Goal: Feedback & Contribution: Contribute content

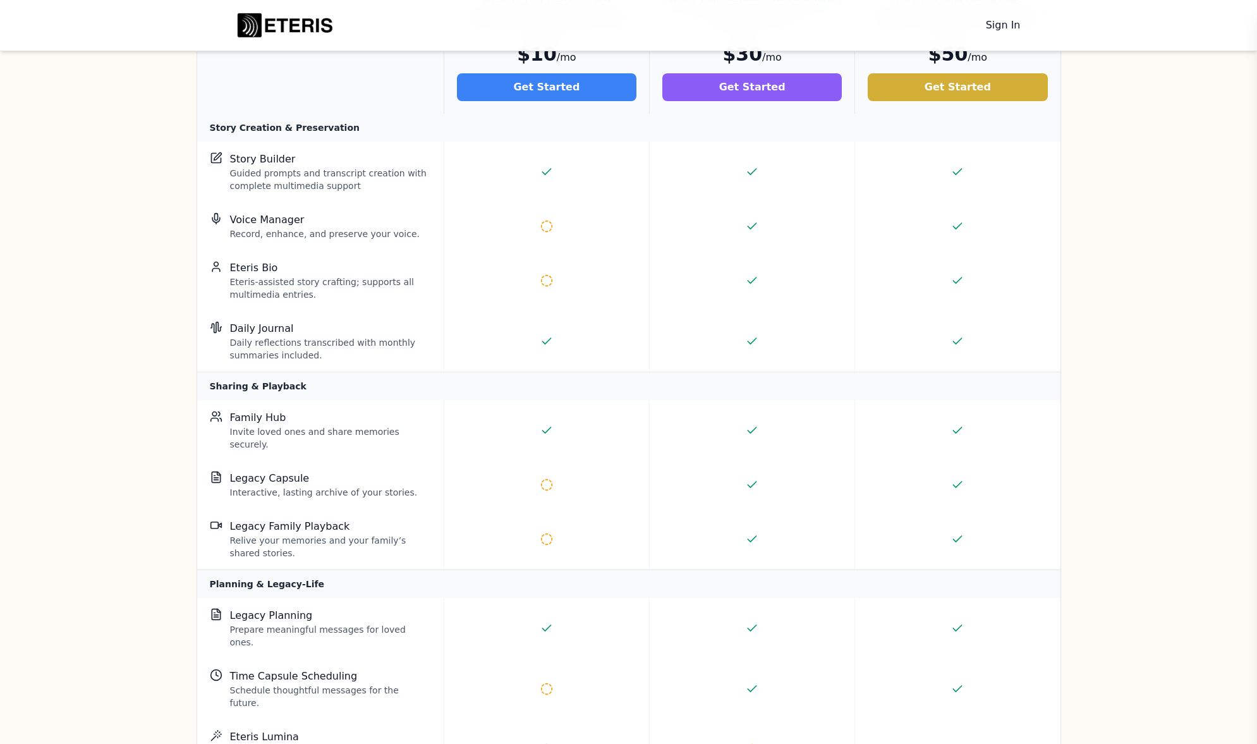
scroll to position [2269, 0]
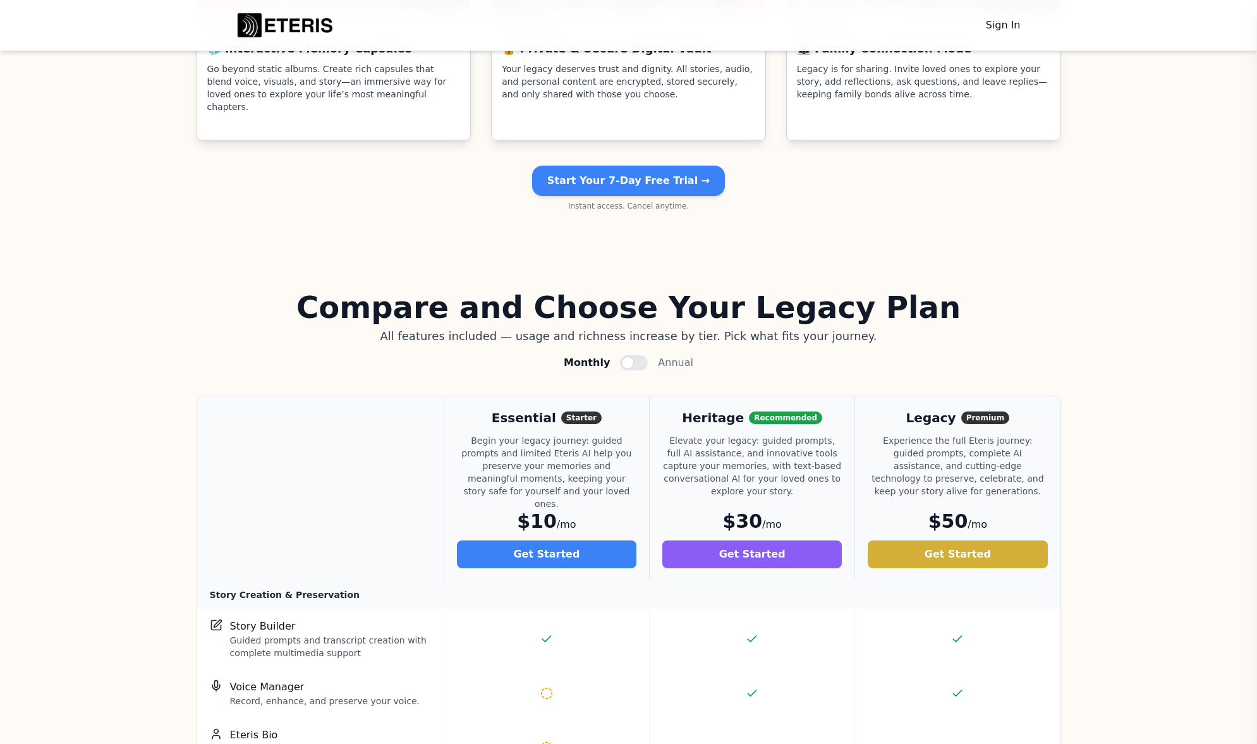
click at [620, 355] on main at bounding box center [634, 362] width 28 height 15
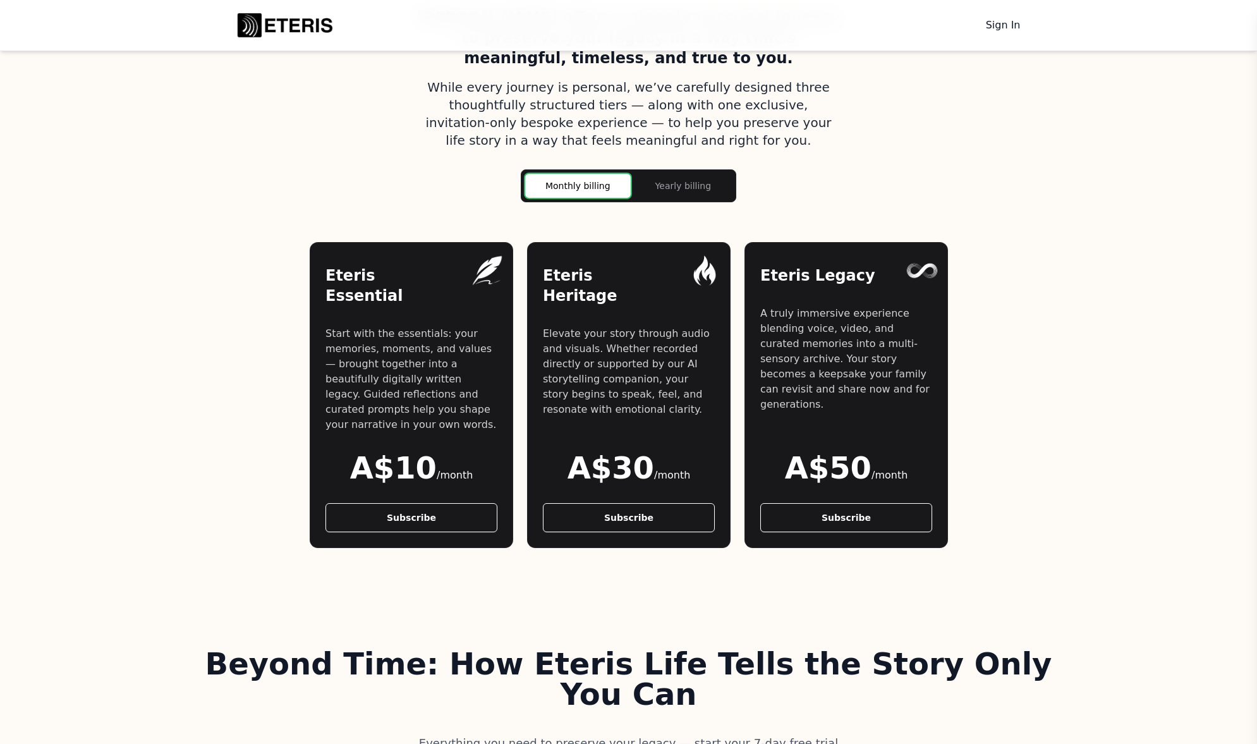
scroll to position [978, 0]
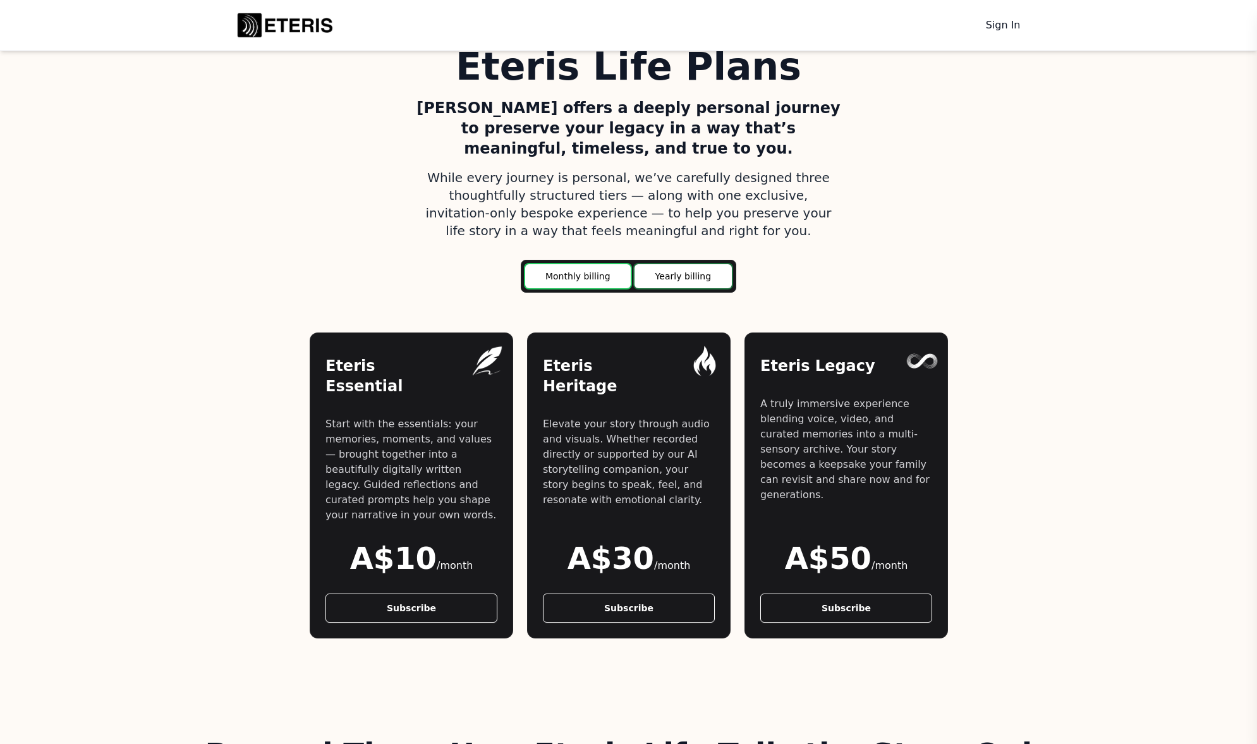
click at [665, 264] on main "Yearly billing" at bounding box center [683, 276] width 97 height 24
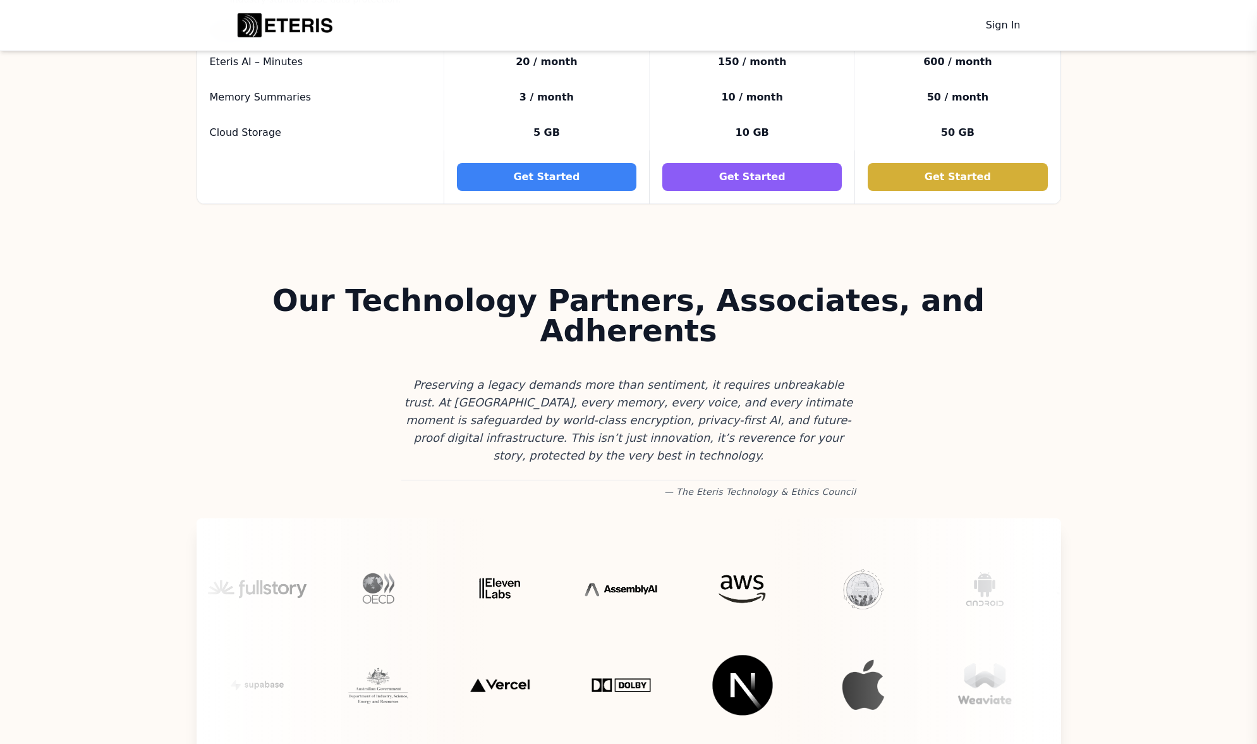
scroll to position [3708, 0]
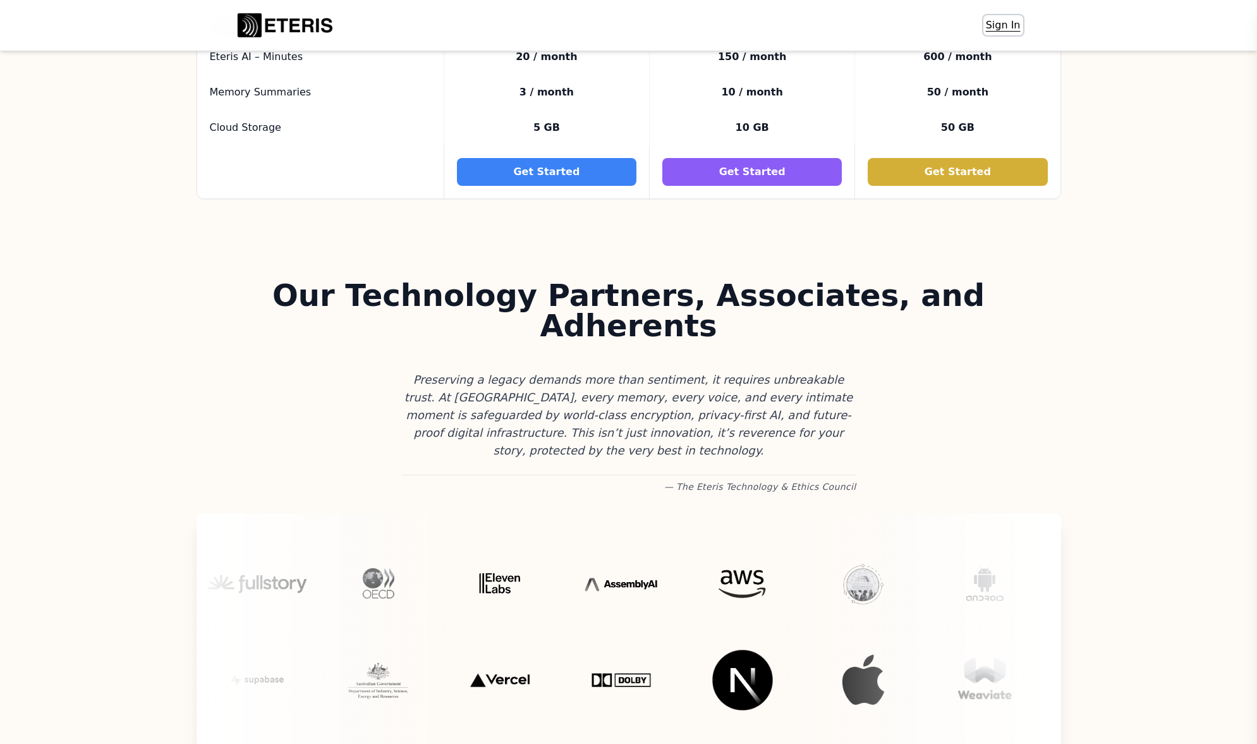
click at [994, 22] on link "Sign In" at bounding box center [1004, 25] width 40 height 20
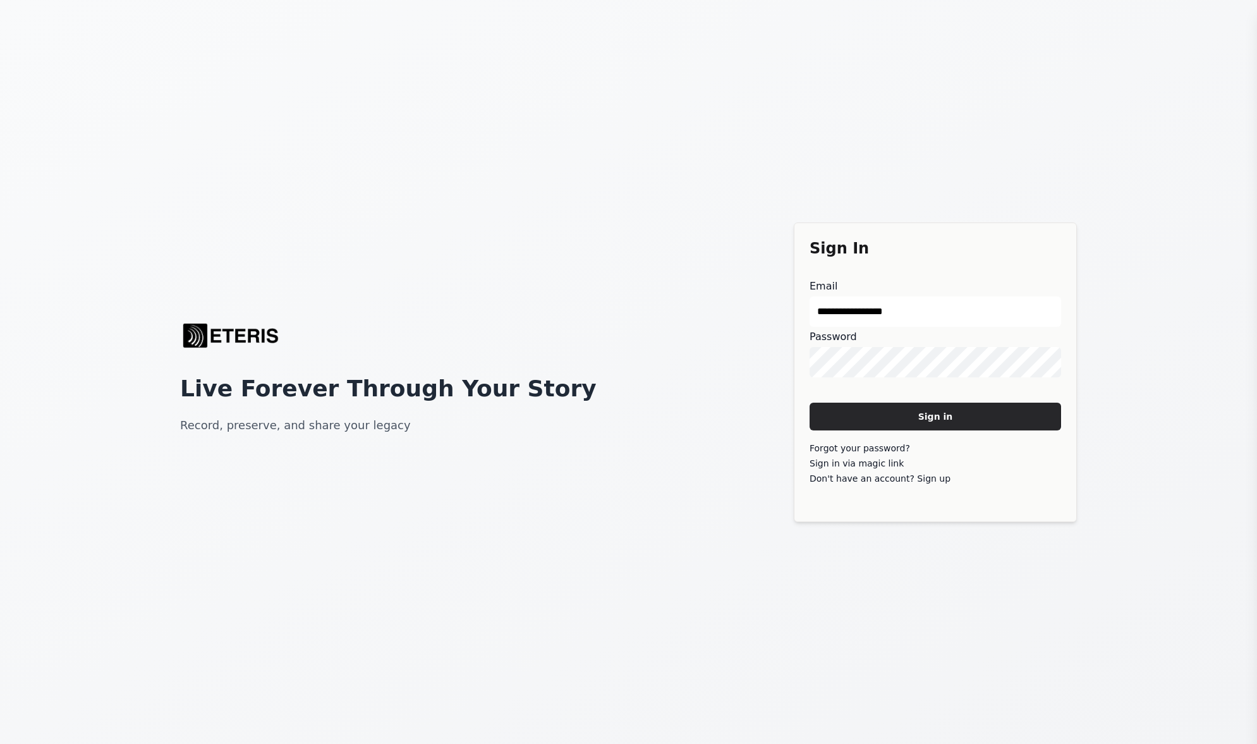
click at [925, 420] on main "Sign in" at bounding box center [936, 417] width 252 height 28
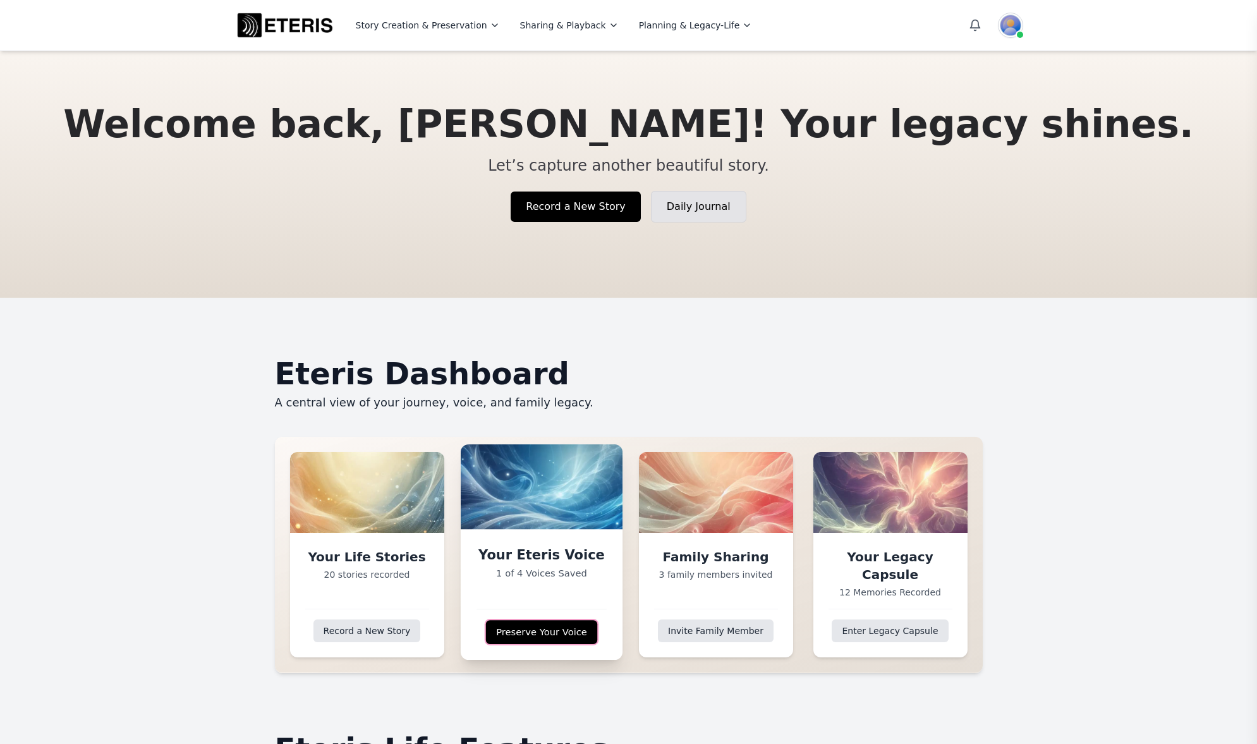
click at [525, 635] on link "Preserve Your Voice" at bounding box center [541, 632] width 112 height 24
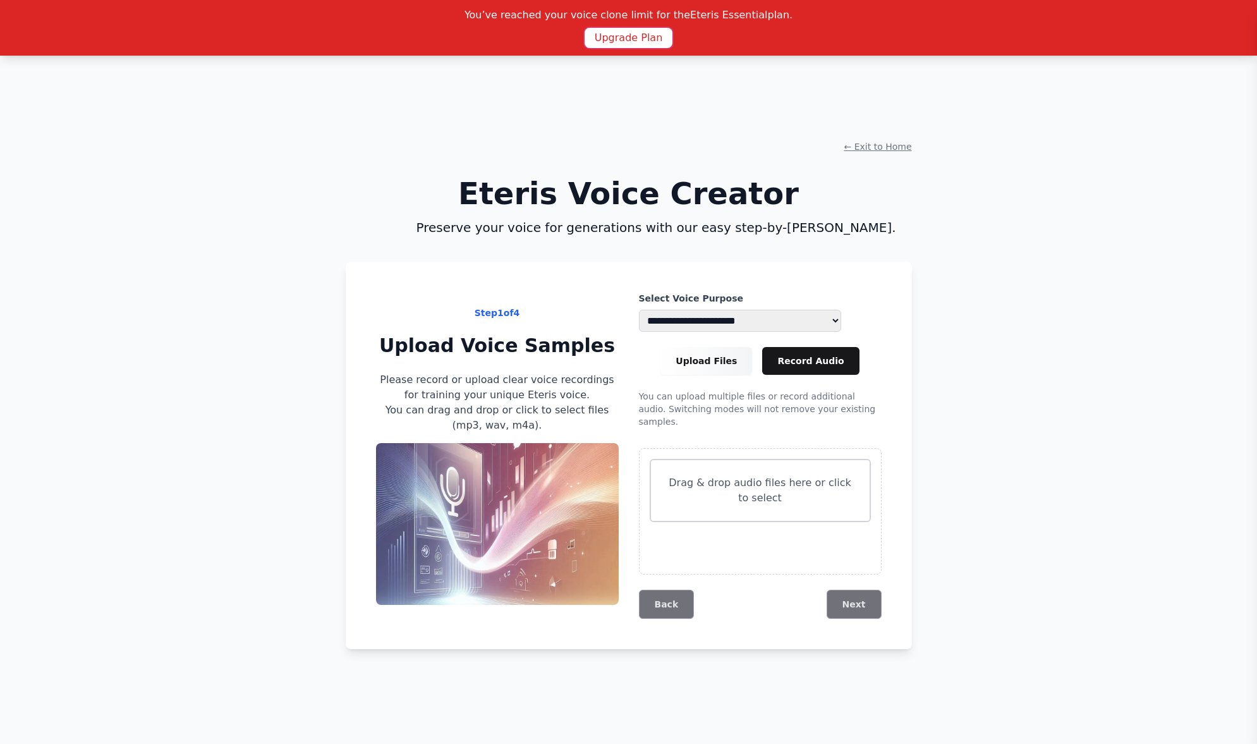
click at [614, 41] on button "Upgrade Plan" at bounding box center [629, 38] width 88 height 20
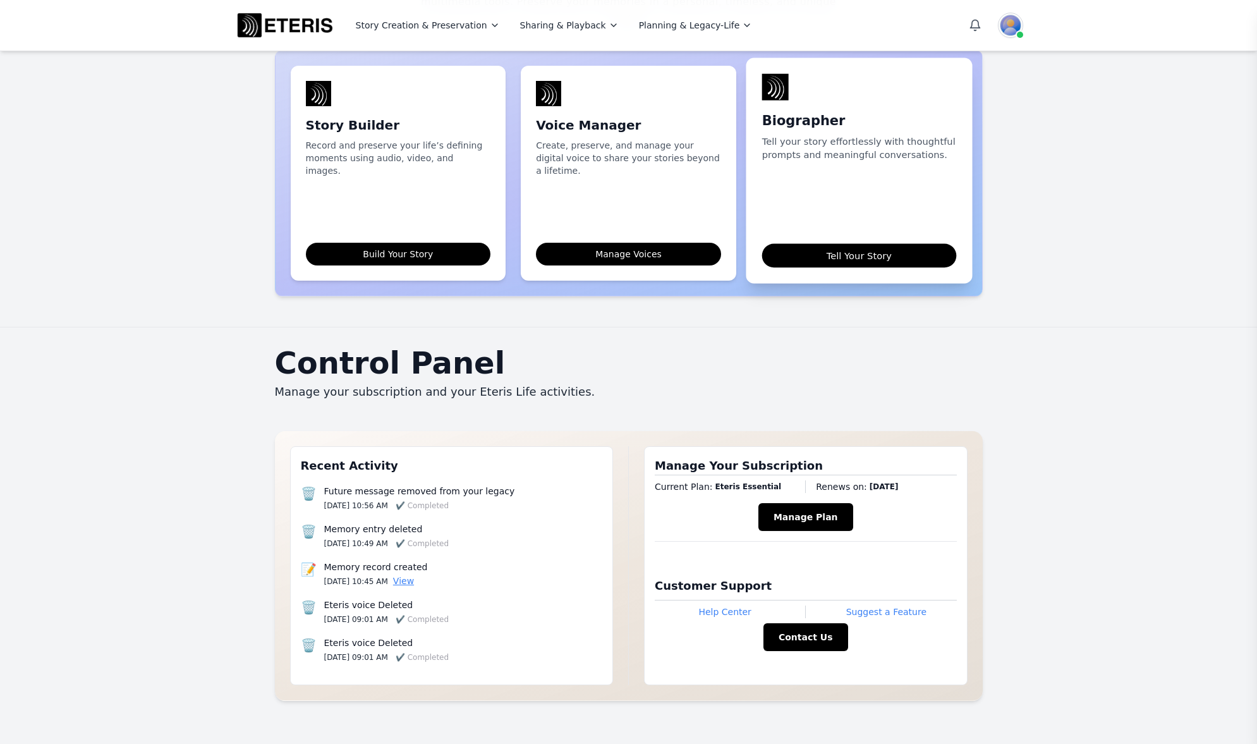
scroll to position [956, 0]
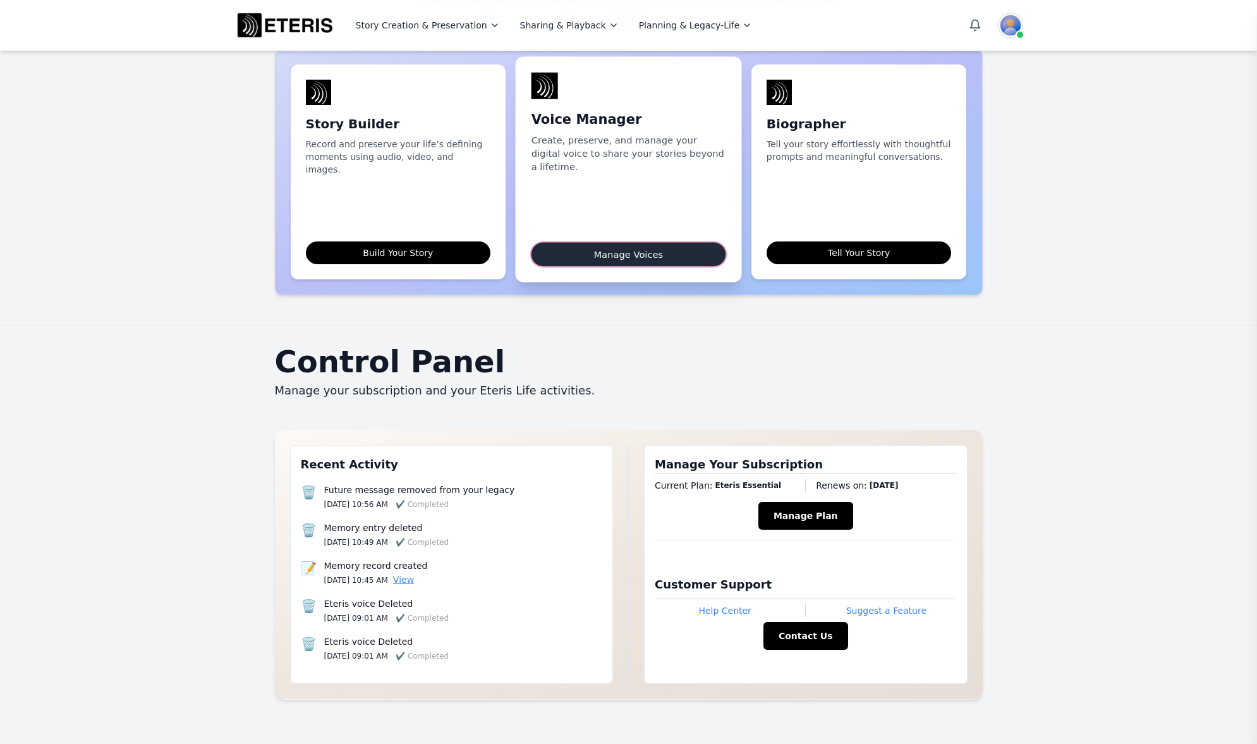
click at [655, 242] on link "Manage Voices" at bounding box center [629, 254] width 194 height 24
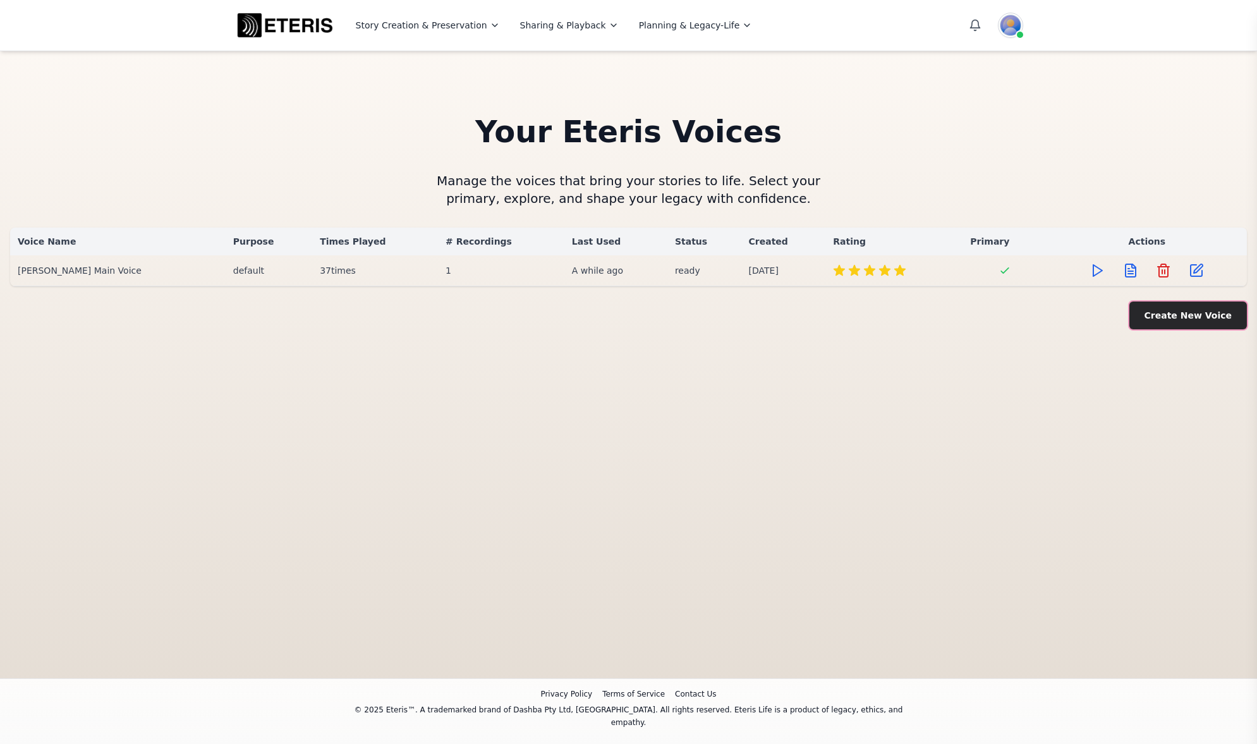
click at [1172, 317] on button "Create New Voice" at bounding box center [1189, 316] width 118 height 28
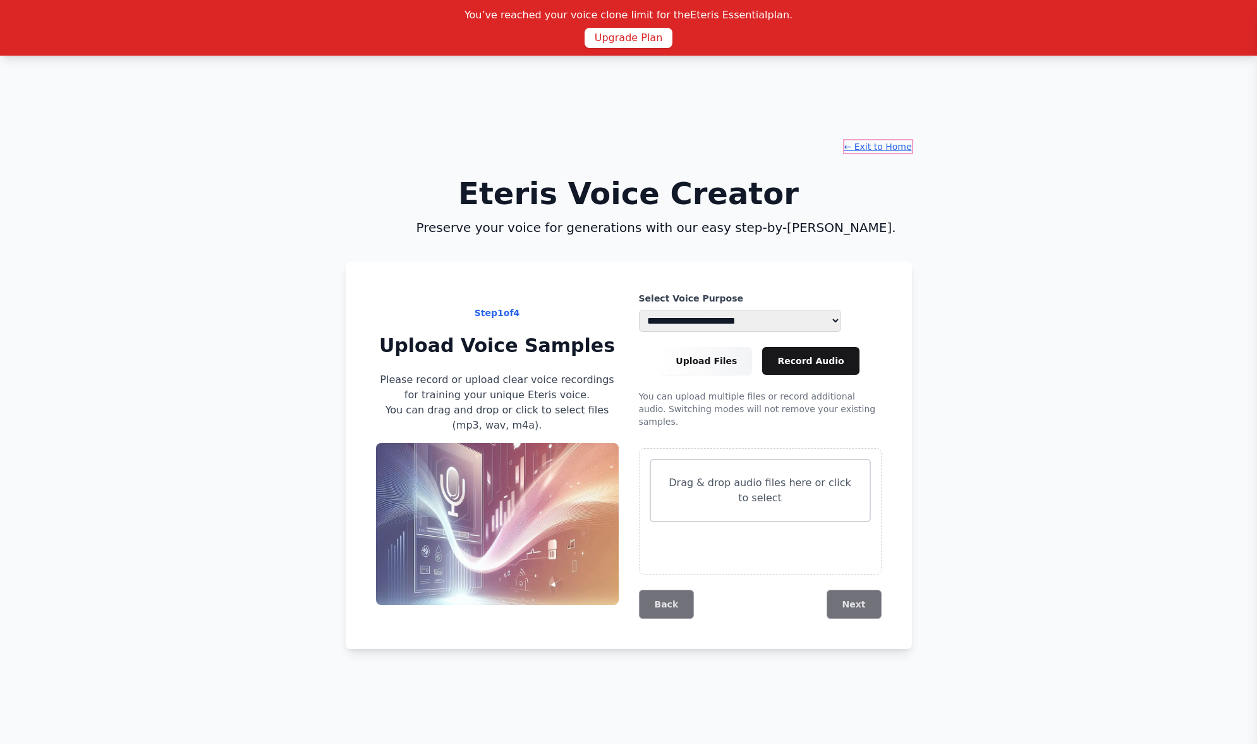
click at [869, 151] on button "← Exit to Home" at bounding box center [878, 146] width 68 height 13
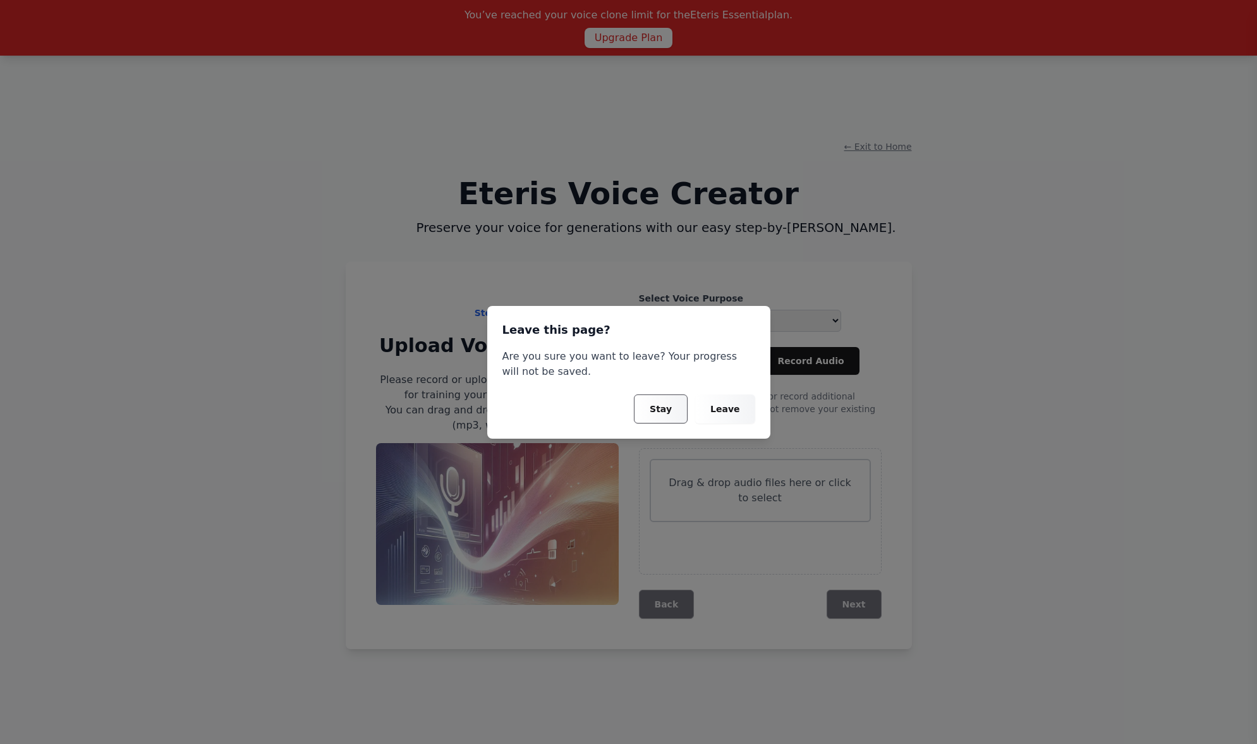
click at [714, 428] on div "Leave this page? Are you sure you want to leave? Your progress will not be save…" at bounding box center [628, 372] width 283 height 133
click at [733, 401] on button "Leave" at bounding box center [724, 408] width 59 height 29
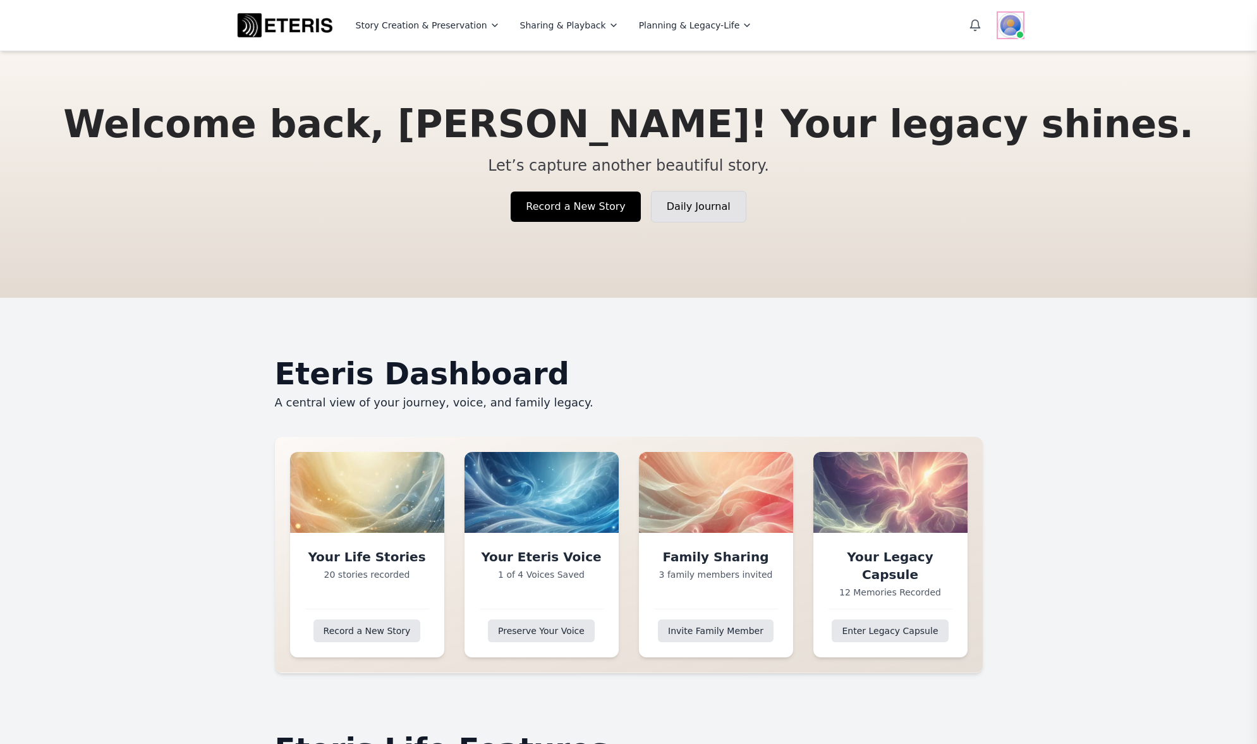
click at [1006, 29] on img at bounding box center [1010, 25] width 25 height 25
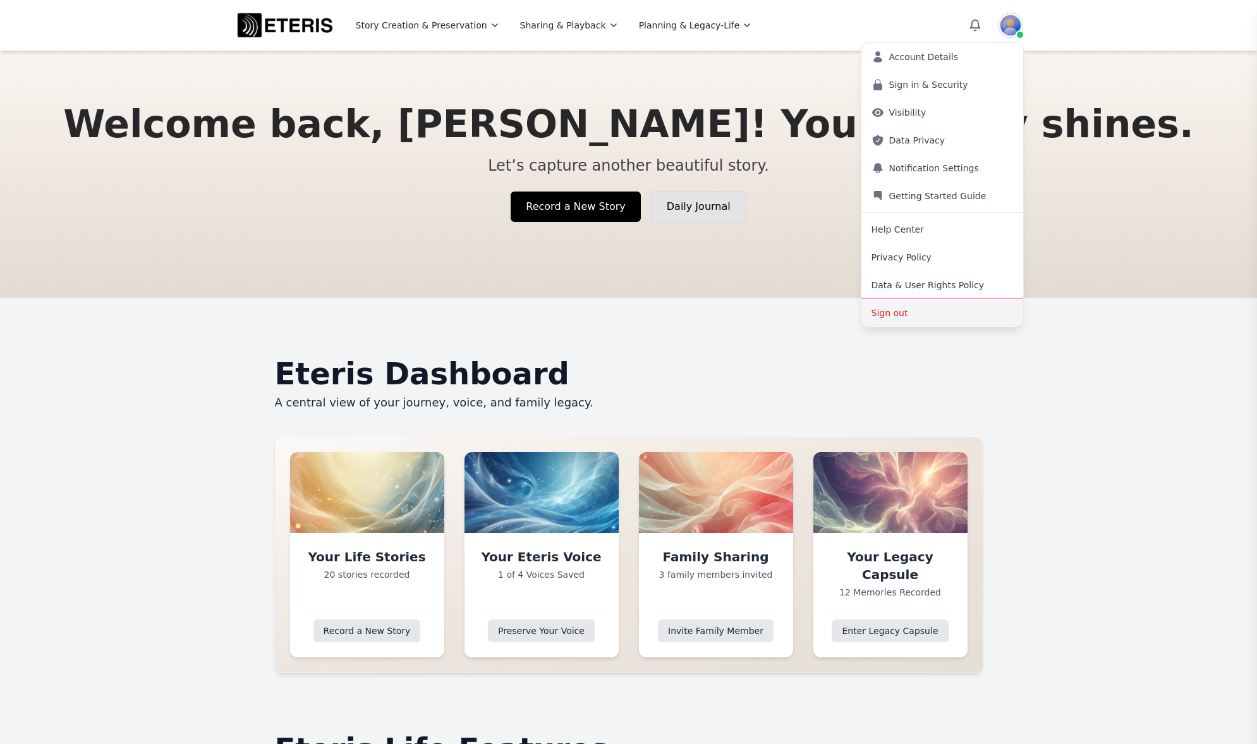
click at [916, 310] on button "Sign out" at bounding box center [943, 313] width 162 height 28
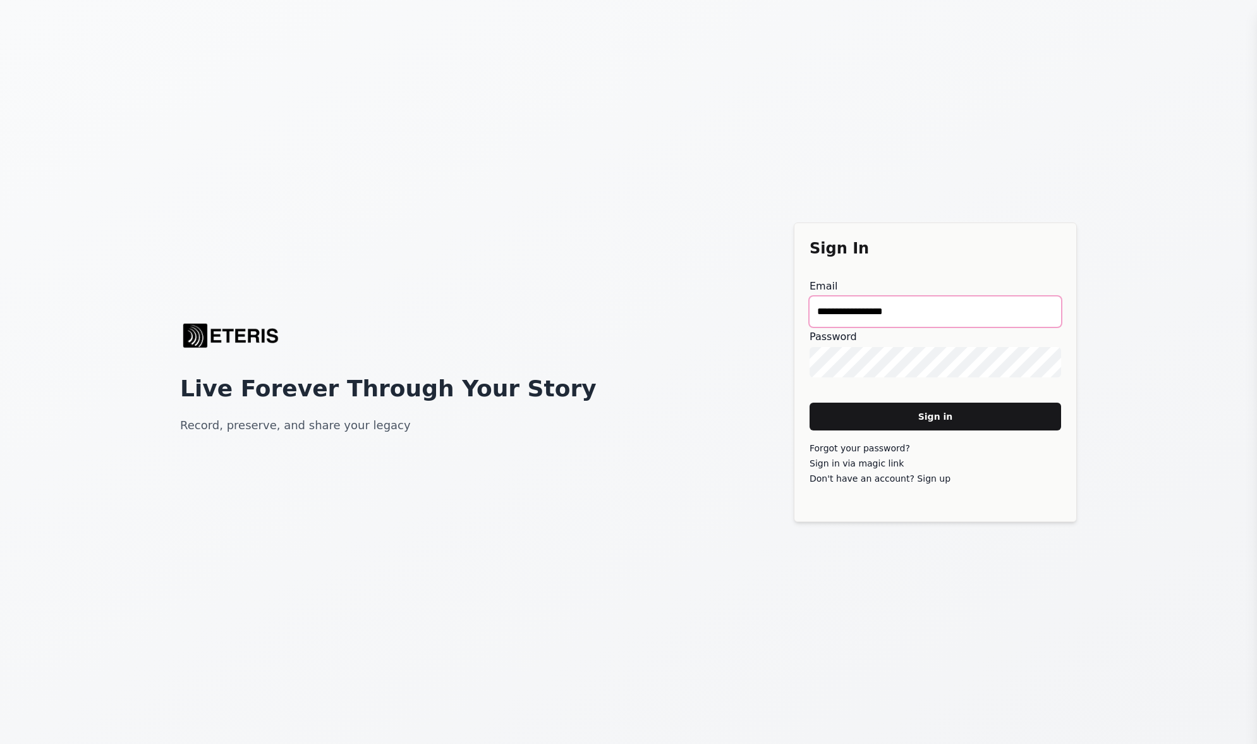
drag, startPoint x: 929, startPoint y: 313, endPoint x: 676, endPoint y: 303, distance: 253.7
click at [676, 303] on div "**********" at bounding box center [628, 372] width 1257 height 744
type main "**********"
click at [939, 422] on main "Sign in" at bounding box center [936, 417] width 252 height 28
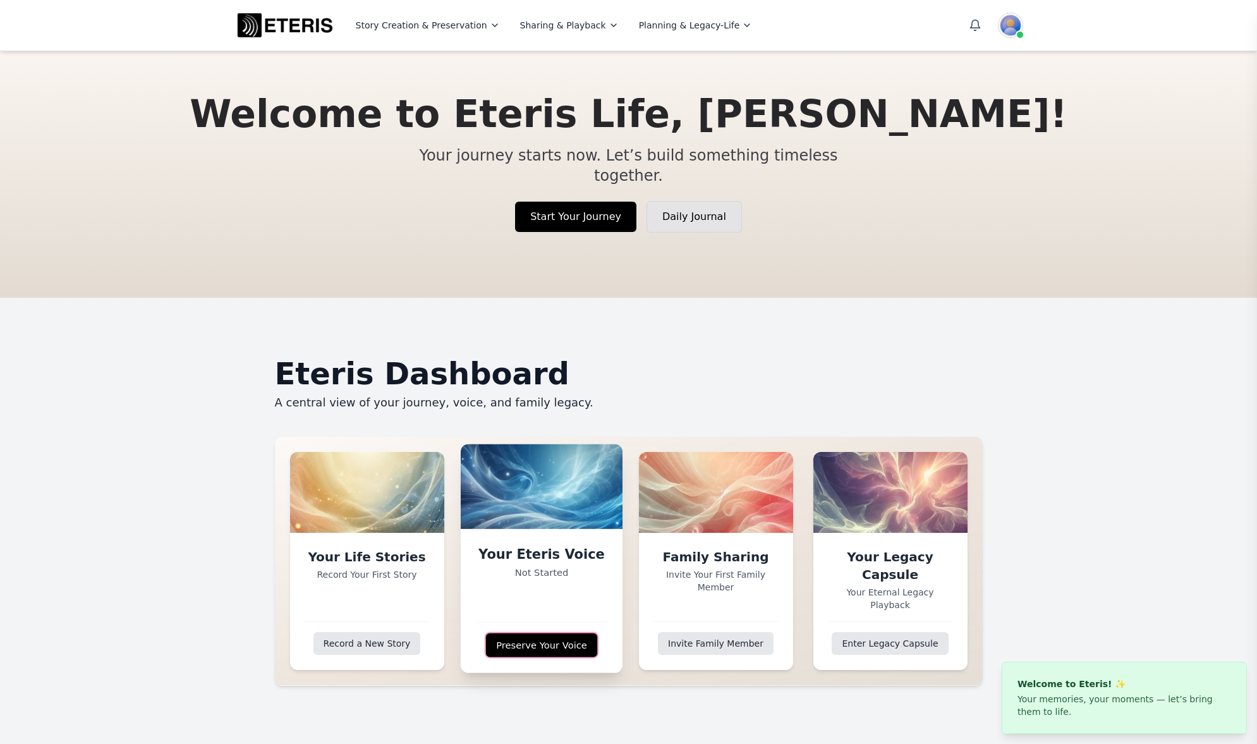
click at [532, 633] on link "Preserve Your Voice" at bounding box center [541, 645] width 112 height 24
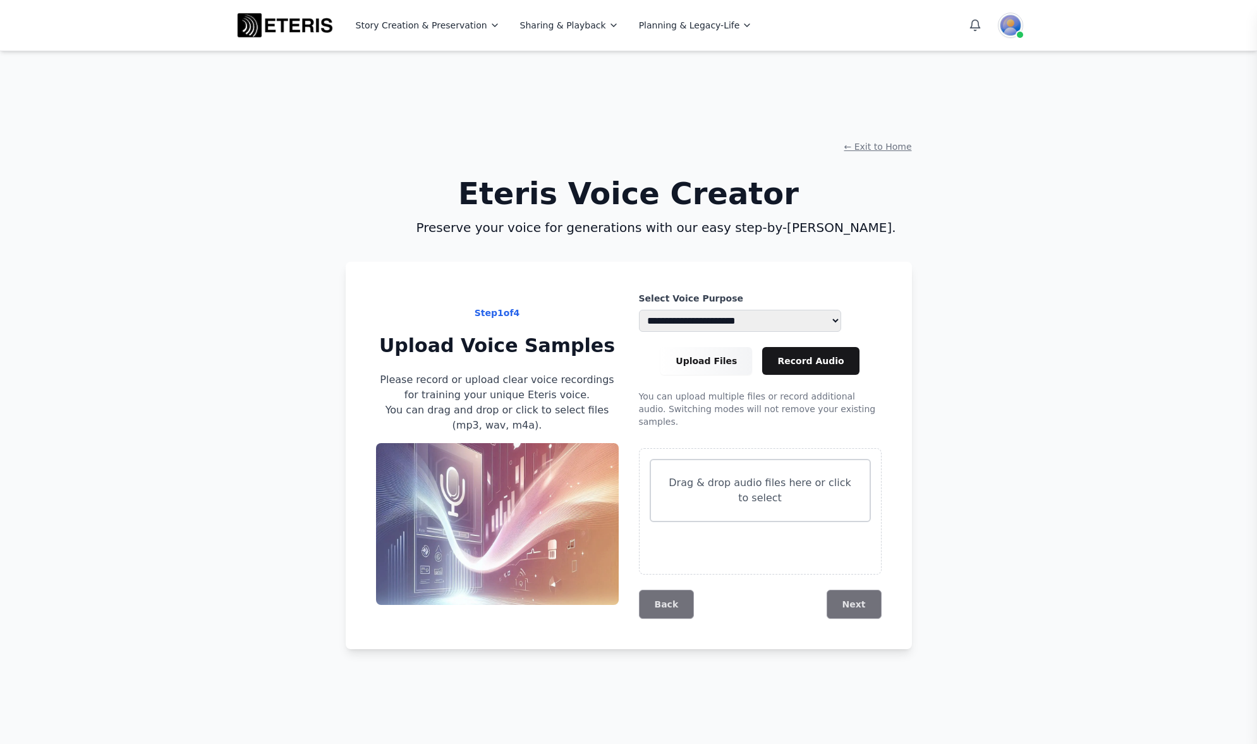
click at [740, 475] on p "Drag & drop audio files here or click to select" at bounding box center [760, 490] width 188 height 30
click at [851, 606] on button "Next" at bounding box center [855, 604] width 54 height 29
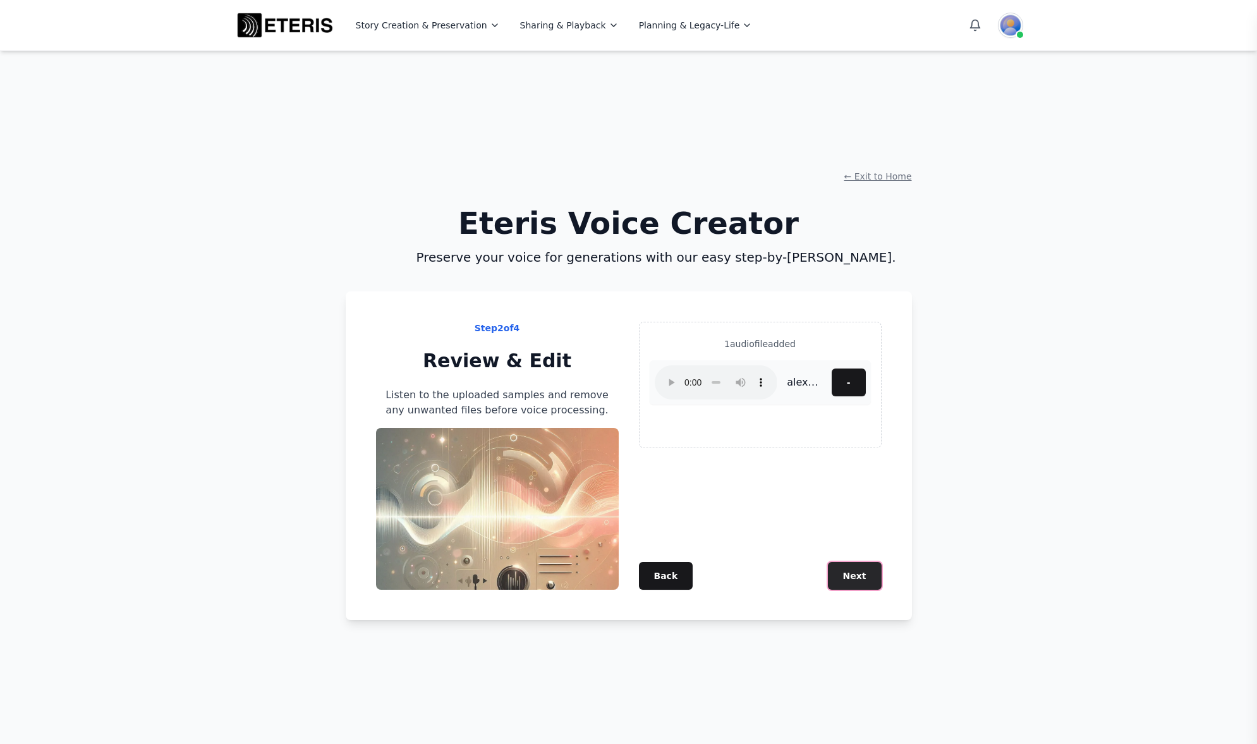
click at [848, 580] on button "Next" at bounding box center [855, 576] width 54 height 28
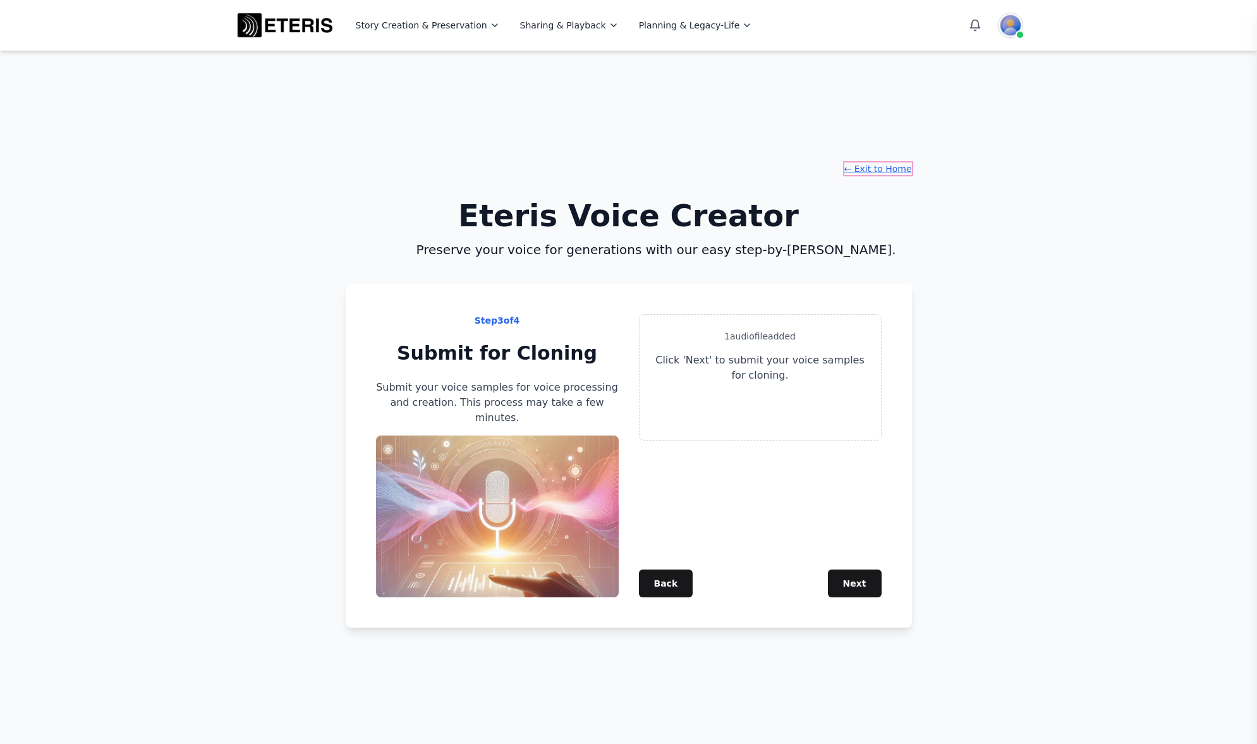
click at [867, 174] on button "← Exit to Home" at bounding box center [878, 168] width 68 height 13
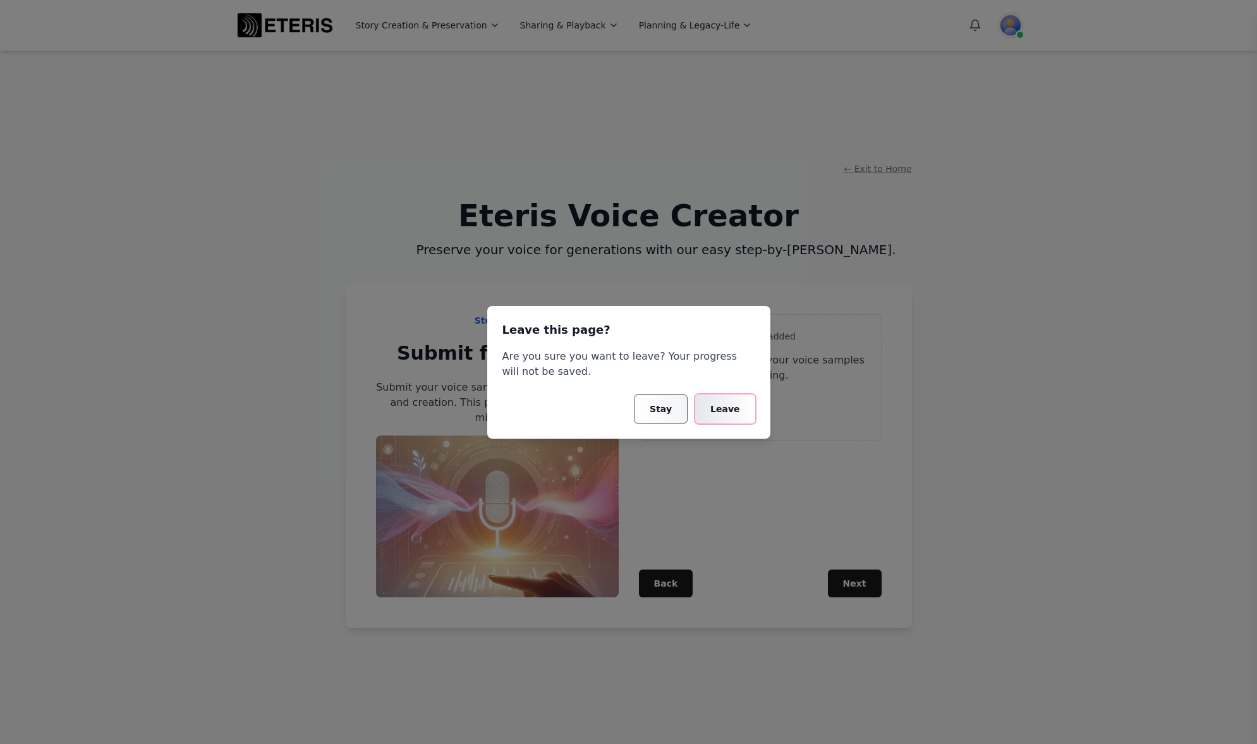
click at [729, 399] on button "Leave" at bounding box center [724, 408] width 59 height 29
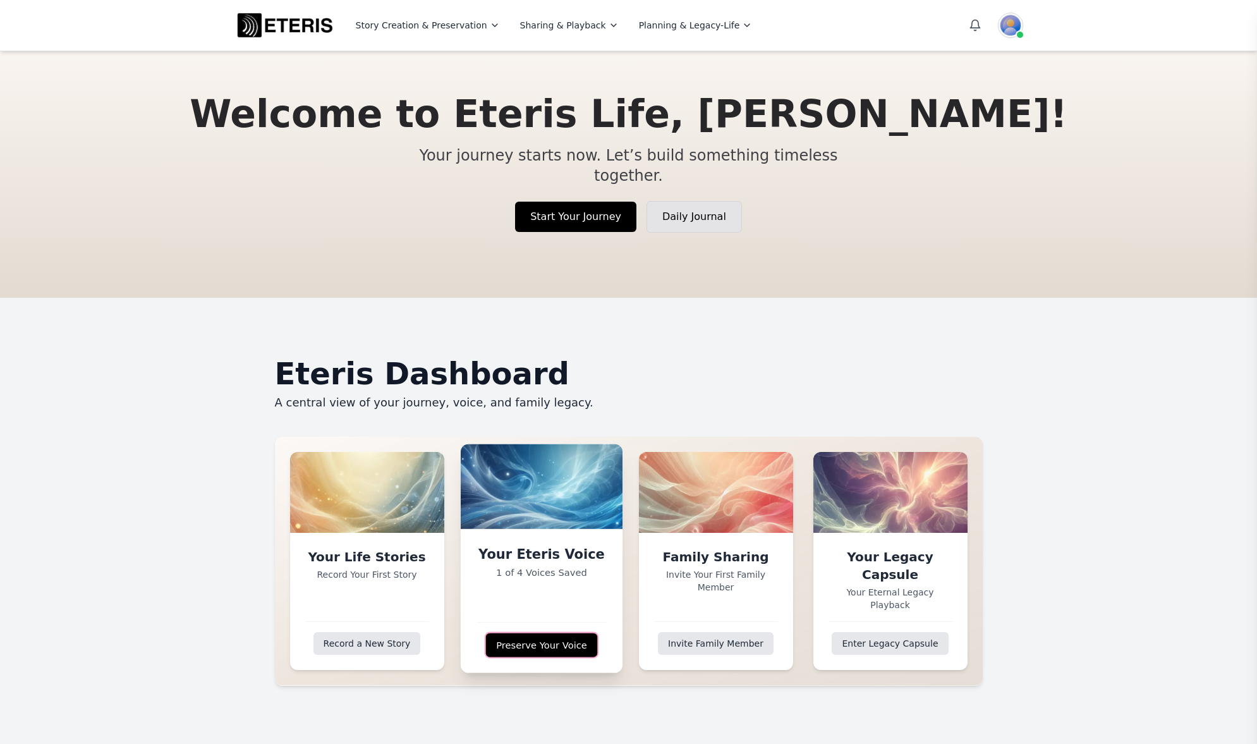
click at [528, 633] on link "Preserve Your Voice" at bounding box center [541, 645] width 112 height 24
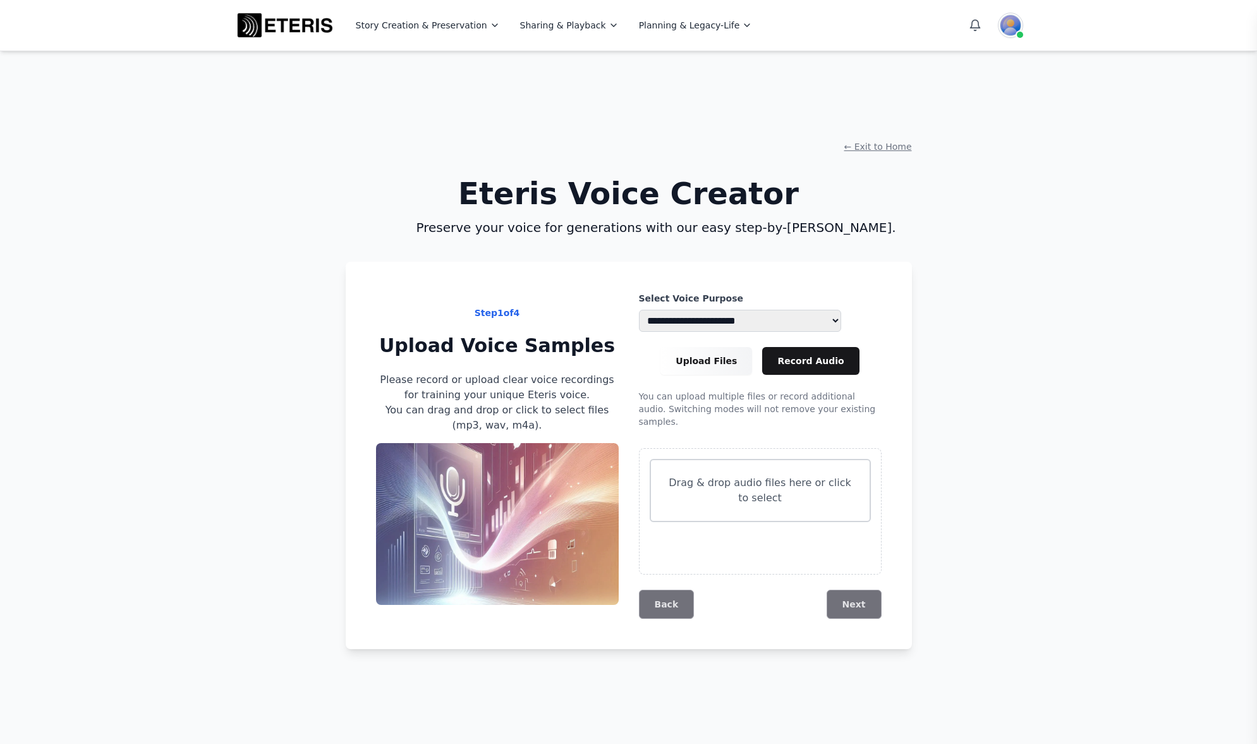
click at [774, 477] on p "Drag & drop audio files here or click to select" at bounding box center [760, 490] width 188 height 30
click at [840, 592] on button "Next" at bounding box center [855, 604] width 54 height 29
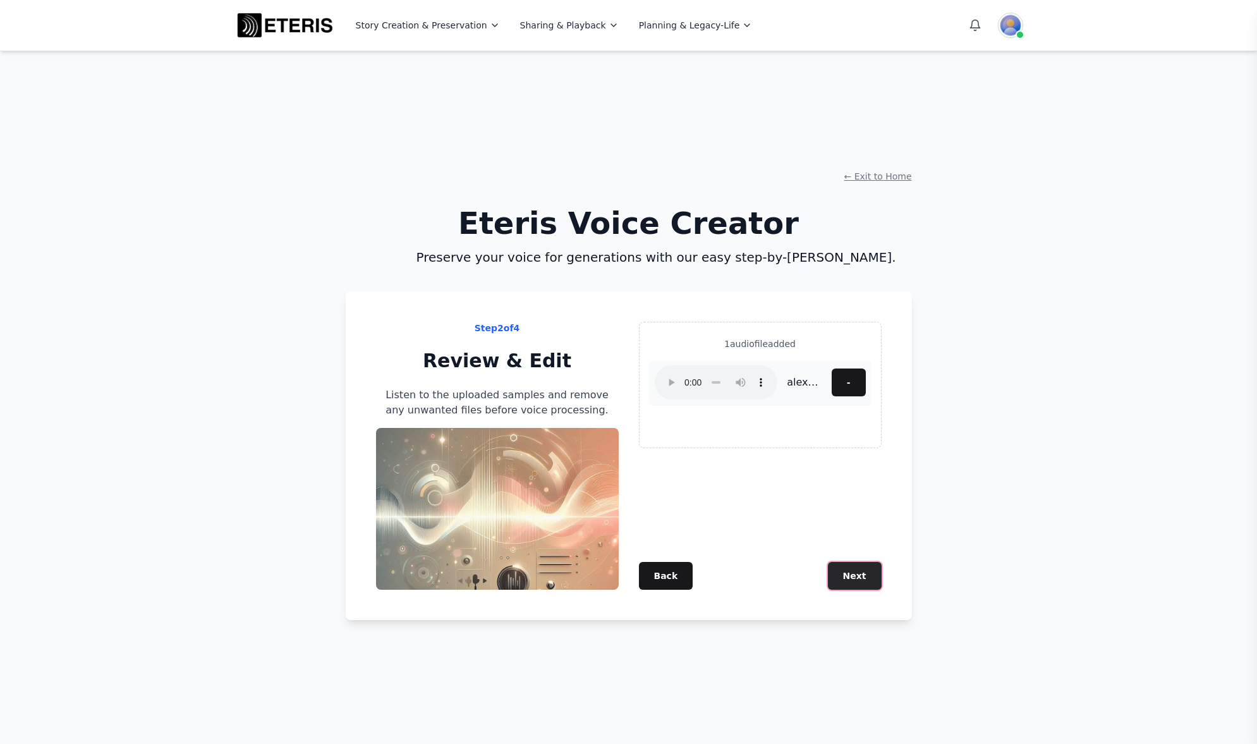
click at [849, 580] on button "Next" at bounding box center [855, 576] width 54 height 28
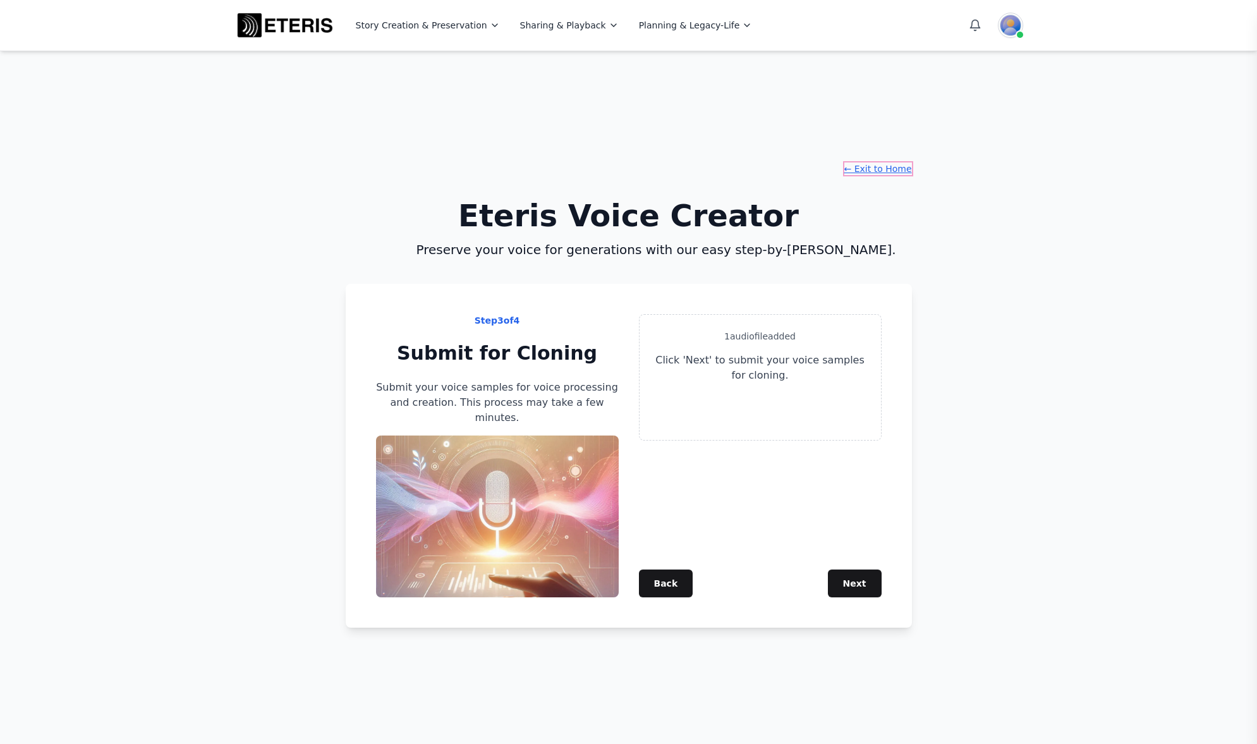
click at [868, 175] on button "← Exit to Home" at bounding box center [878, 168] width 68 height 13
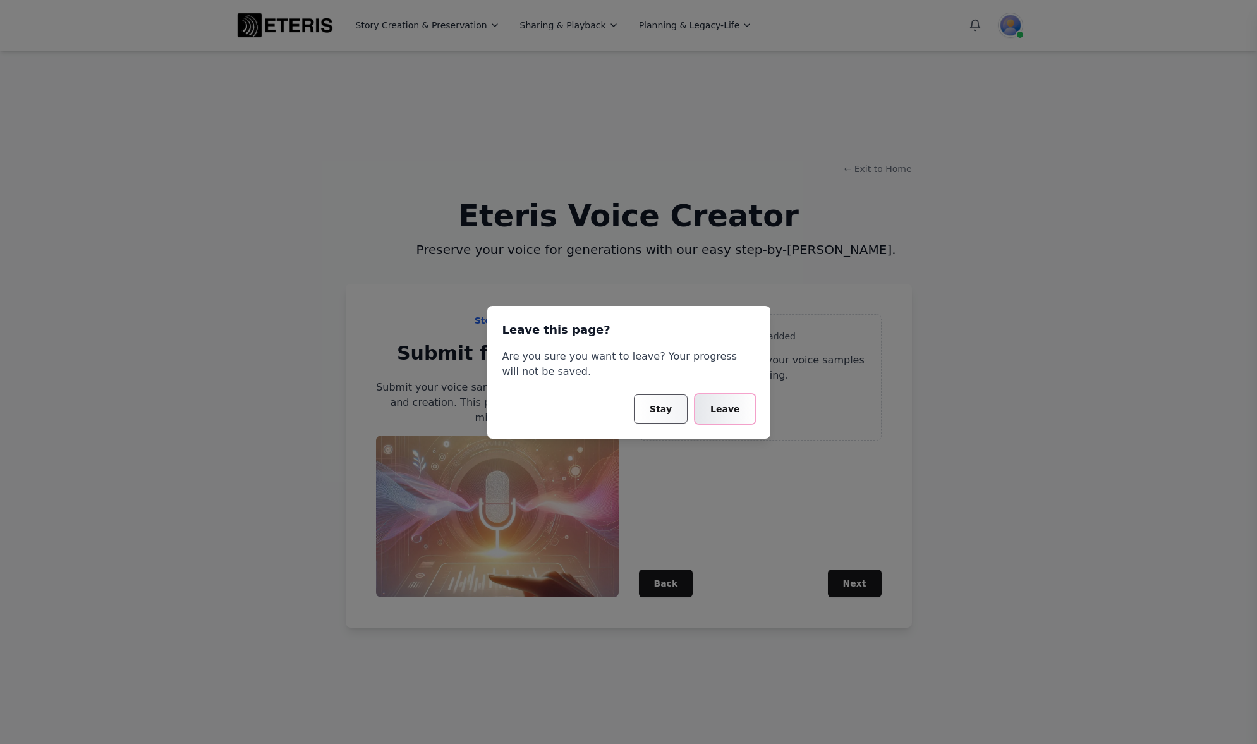
click at [729, 407] on button "Leave" at bounding box center [724, 408] width 59 height 29
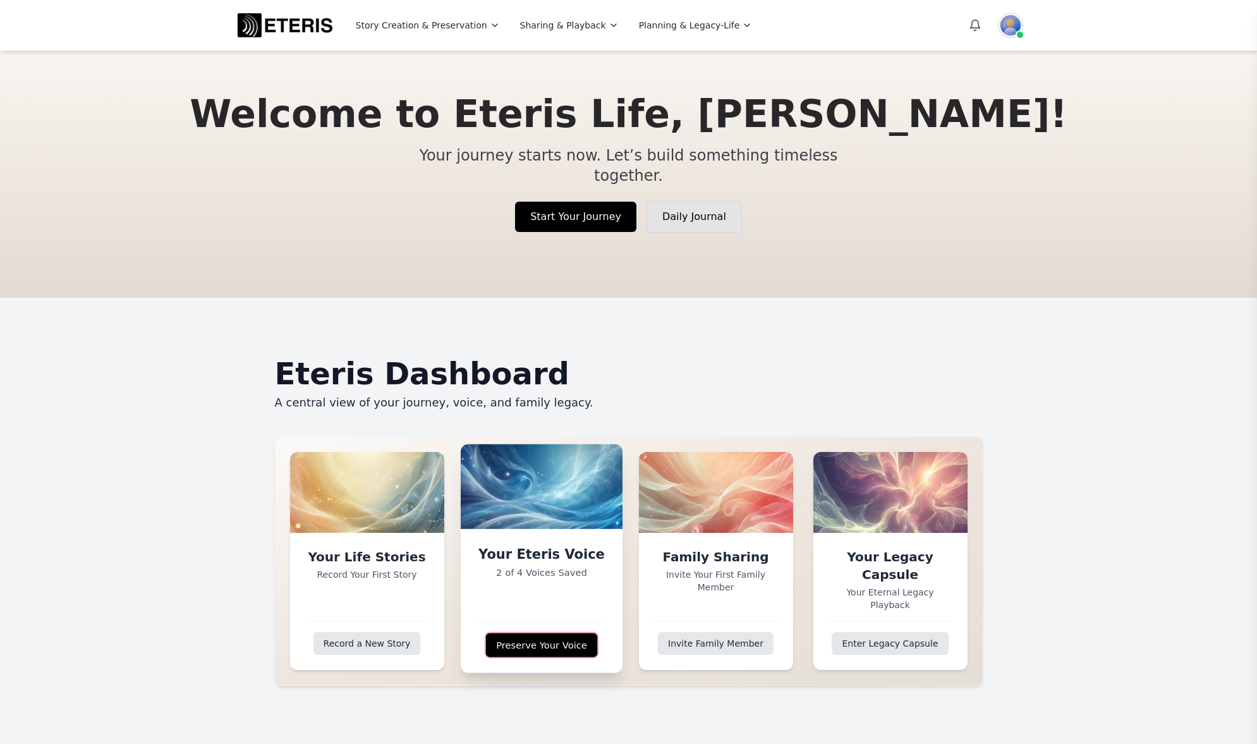
click at [529, 633] on link "Preserve Your Voice" at bounding box center [541, 645] width 112 height 24
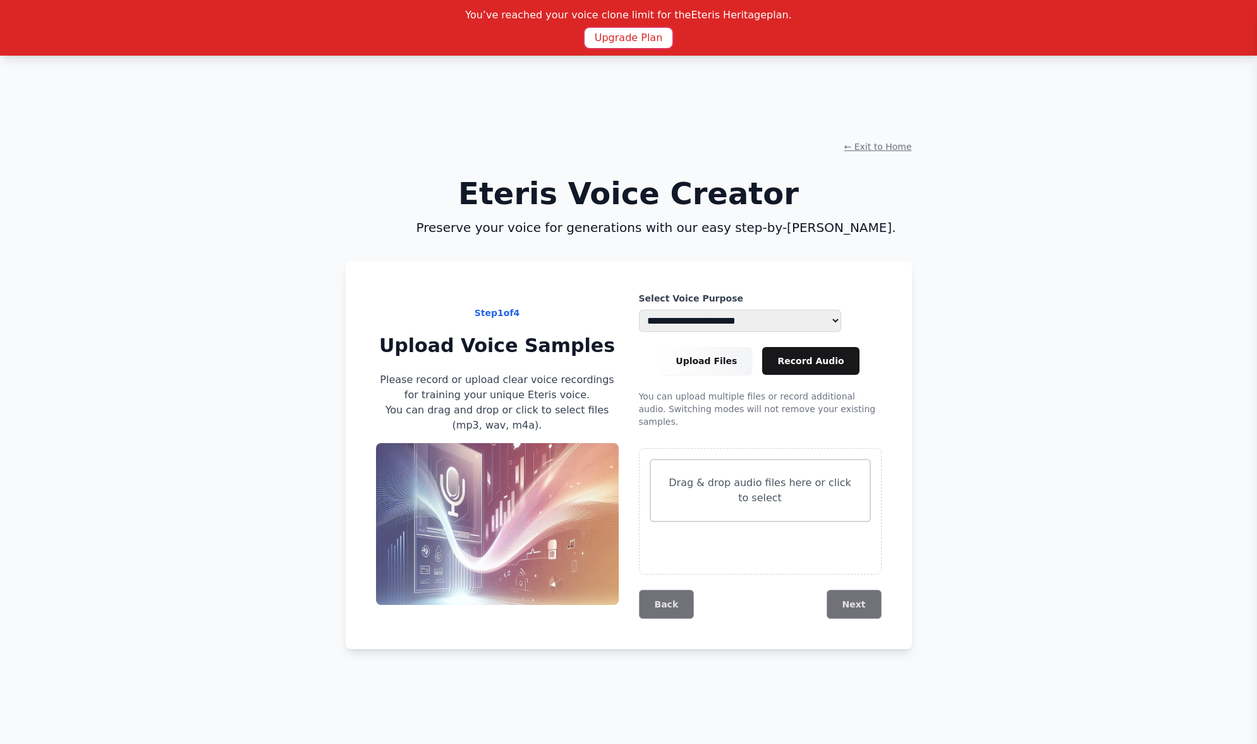
click at [623, 38] on button "Upgrade Plan" at bounding box center [629, 38] width 88 height 20
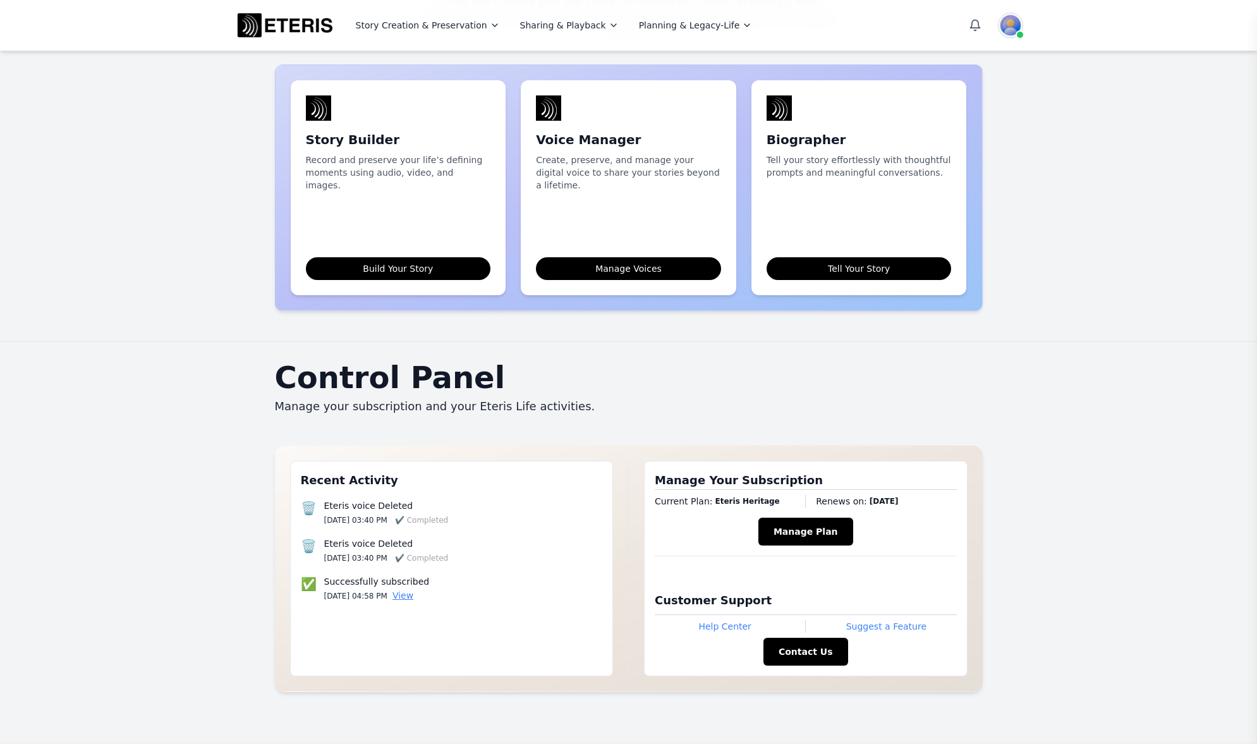
scroll to position [956, 0]
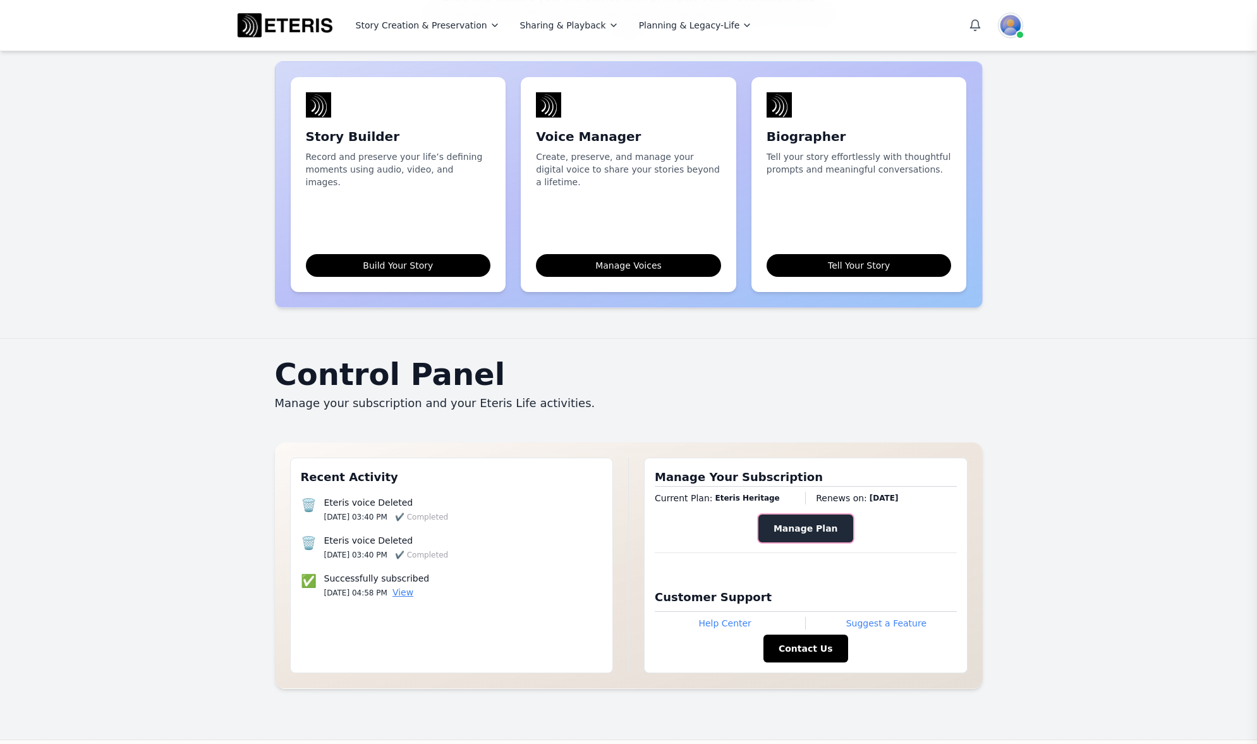
click at [804, 515] on button "Manage Plan" at bounding box center [805, 529] width 95 height 28
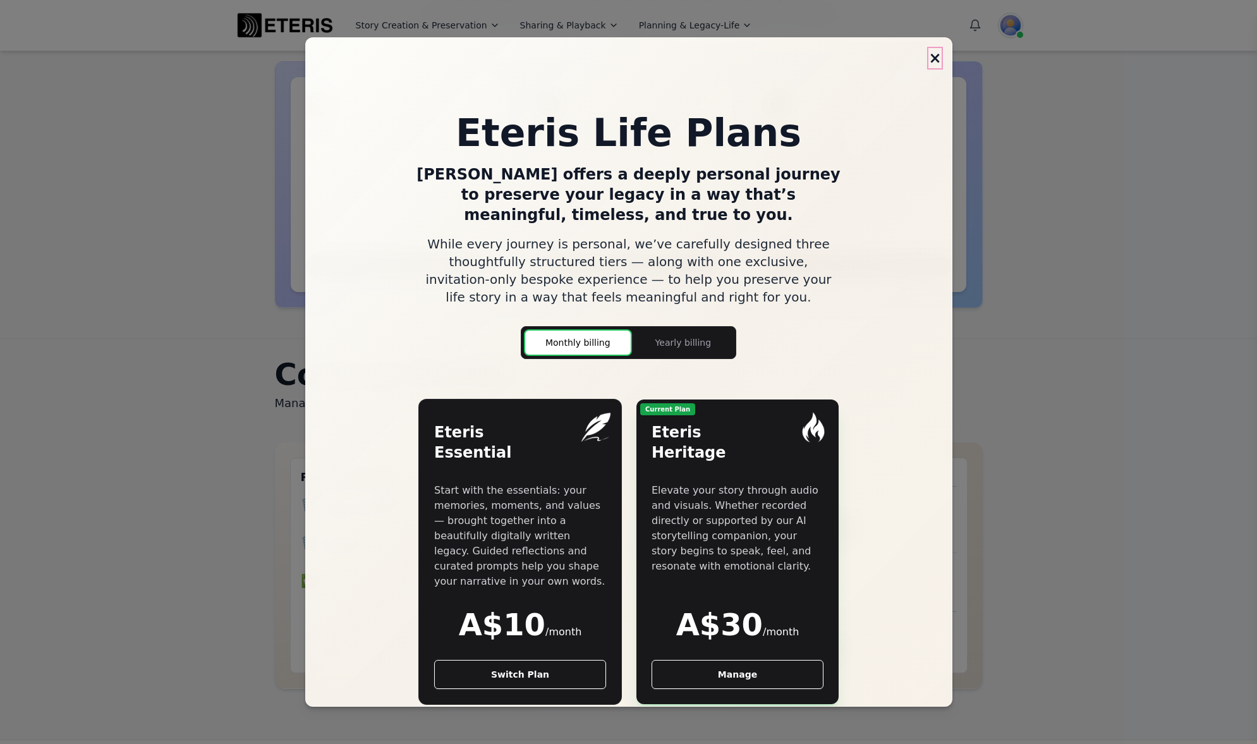
click at [929, 54] on button "×" at bounding box center [935, 58] width 13 height 20
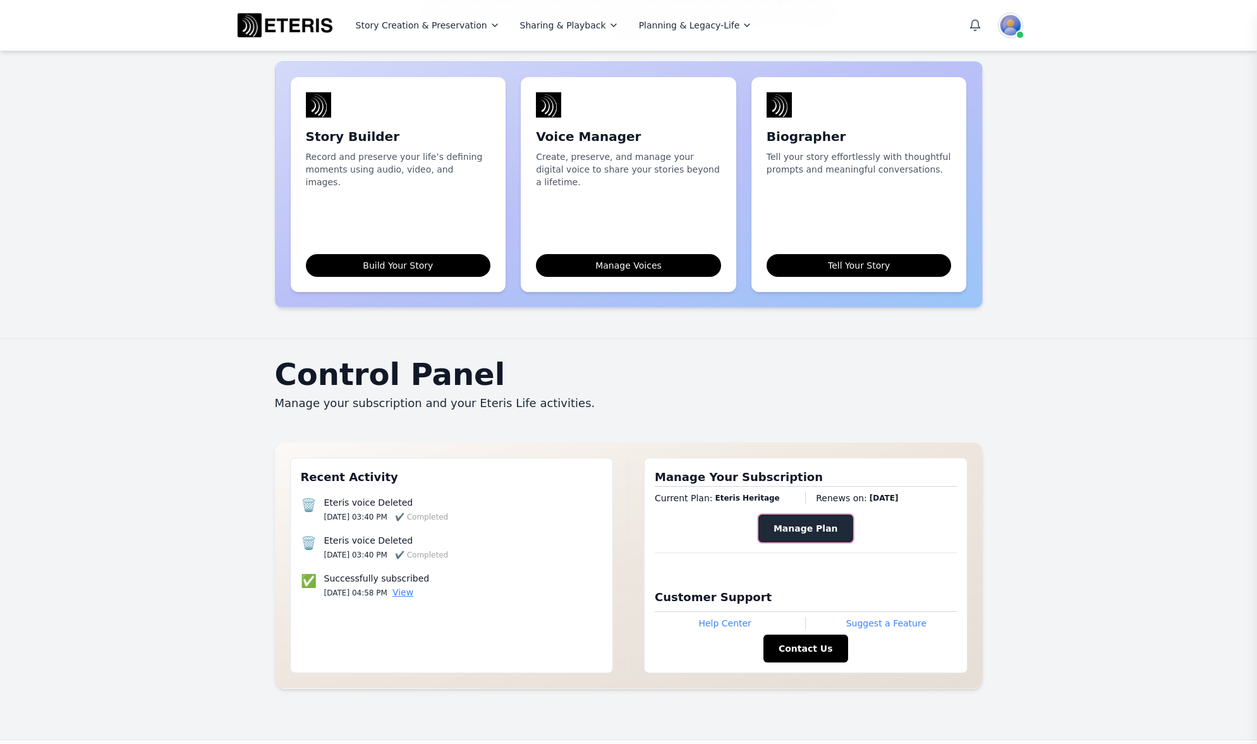
click at [803, 515] on button "Manage Plan" at bounding box center [805, 529] width 95 height 28
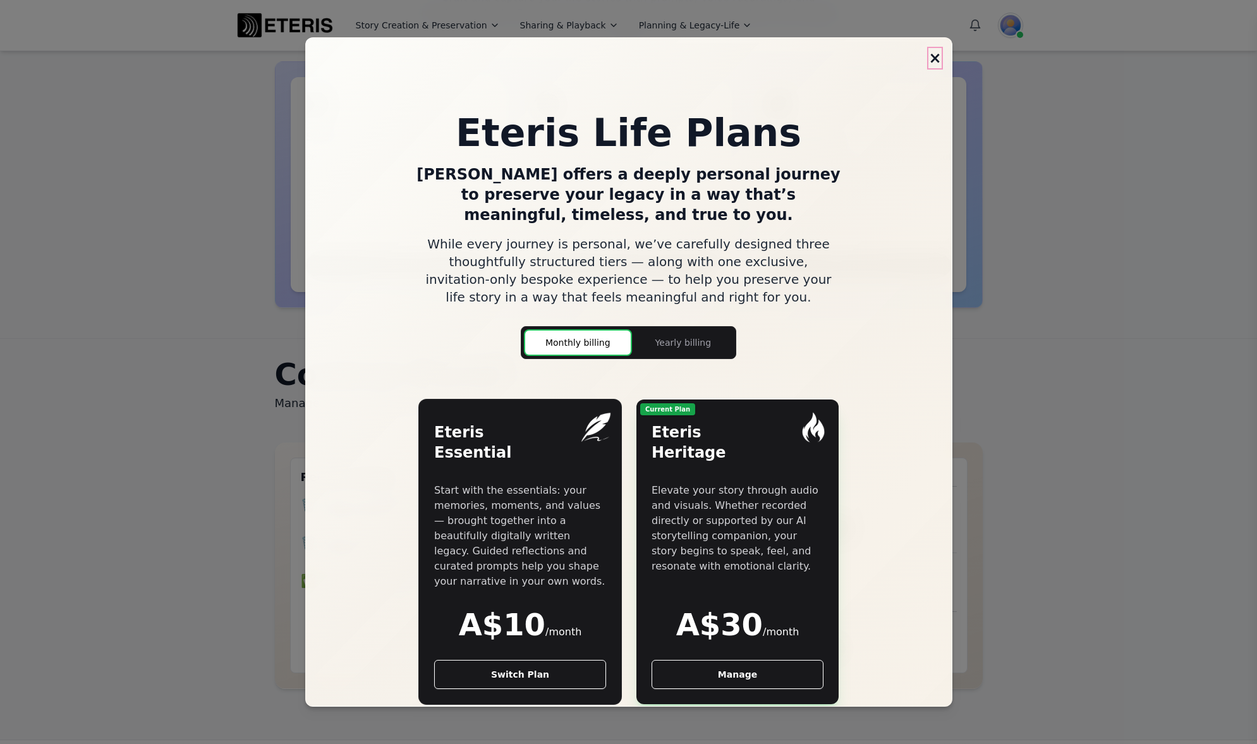
click at [929, 58] on button "×" at bounding box center [935, 58] width 13 height 20
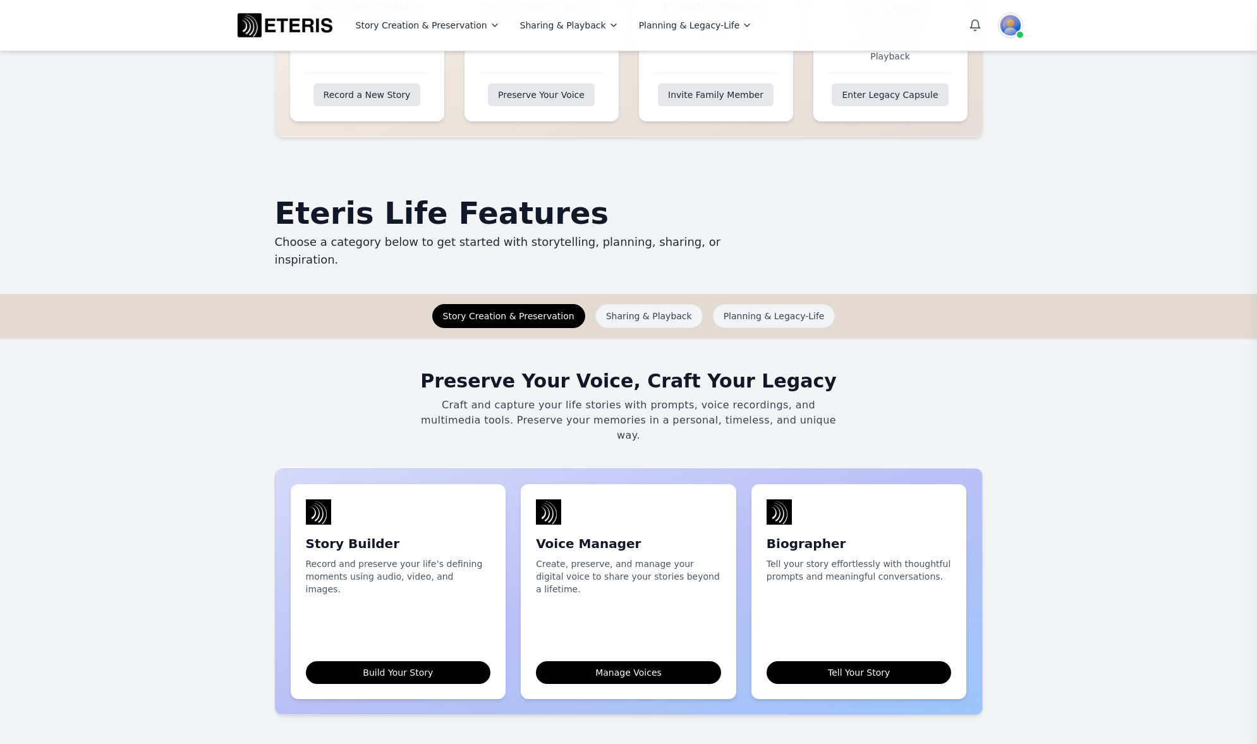
scroll to position [853, 0]
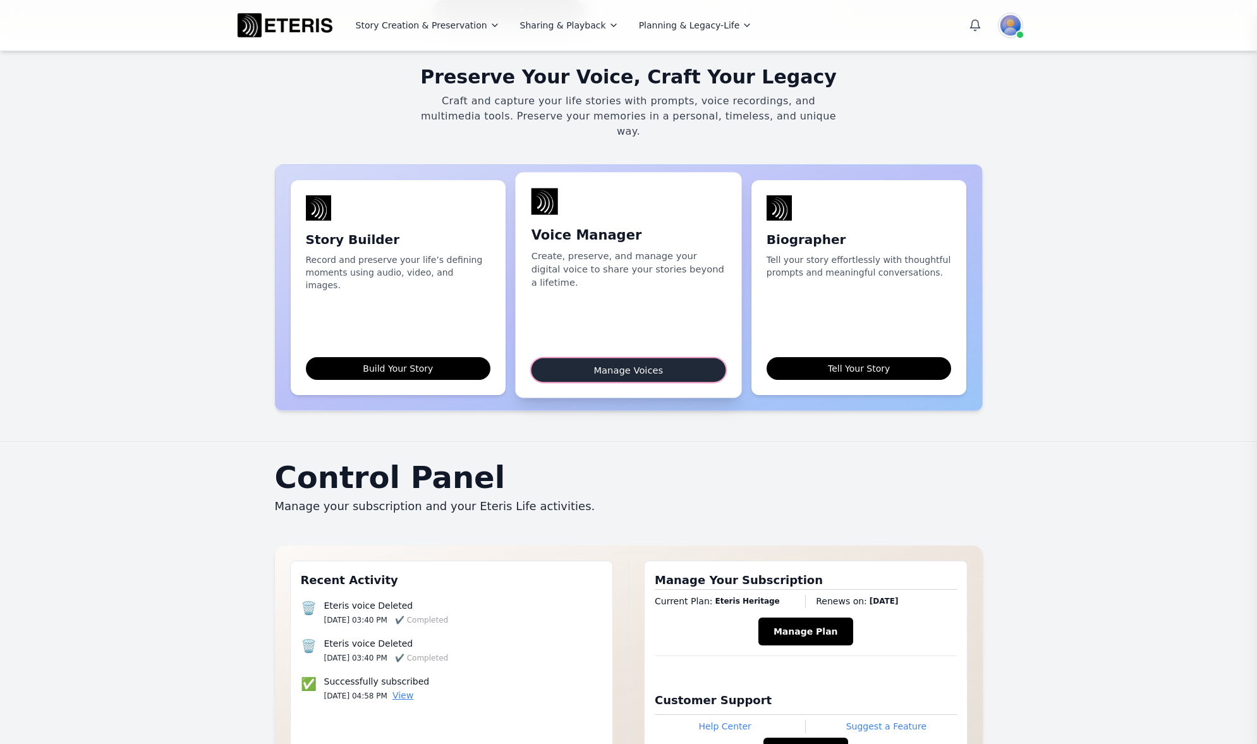
click at [623, 358] on link "Manage Voices" at bounding box center [629, 370] width 194 height 24
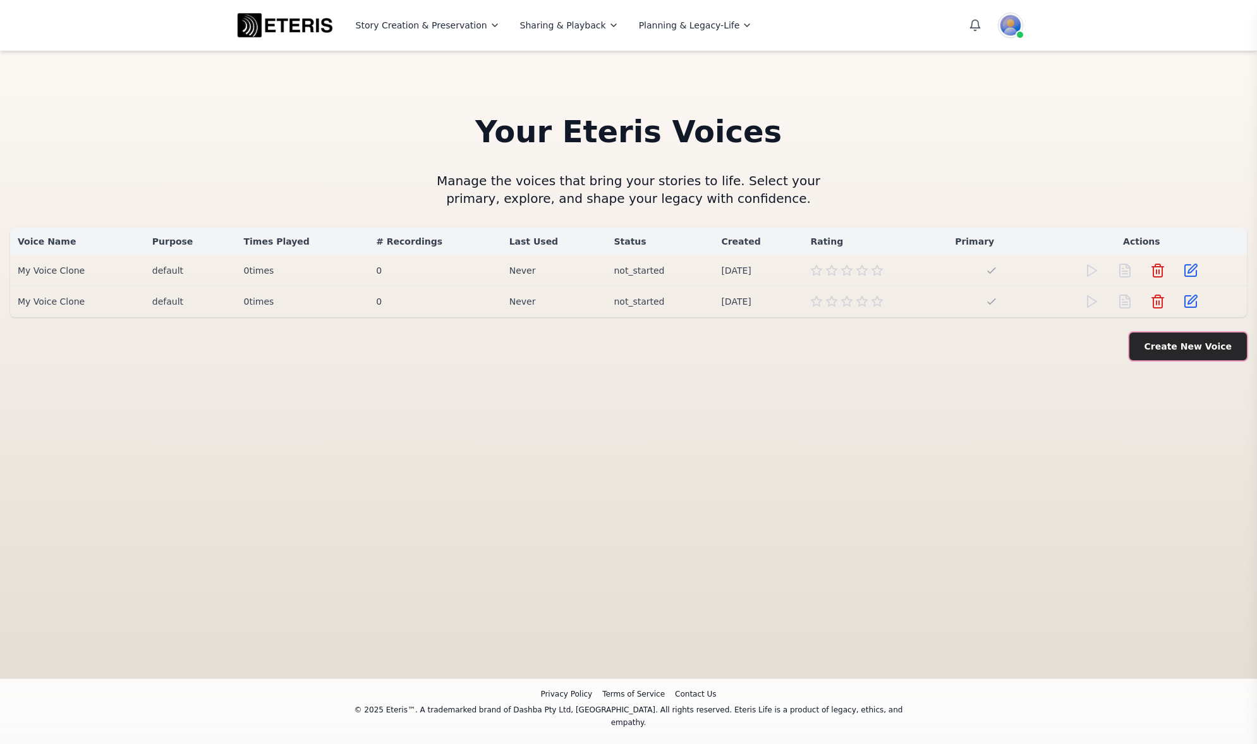
click at [1188, 350] on button "Create New Voice" at bounding box center [1189, 346] width 118 height 28
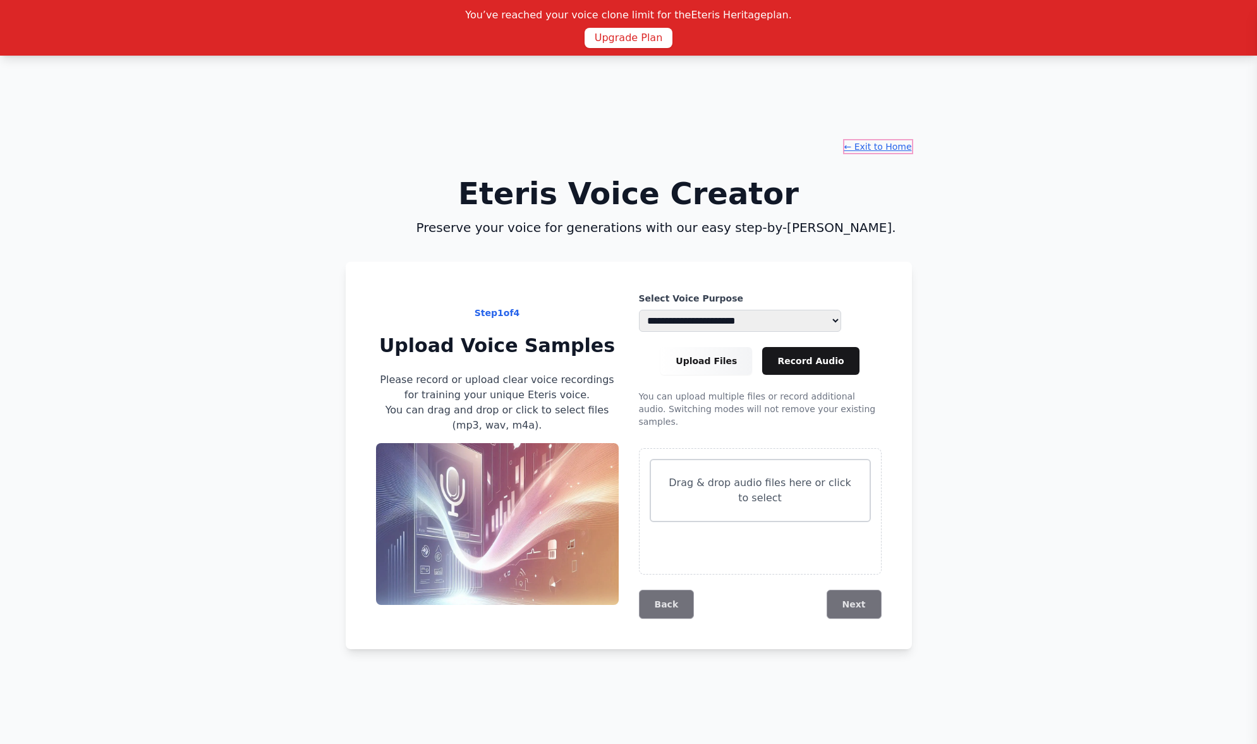
click at [859, 150] on button "← Exit to Home" at bounding box center [878, 146] width 68 height 13
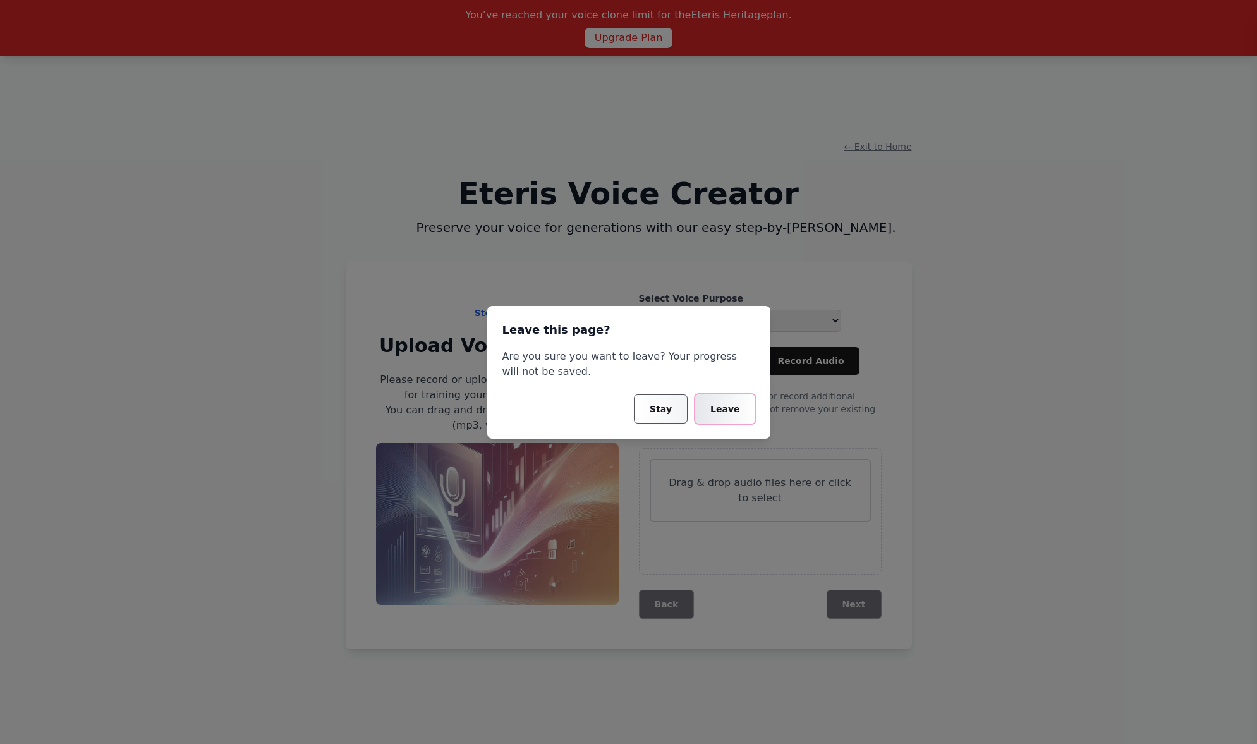
click at [733, 408] on button "Leave" at bounding box center [724, 408] width 59 height 29
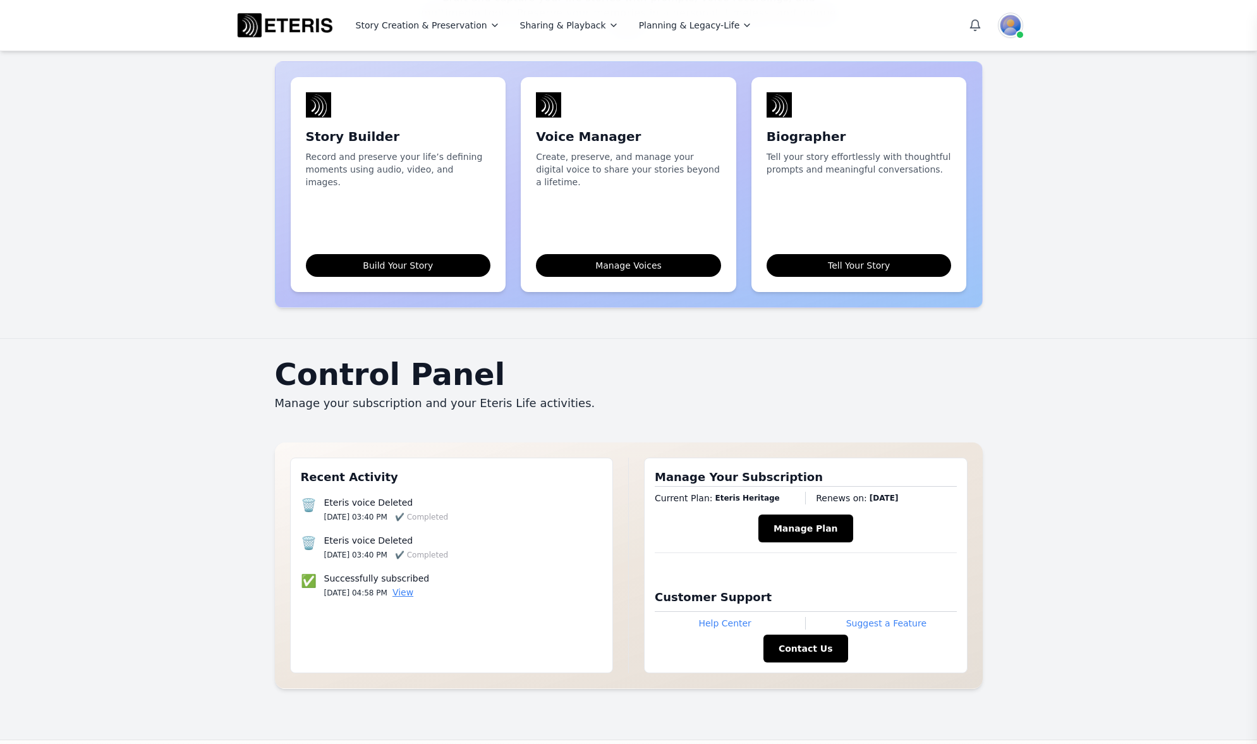
scroll to position [953, 0]
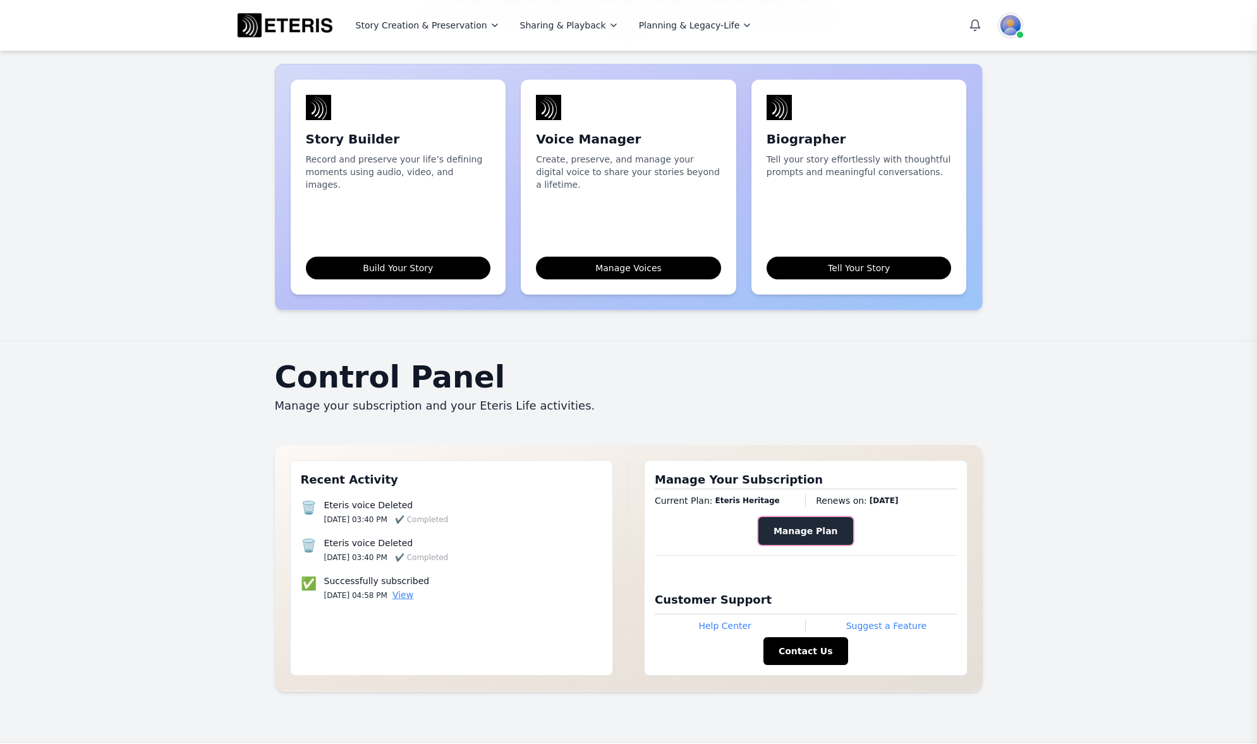
click at [794, 517] on button "Manage Plan" at bounding box center [805, 531] width 95 height 28
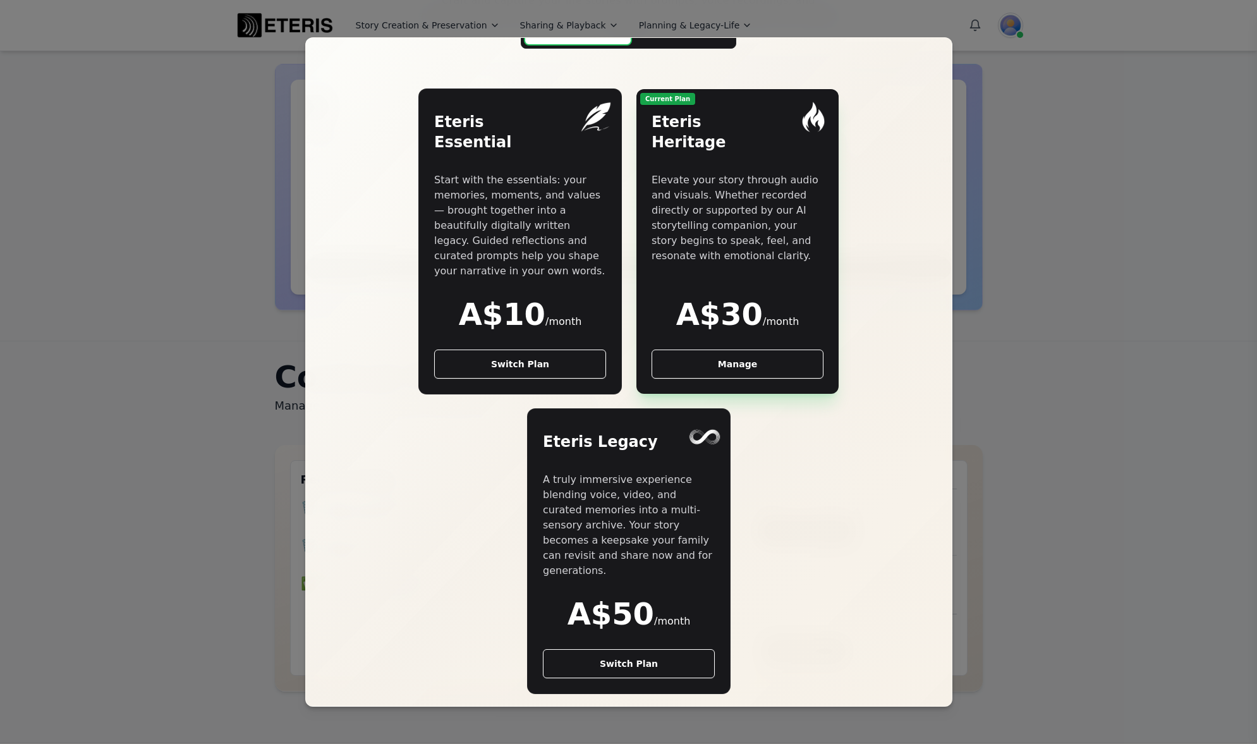
scroll to position [318, 0]
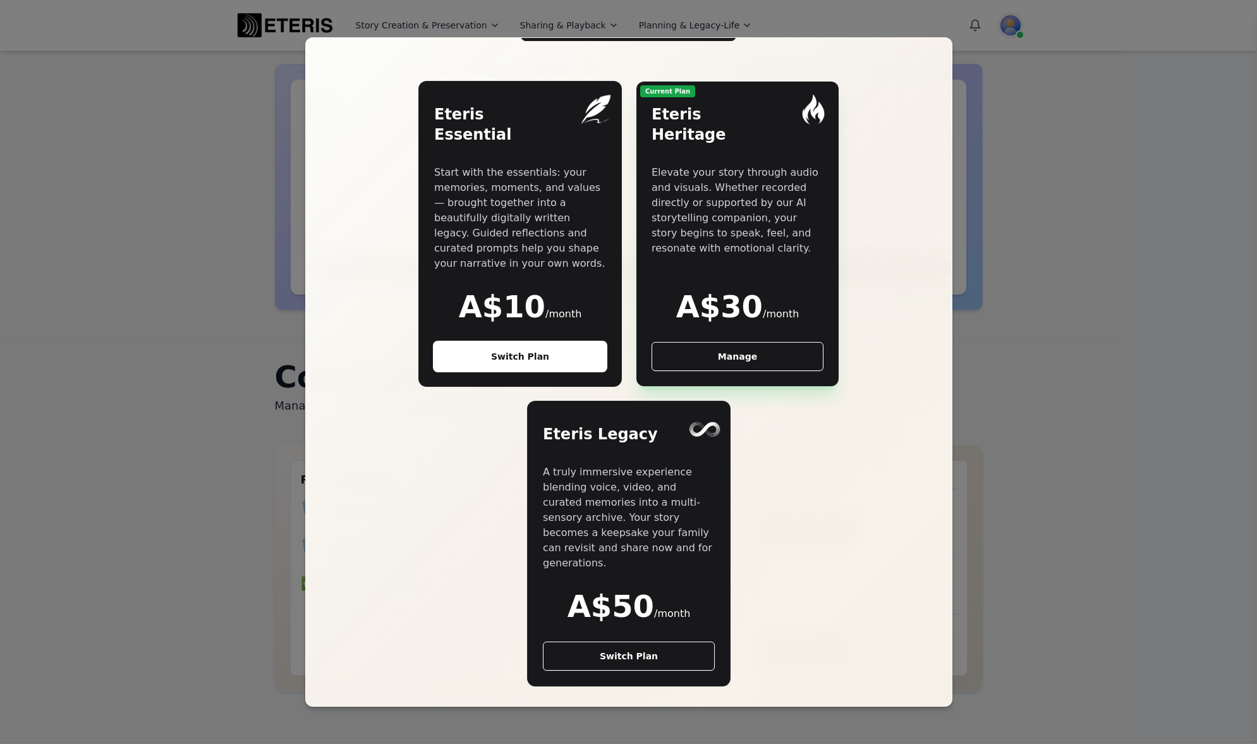
click at [528, 342] on button "Switch Plan" at bounding box center [520, 356] width 172 height 29
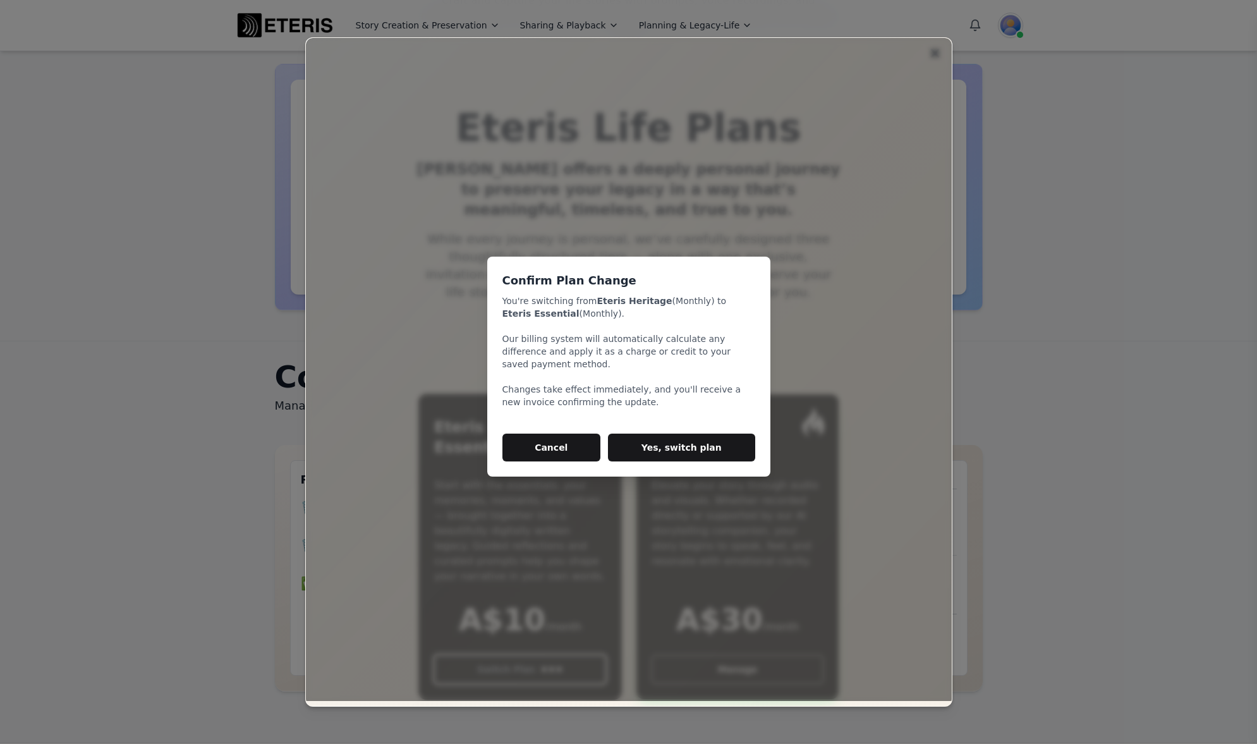
scroll to position [0, 0]
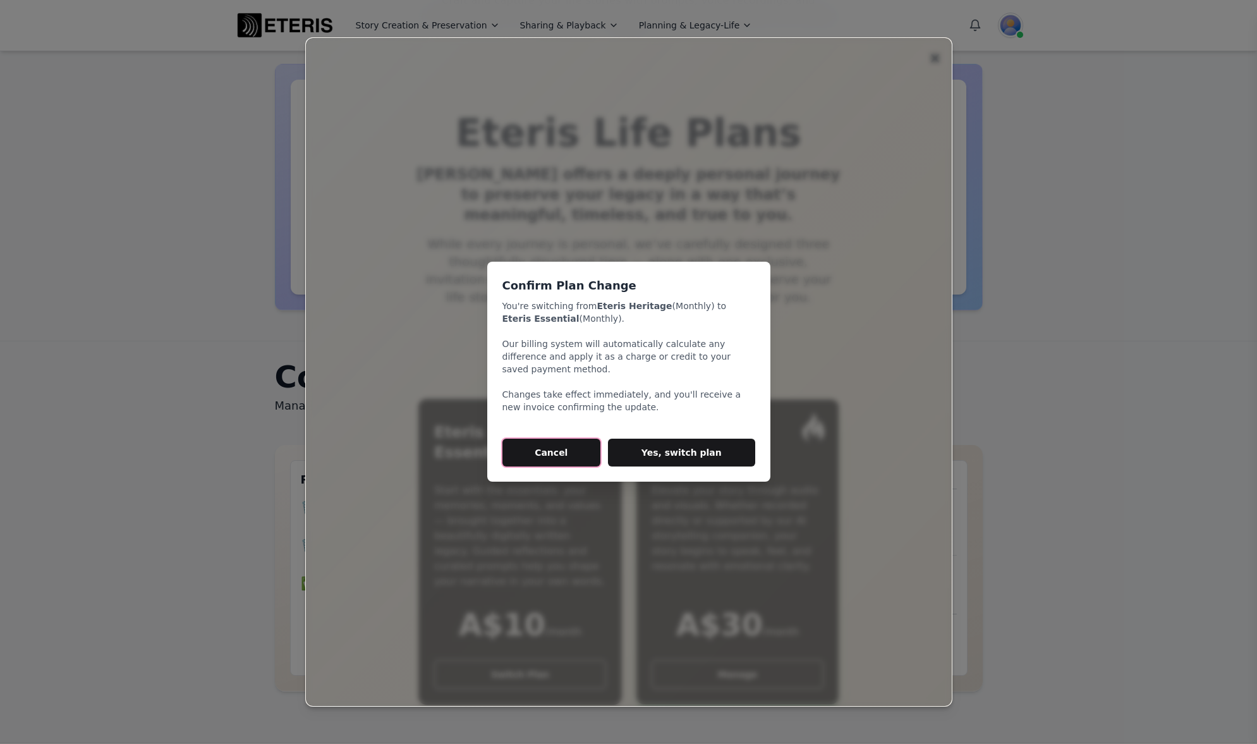
click at [545, 451] on button "Cancel" at bounding box center [552, 453] width 99 height 28
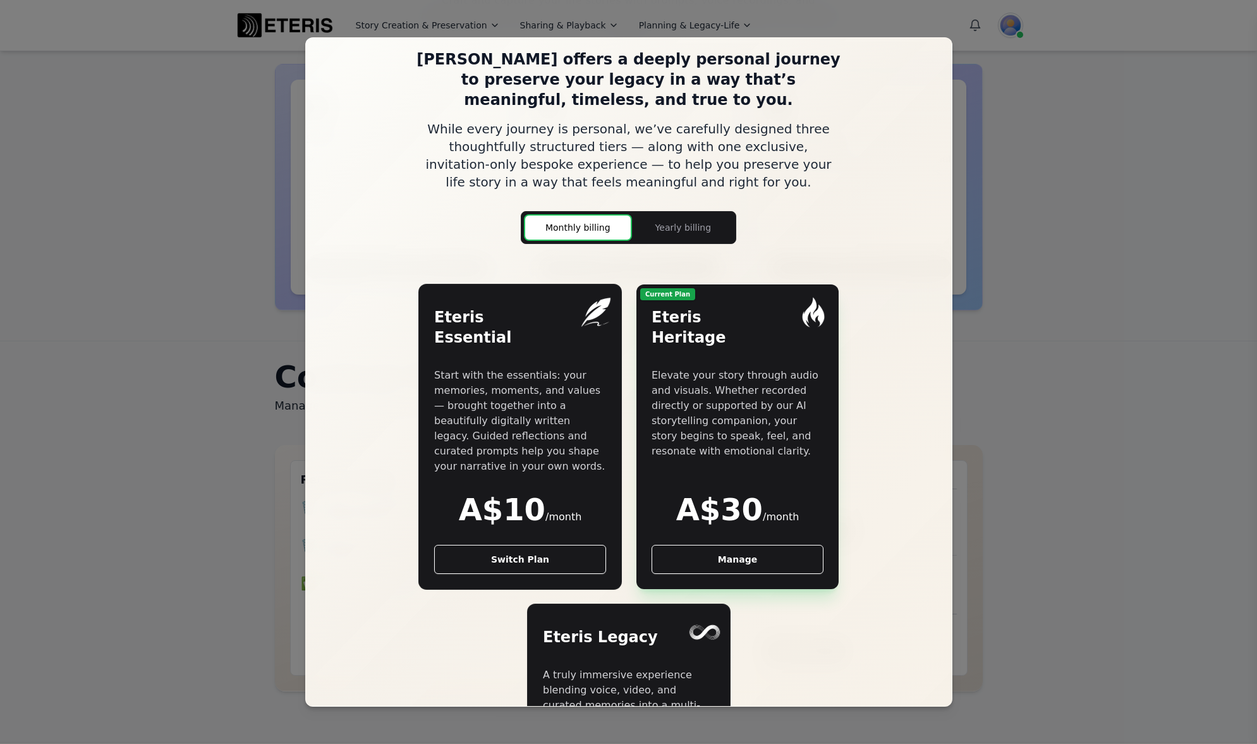
scroll to position [78, 0]
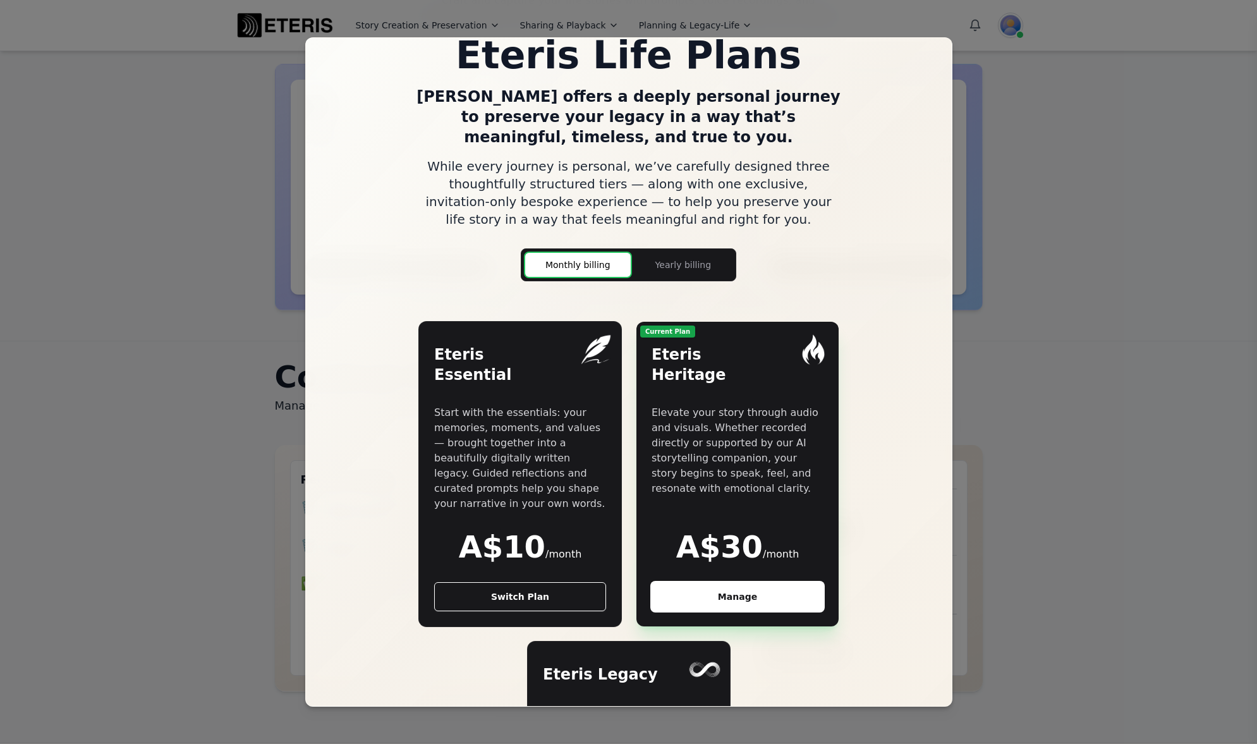
click at [713, 582] on button "Manage" at bounding box center [738, 596] width 172 height 29
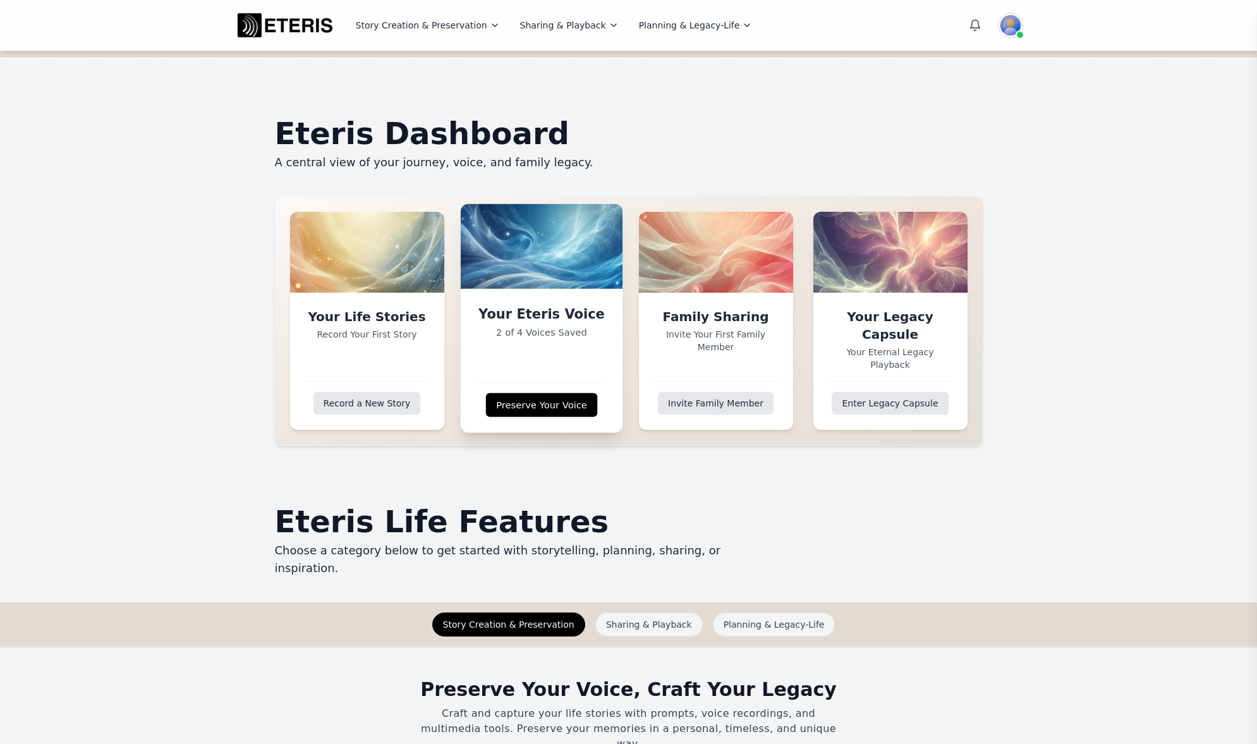
scroll to position [632, 0]
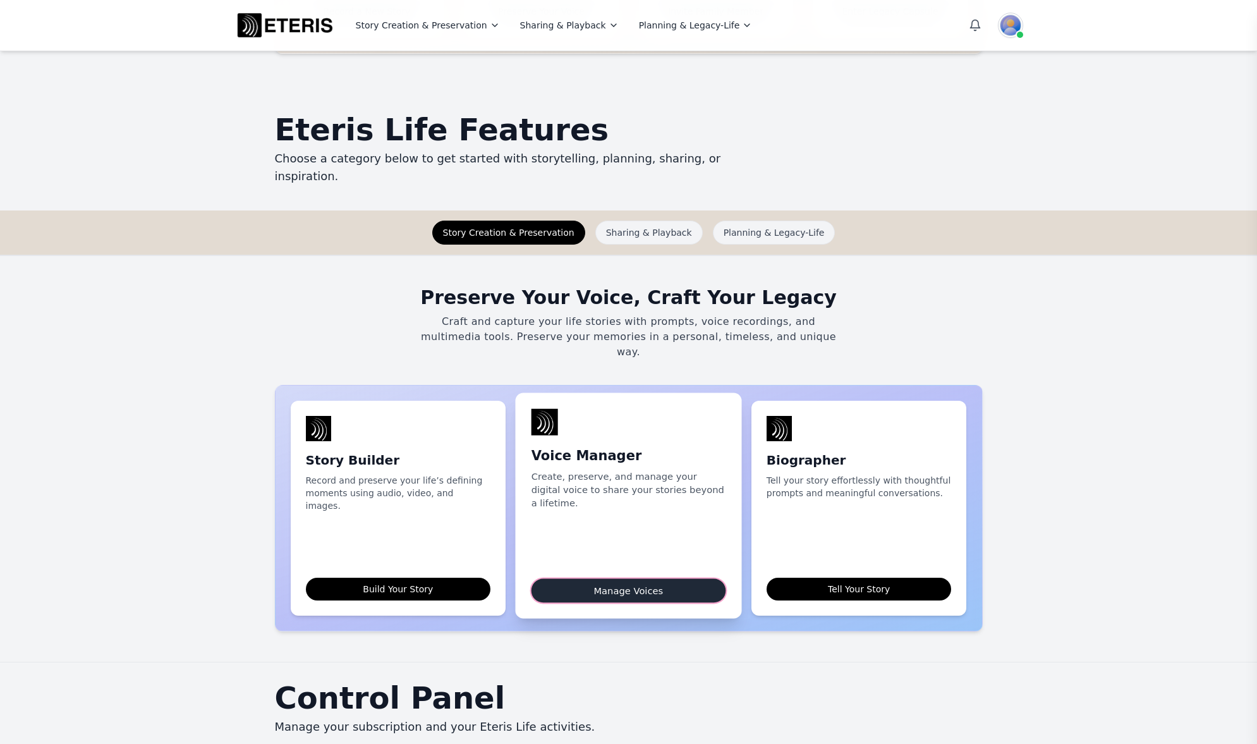
click at [600, 578] on link "Manage Voices" at bounding box center [629, 590] width 194 height 24
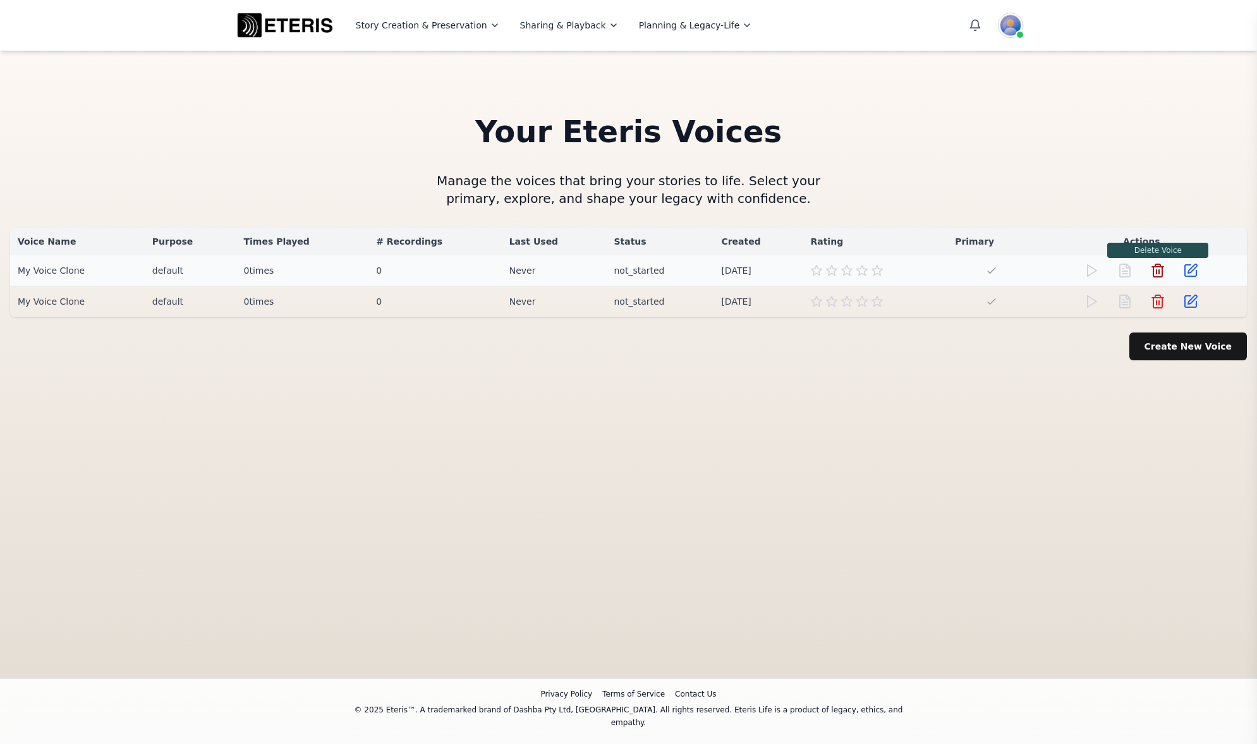
click at [1150, 267] on main "Delete Voice" at bounding box center [1157, 270] width 15 height 15
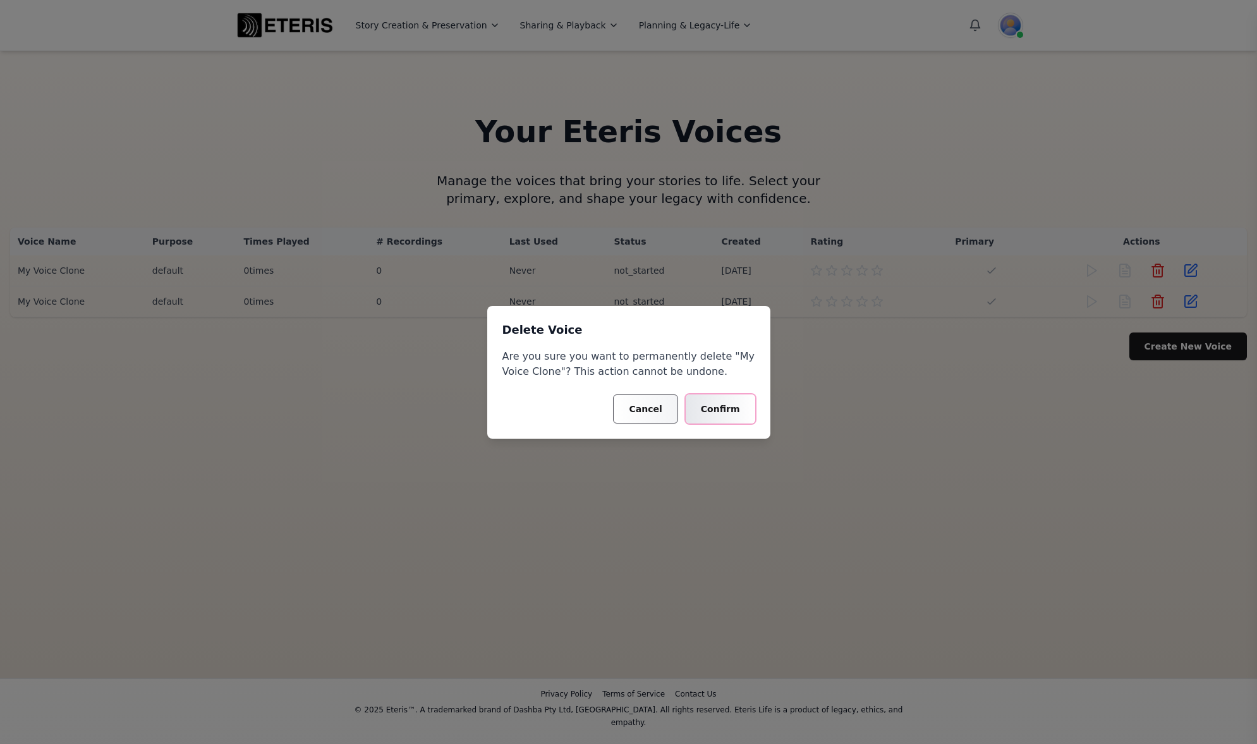
click at [718, 411] on button "Confirm" at bounding box center [721, 408] width 70 height 29
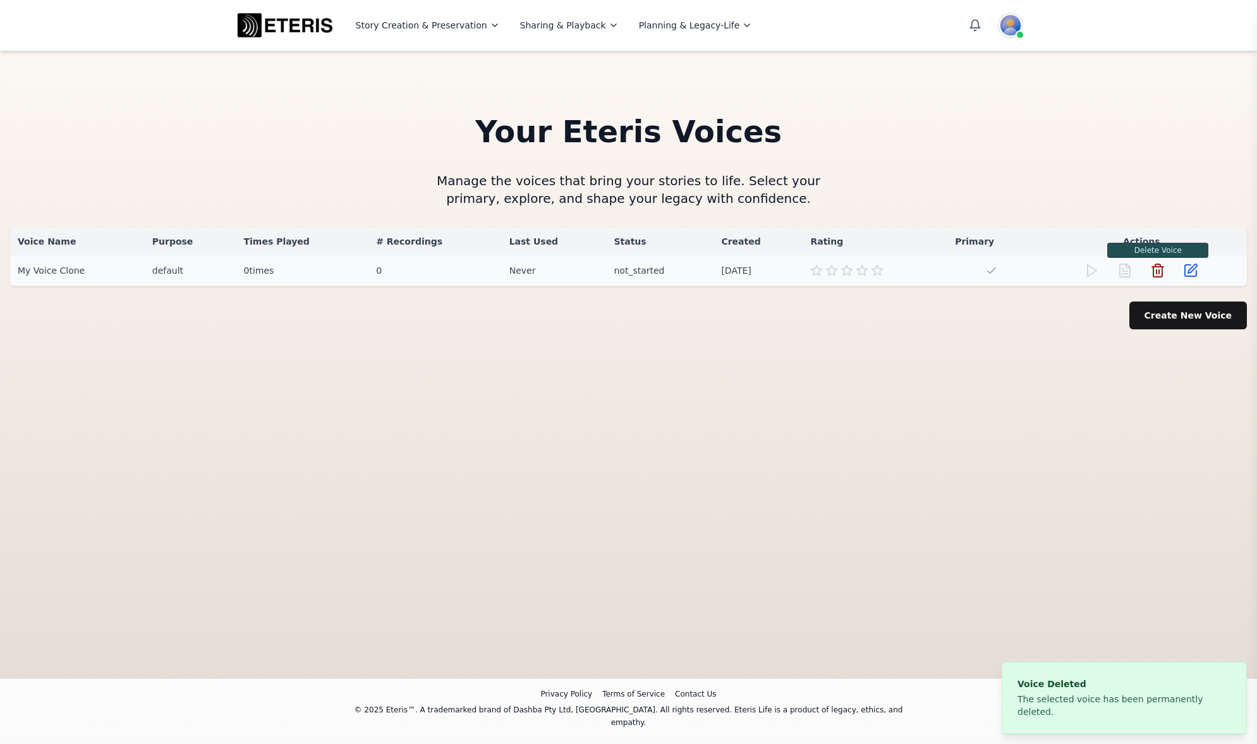
click at [1154, 274] on icon "Delete Voice" at bounding box center [1158, 272] width 9 height 10
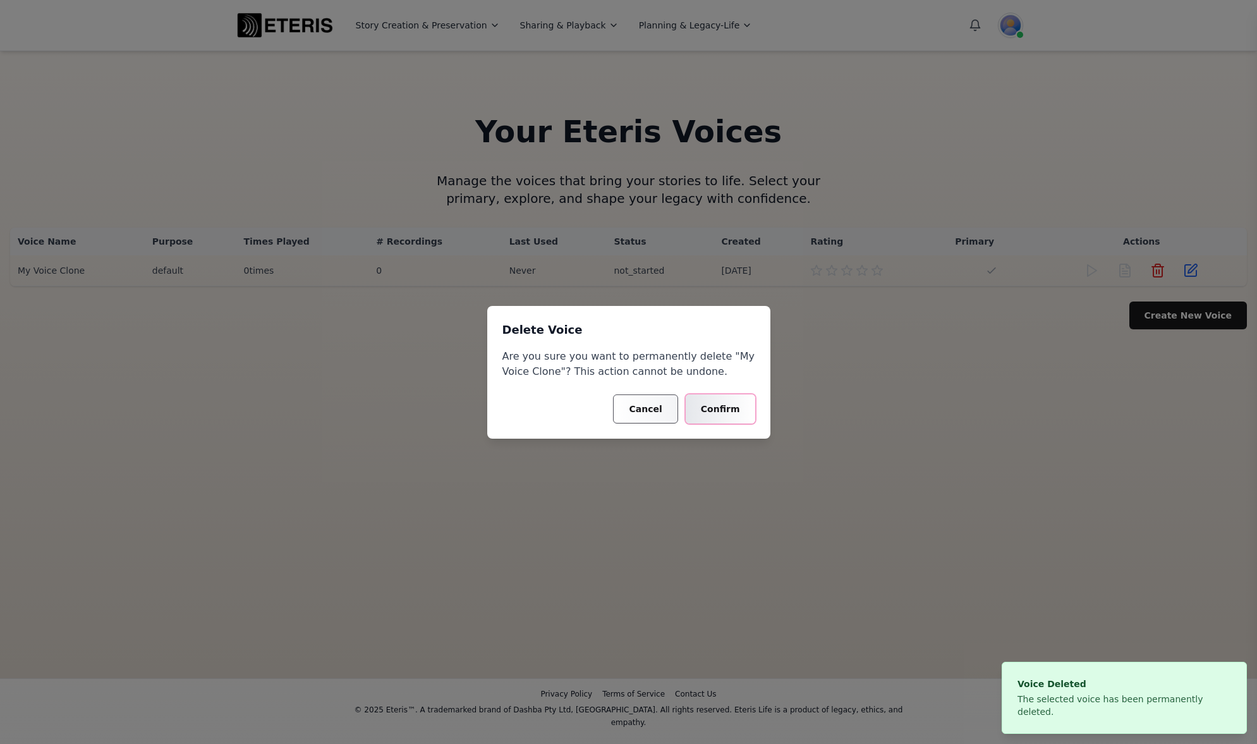
click at [727, 408] on button "Confirm" at bounding box center [721, 408] width 70 height 29
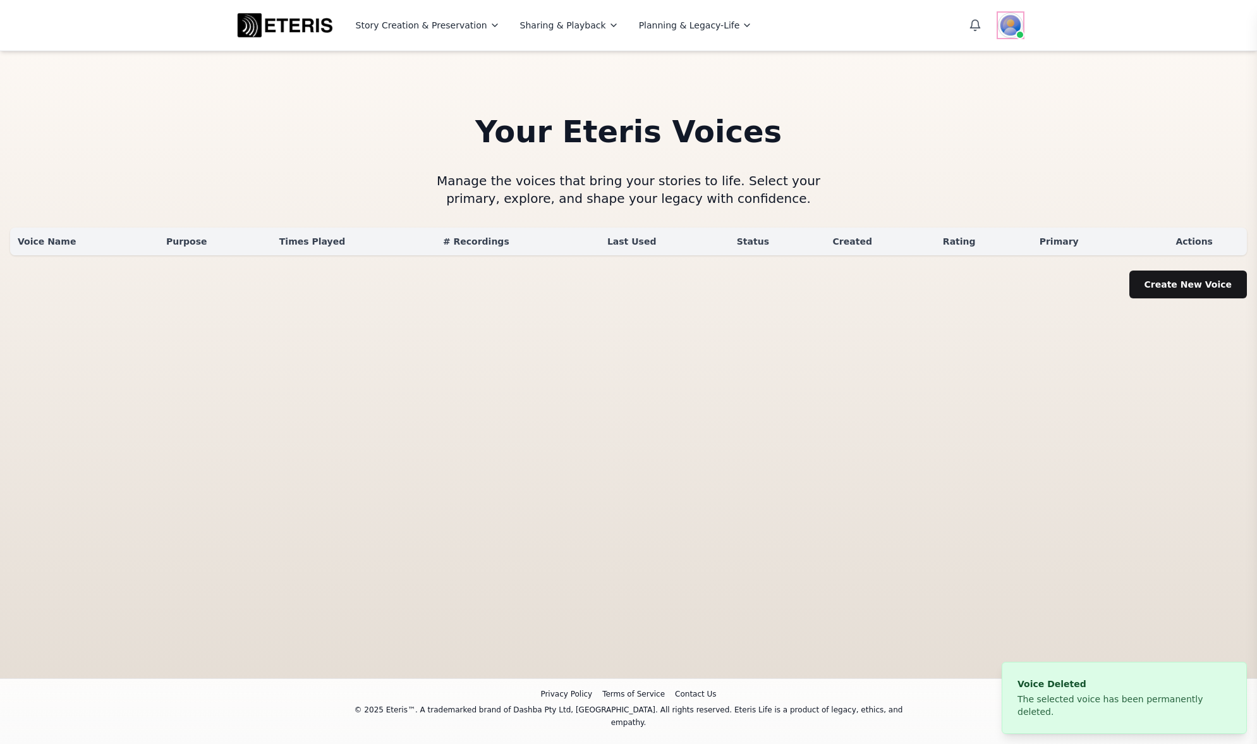
click at [1001, 21] on img at bounding box center [1010, 25] width 25 height 25
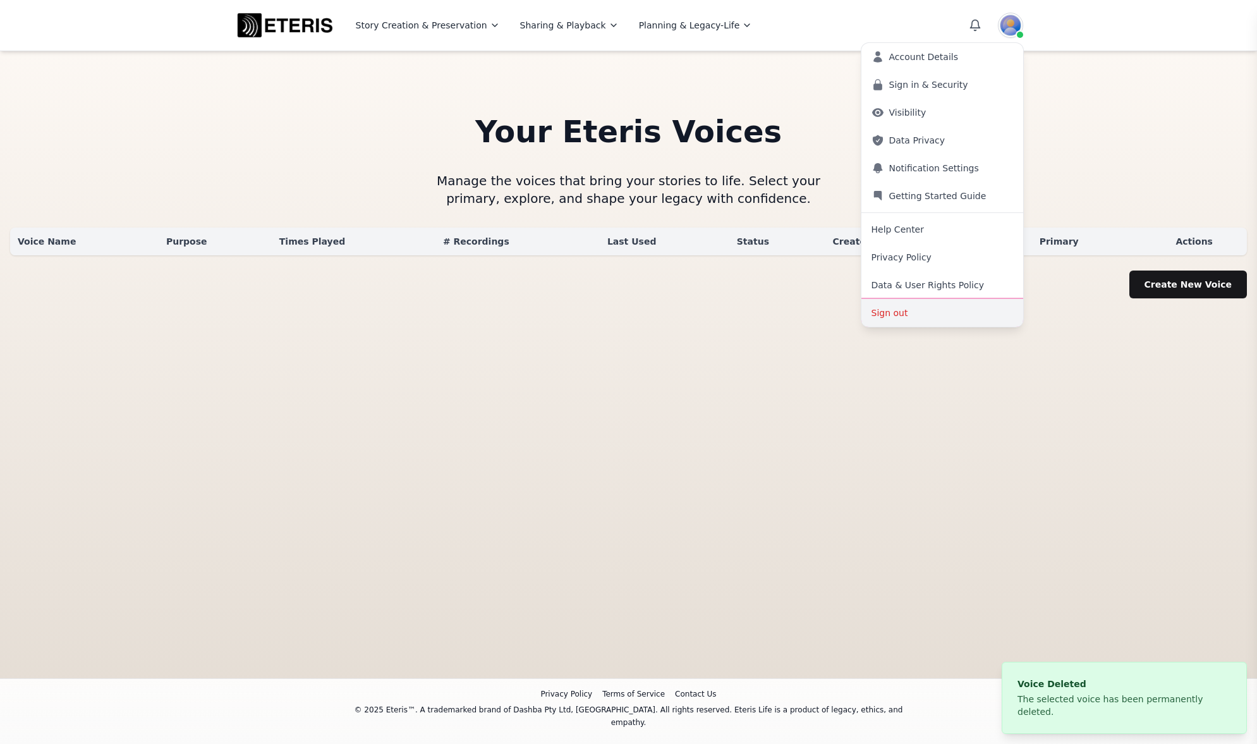
click at [917, 312] on button "Sign out" at bounding box center [943, 313] width 162 height 28
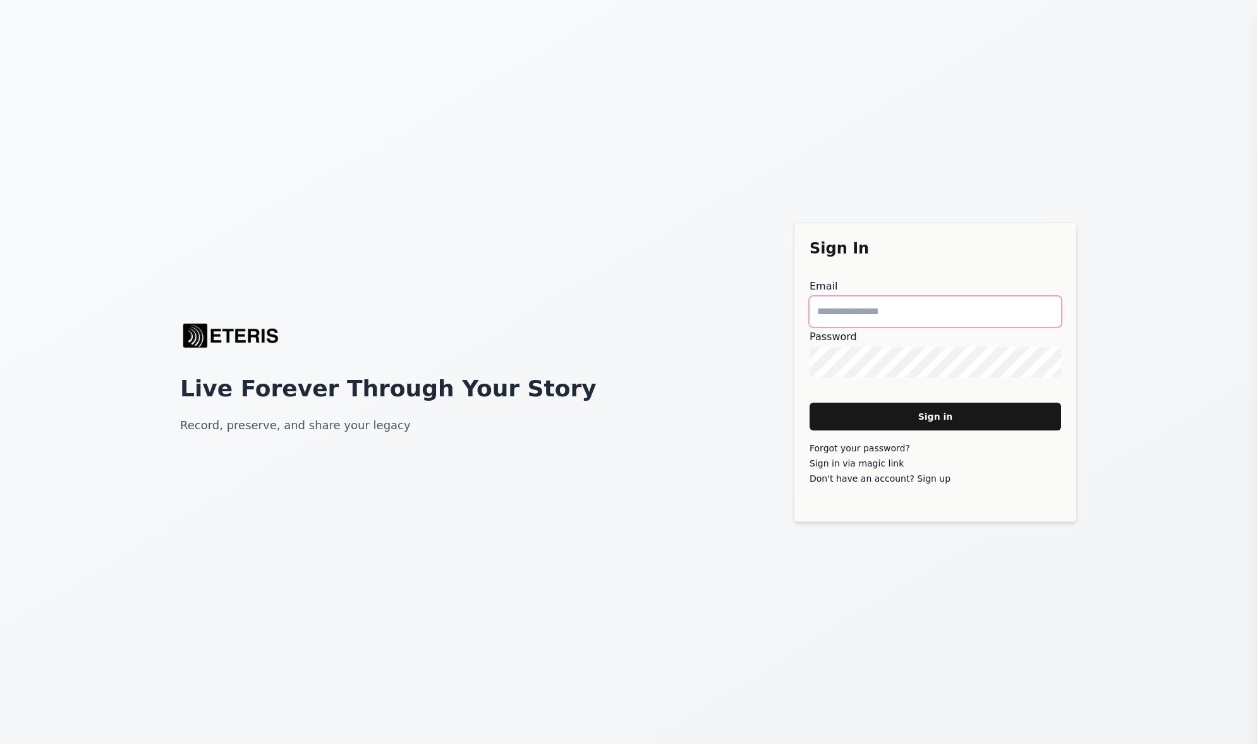
type main "**********"
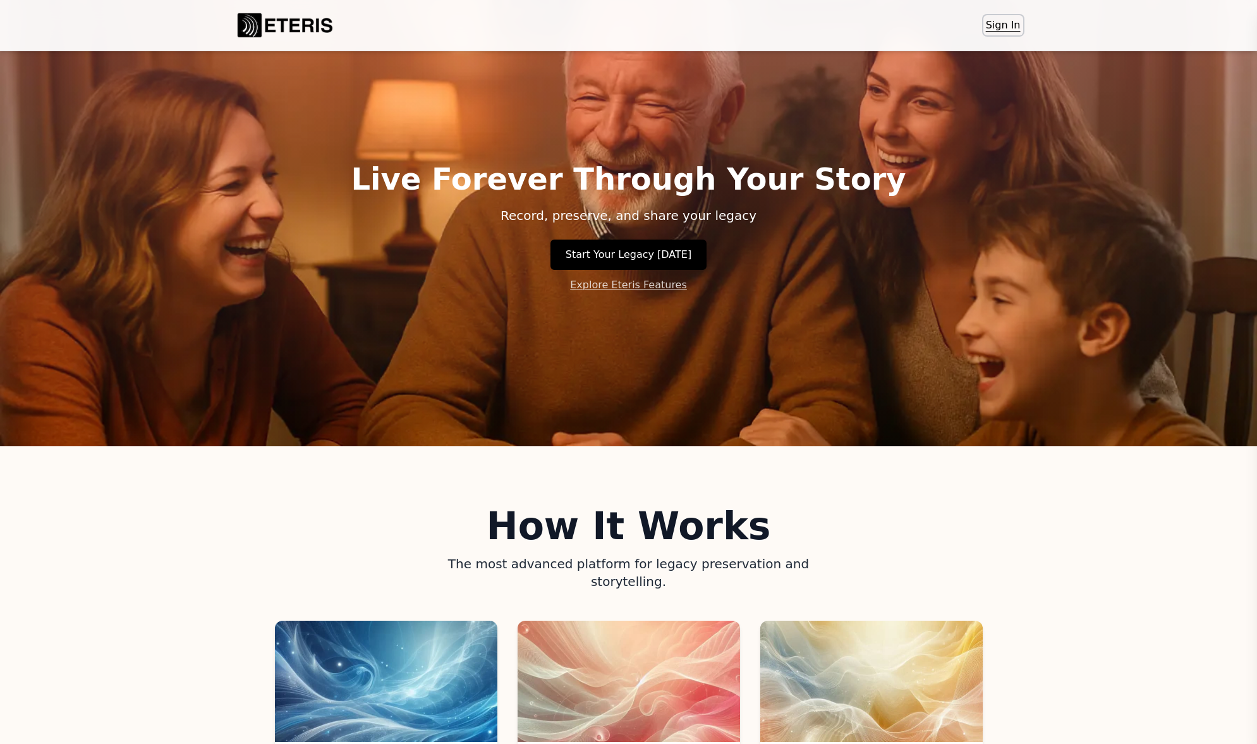
click at [994, 22] on link "Sign In" at bounding box center [1004, 25] width 40 height 20
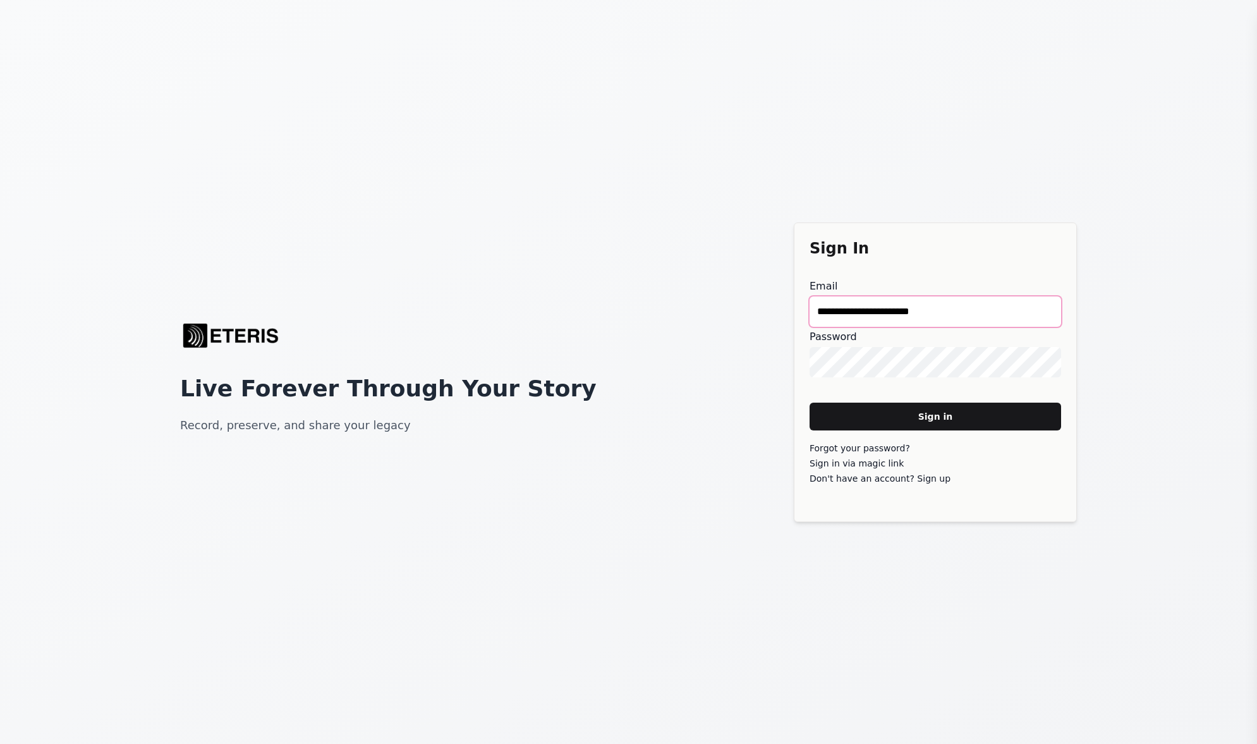
drag, startPoint x: 961, startPoint y: 310, endPoint x: 688, endPoint y: 264, distance: 276.9
click at [688, 264] on div "**********" at bounding box center [628, 372] width 1257 height 744
type main "**********"
click at [906, 413] on main "Sign in" at bounding box center [936, 417] width 252 height 28
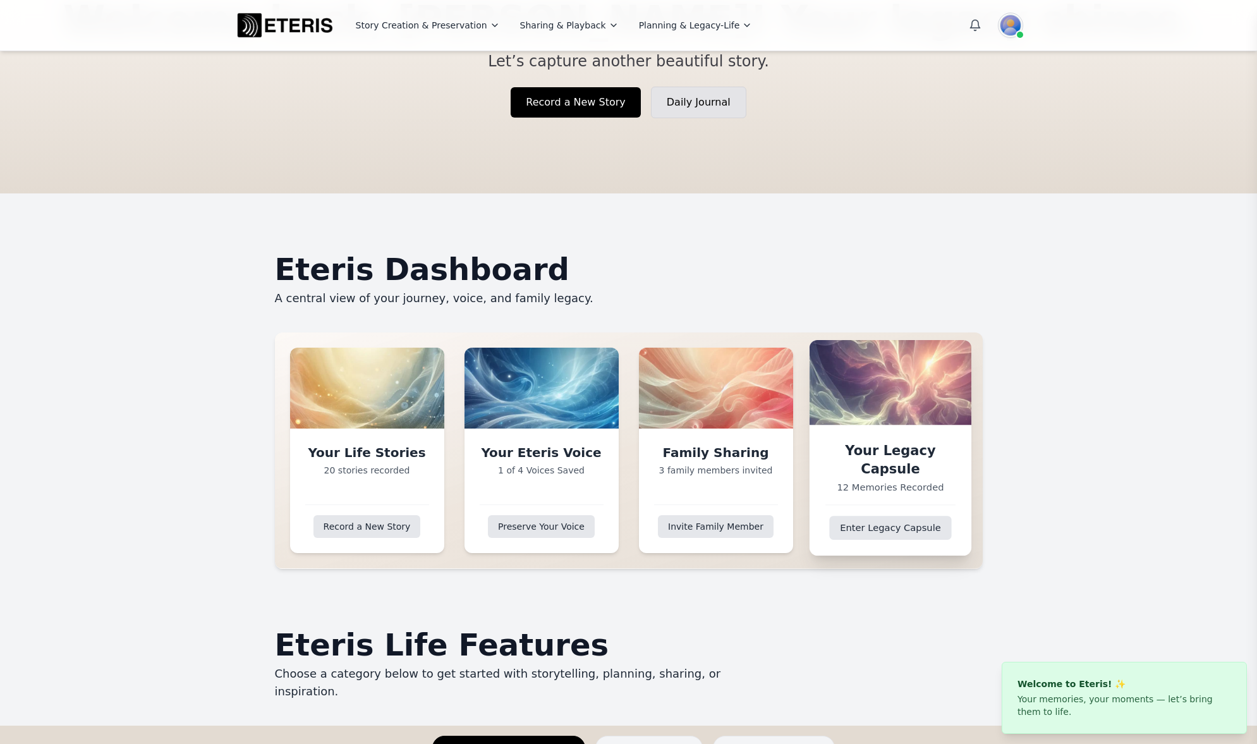
scroll to position [13, 0]
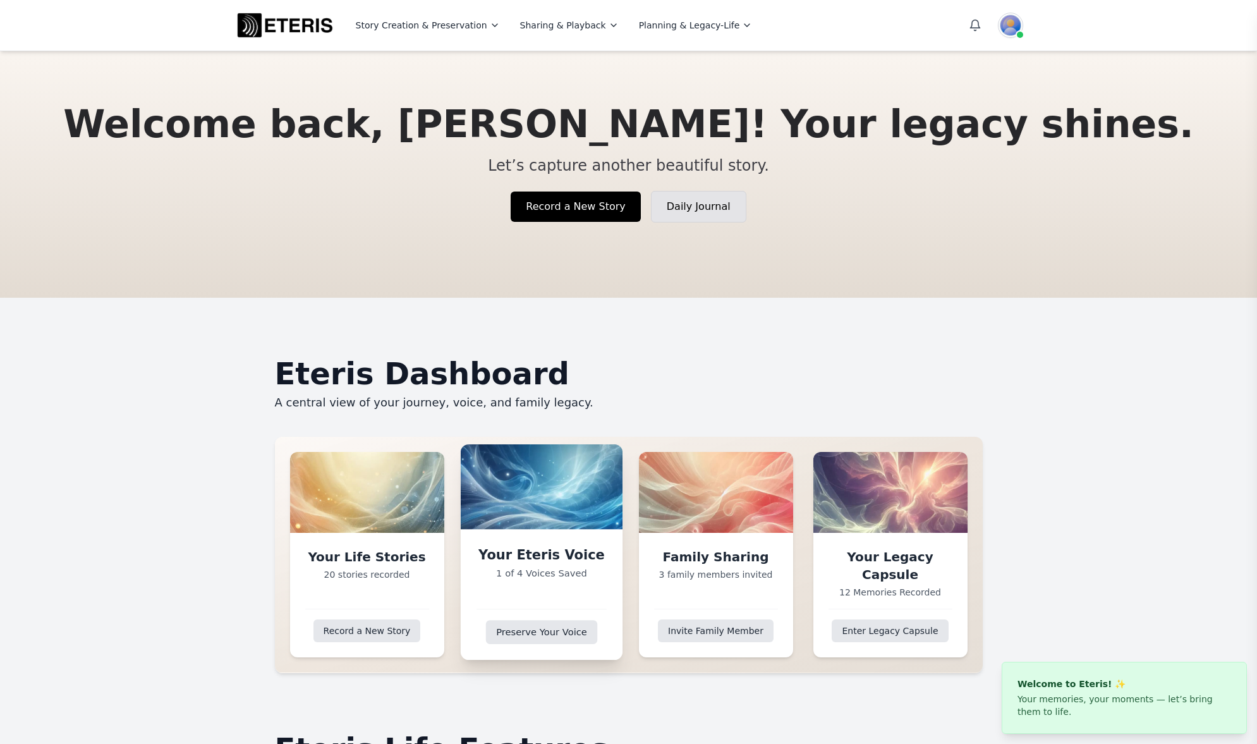
click at [543, 642] on div "Your Eteris Voice 1 of 4 Voices Saved Preserve Your Voice" at bounding box center [541, 594] width 162 height 131
click at [542, 636] on link "Preserve Your Voice" at bounding box center [541, 632] width 112 height 24
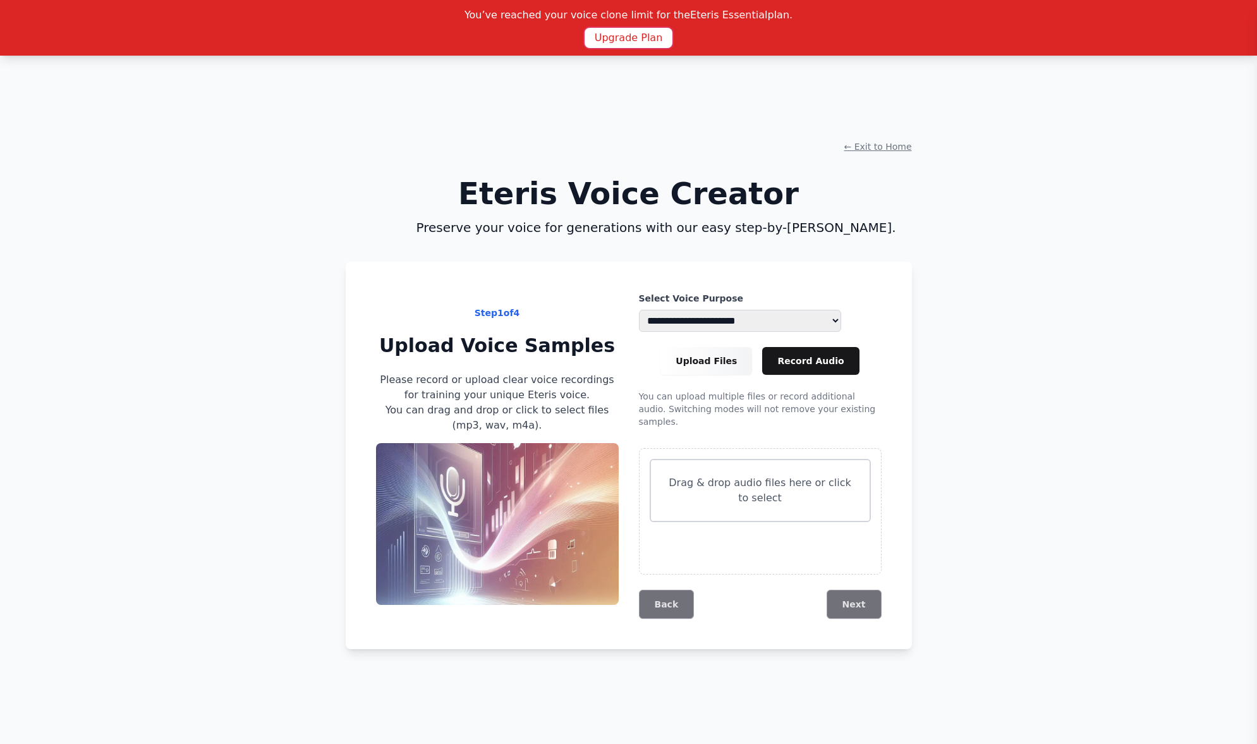
click at [631, 39] on button "Upgrade Plan" at bounding box center [629, 38] width 88 height 20
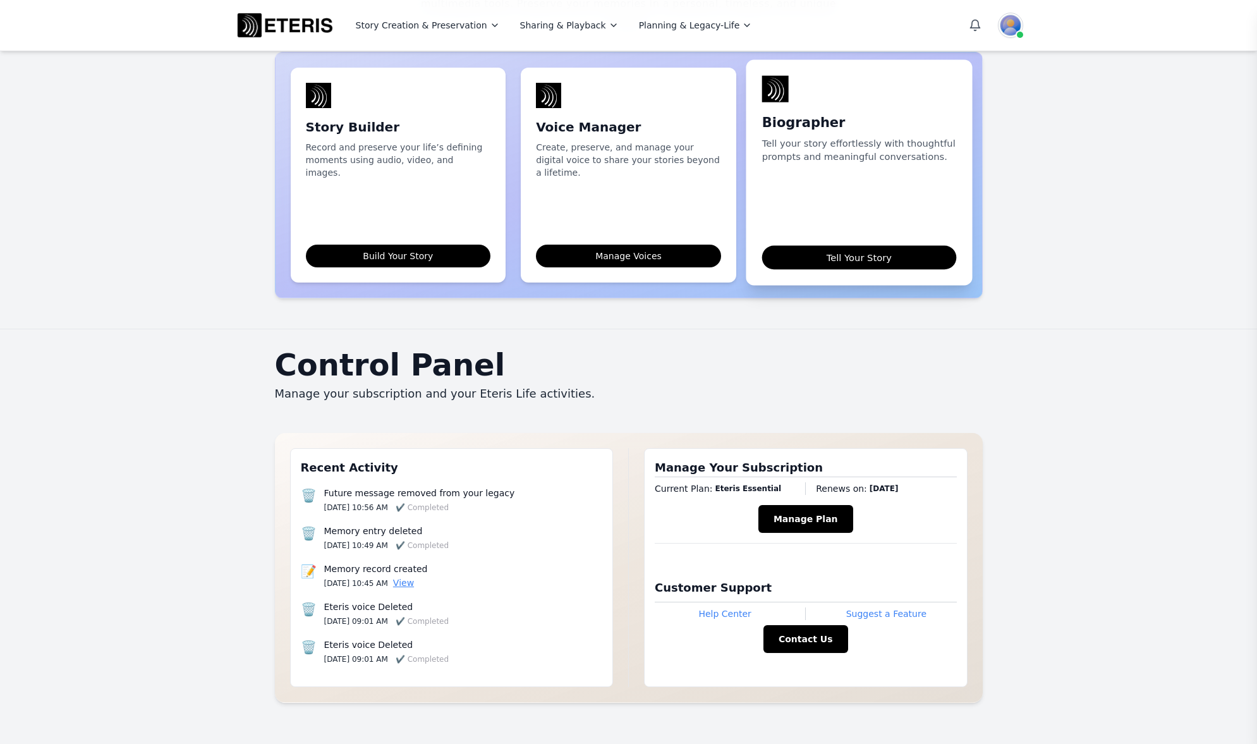
scroll to position [956, 0]
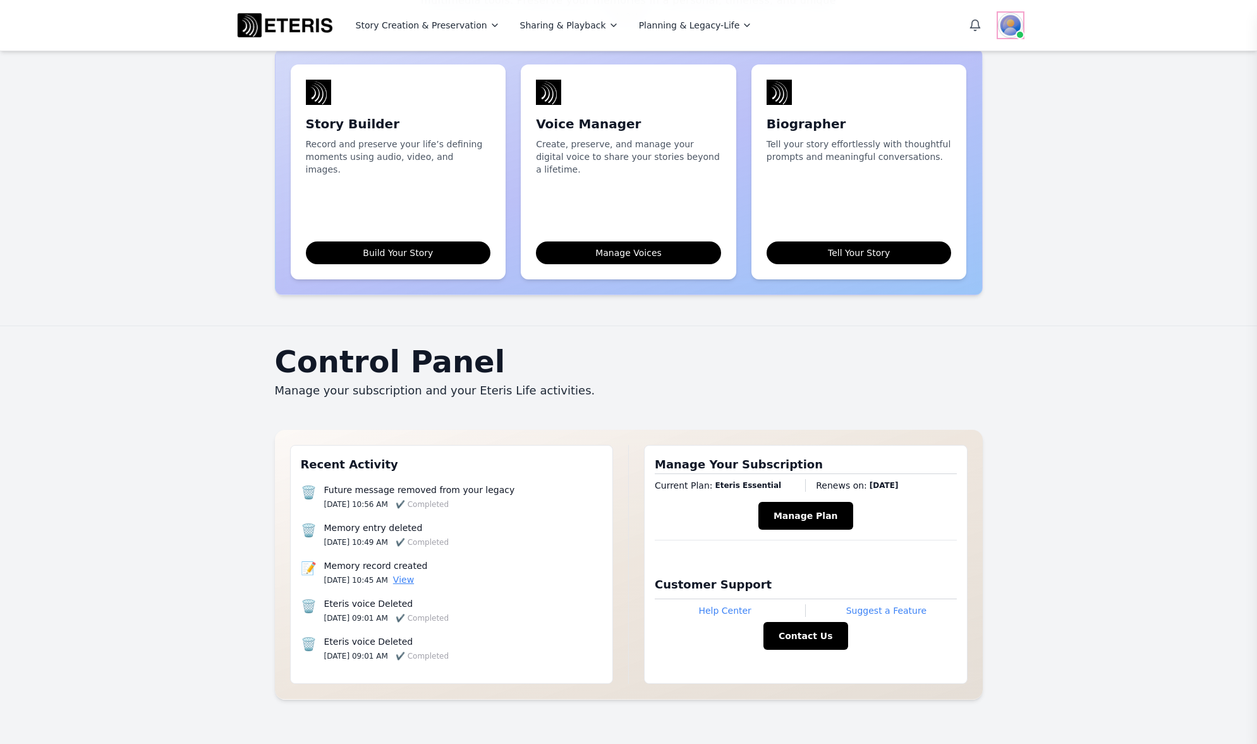
click at [1004, 24] on img at bounding box center [1010, 25] width 25 height 25
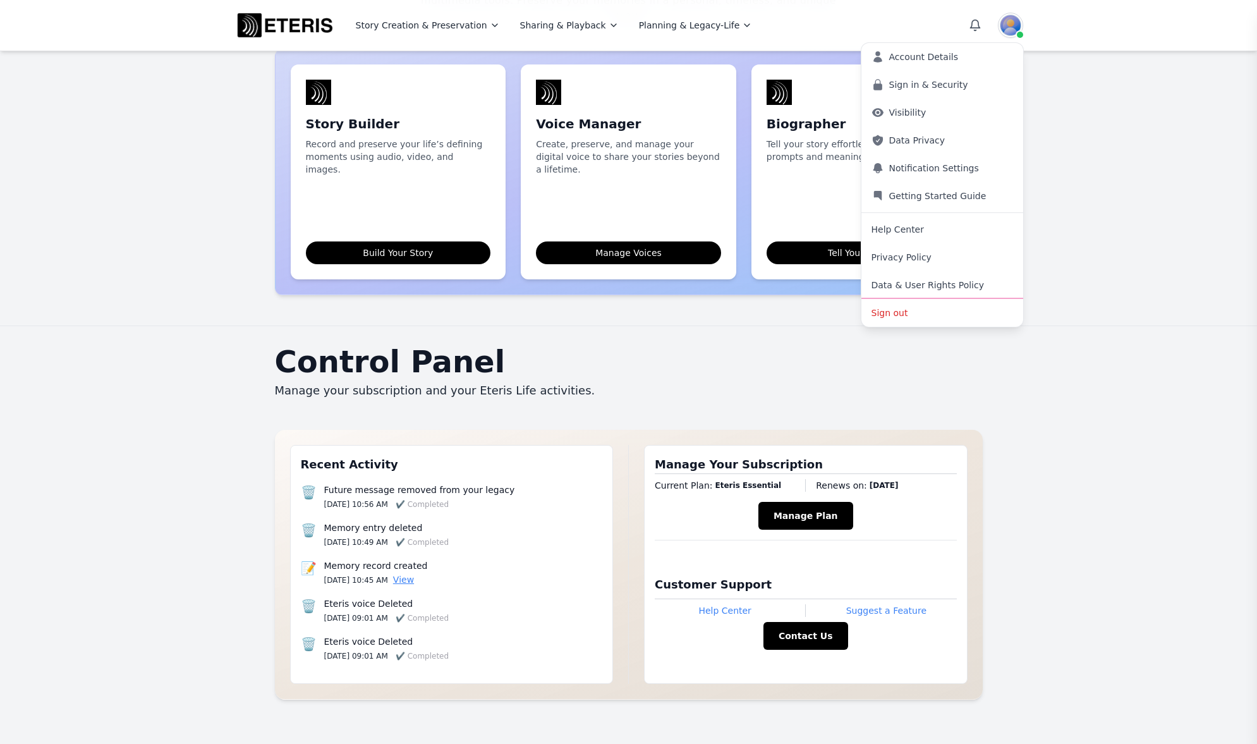
click at [891, 314] on button "Sign out" at bounding box center [943, 313] width 162 height 28
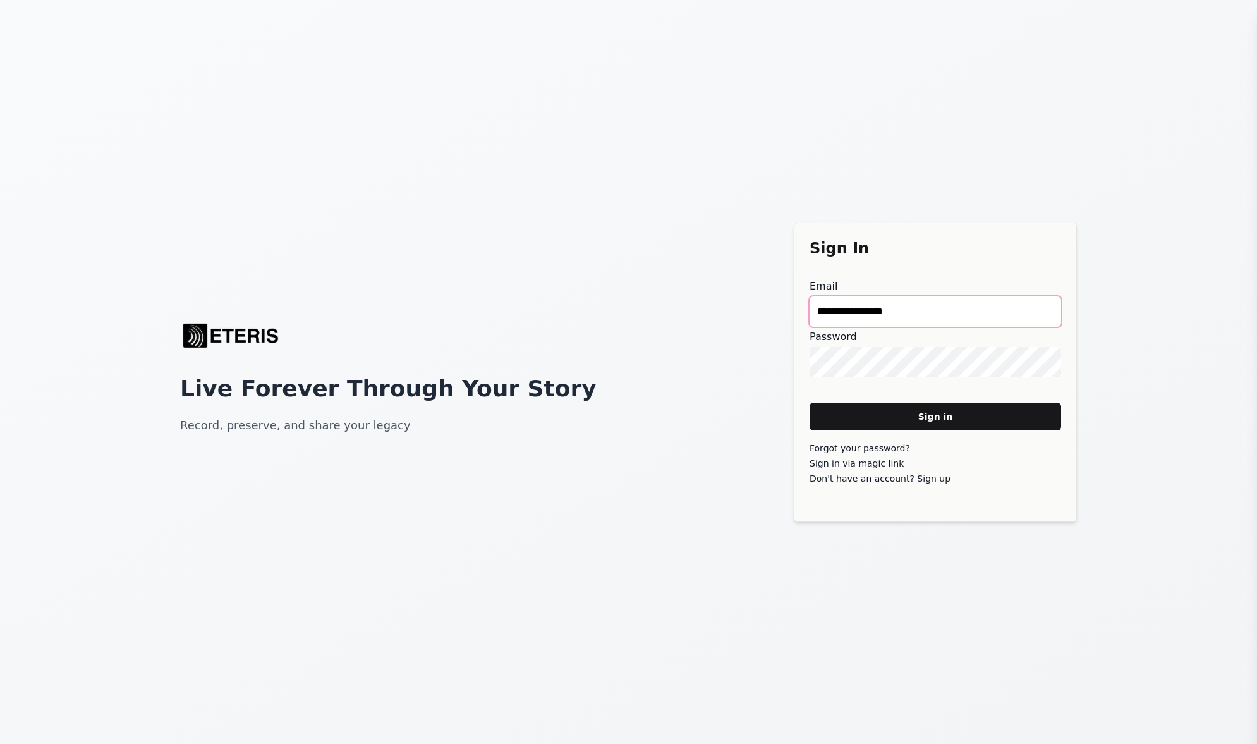
drag, startPoint x: 932, startPoint y: 312, endPoint x: 537, endPoint y: 278, distance: 397.1
click at [539, 278] on div "**********" at bounding box center [628, 372] width 1257 height 744
type main "**********"
click at [810, 403] on main "Sign in" at bounding box center [936, 417] width 252 height 28
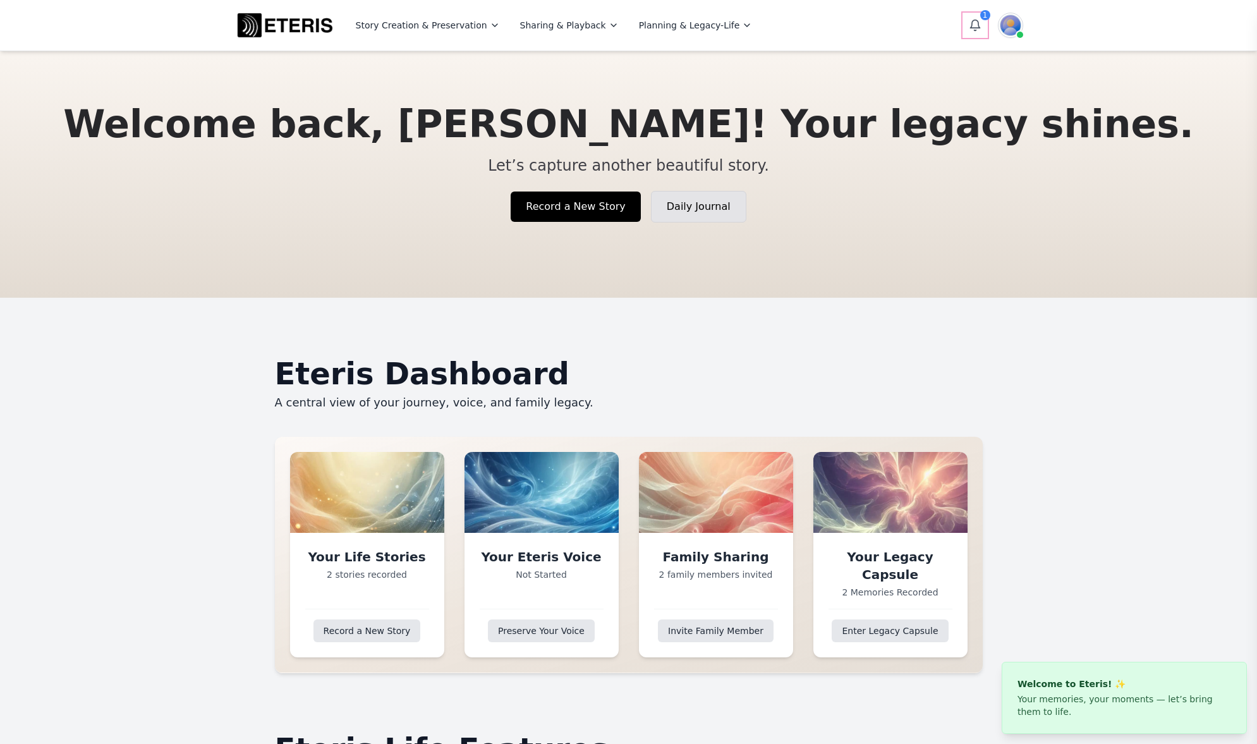
click at [975, 27] on icon "Open notifications" at bounding box center [974, 24] width 9 height 8
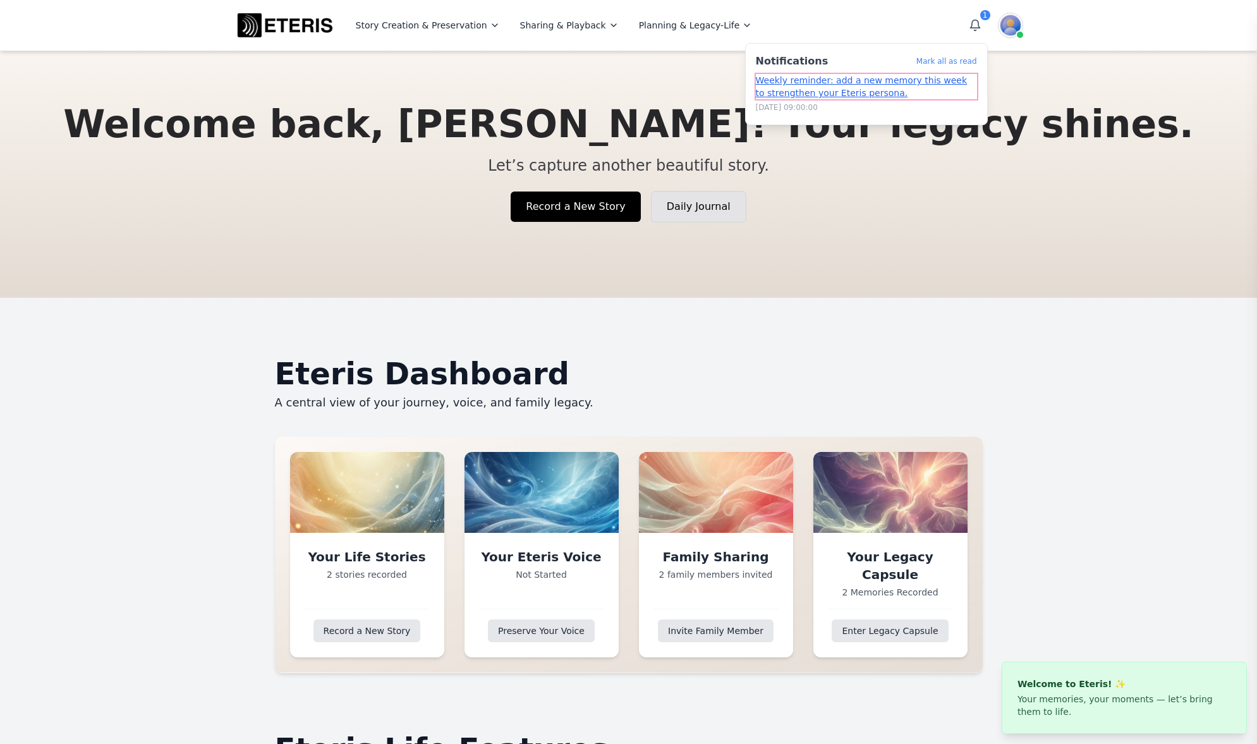
click at [843, 78] on link "Weekly reminder: add a new memory this week to strengthen your Eteris persona." at bounding box center [866, 86] width 221 height 25
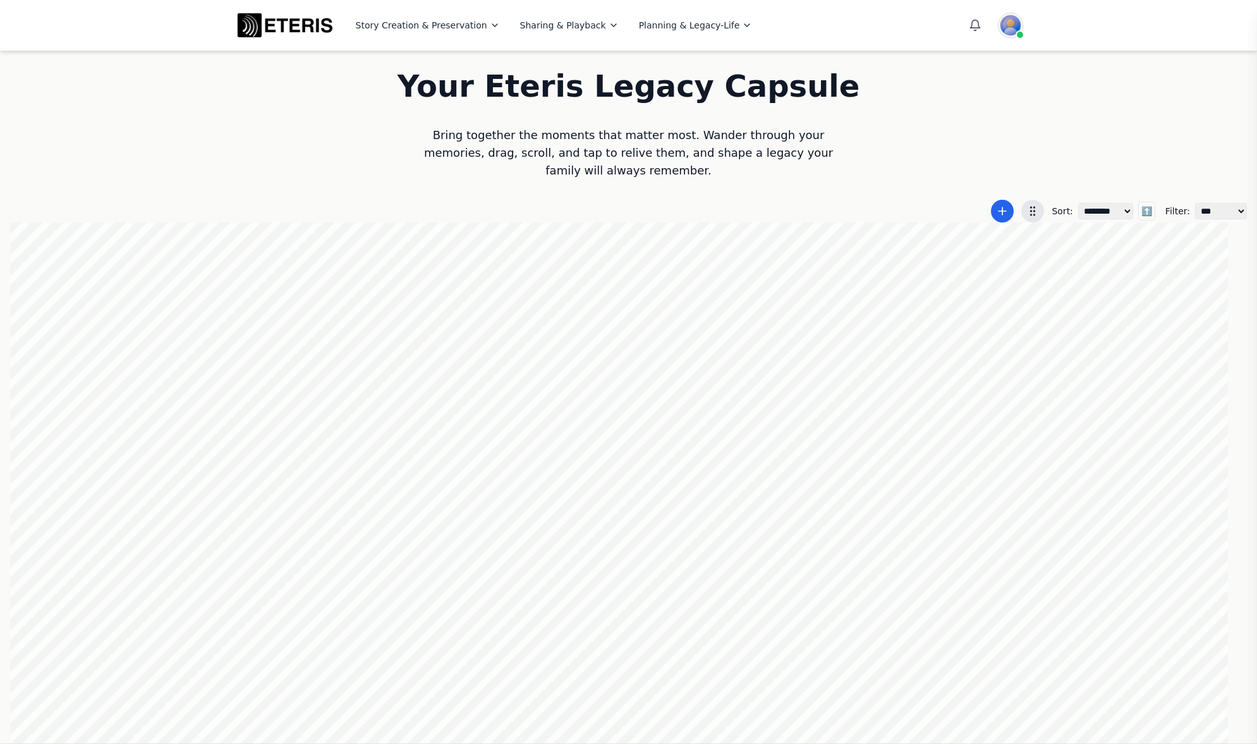
scroll to position [0, 1]
click at [698, 408] on div at bounding box center [628, 482] width 1237 height 521
click at [397, 118] on link "Daily Journal" at bounding box center [421, 119] width 140 height 23
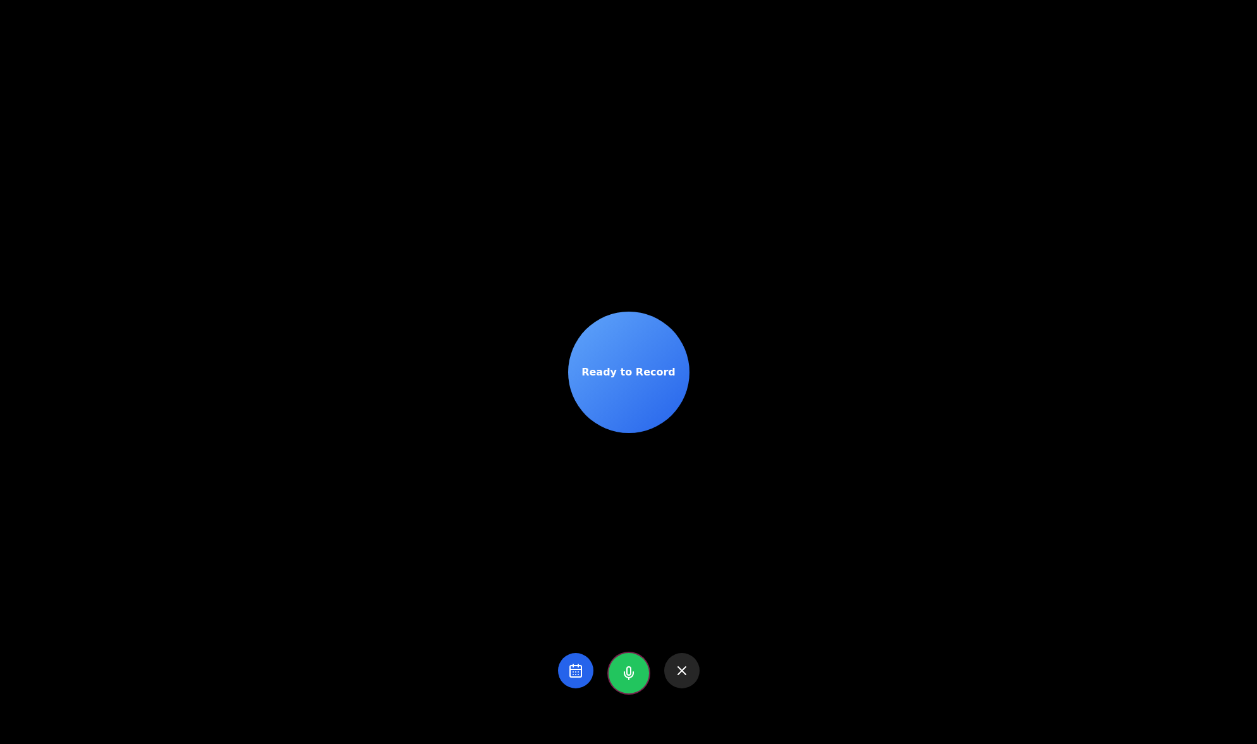
click at [623, 679] on icon at bounding box center [628, 673] width 15 height 15
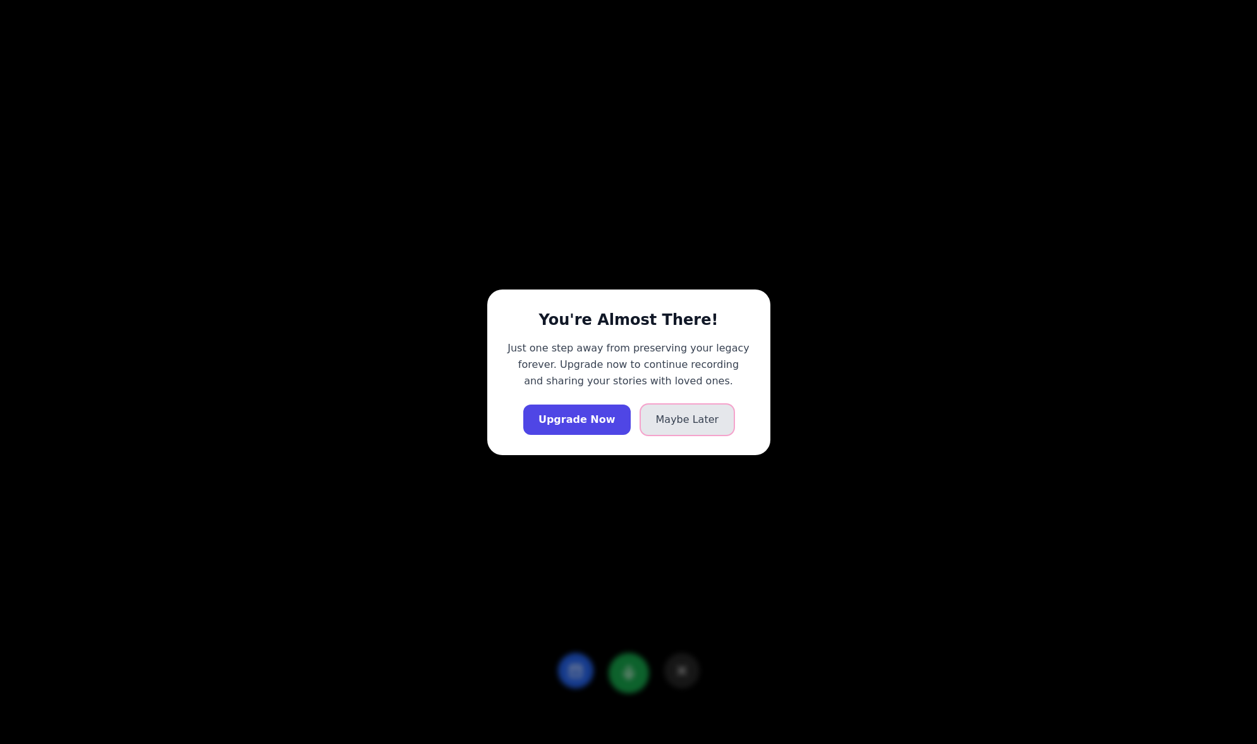
click at [674, 427] on button "Maybe Later" at bounding box center [688, 420] width 94 height 30
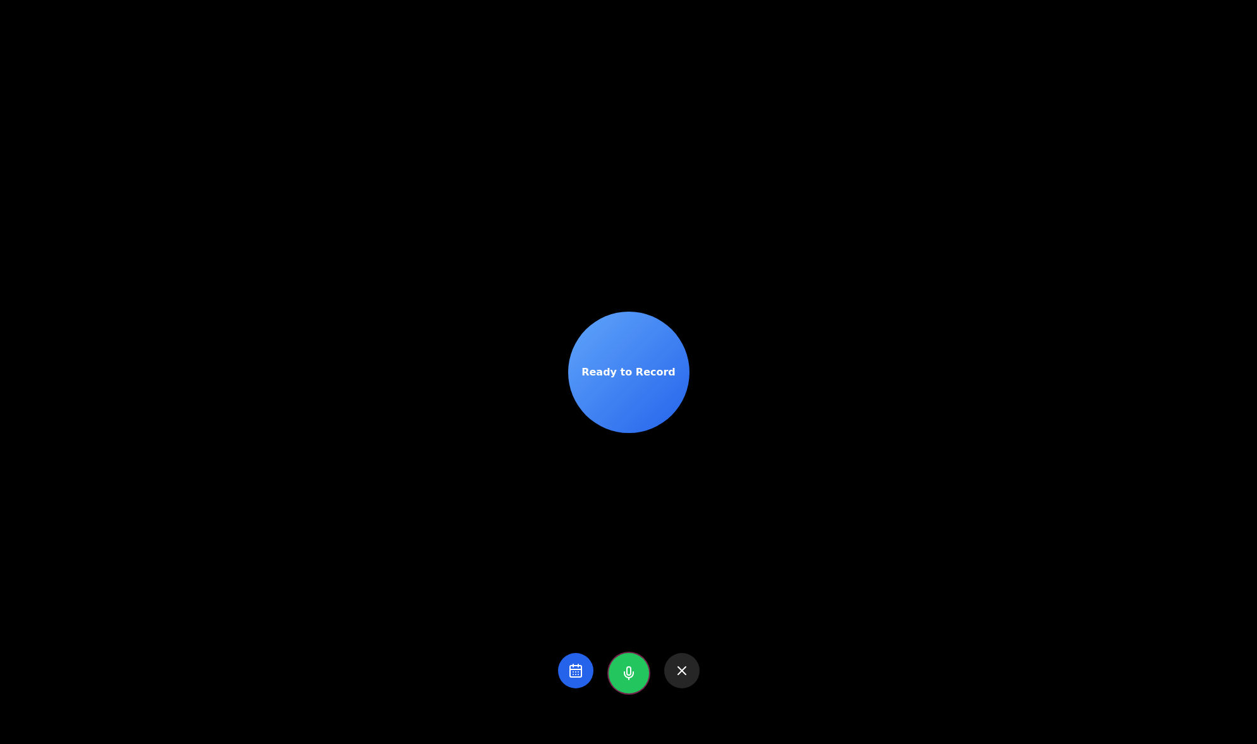
click at [621, 679] on icon at bounding box center [628, 673] width 15 height 15
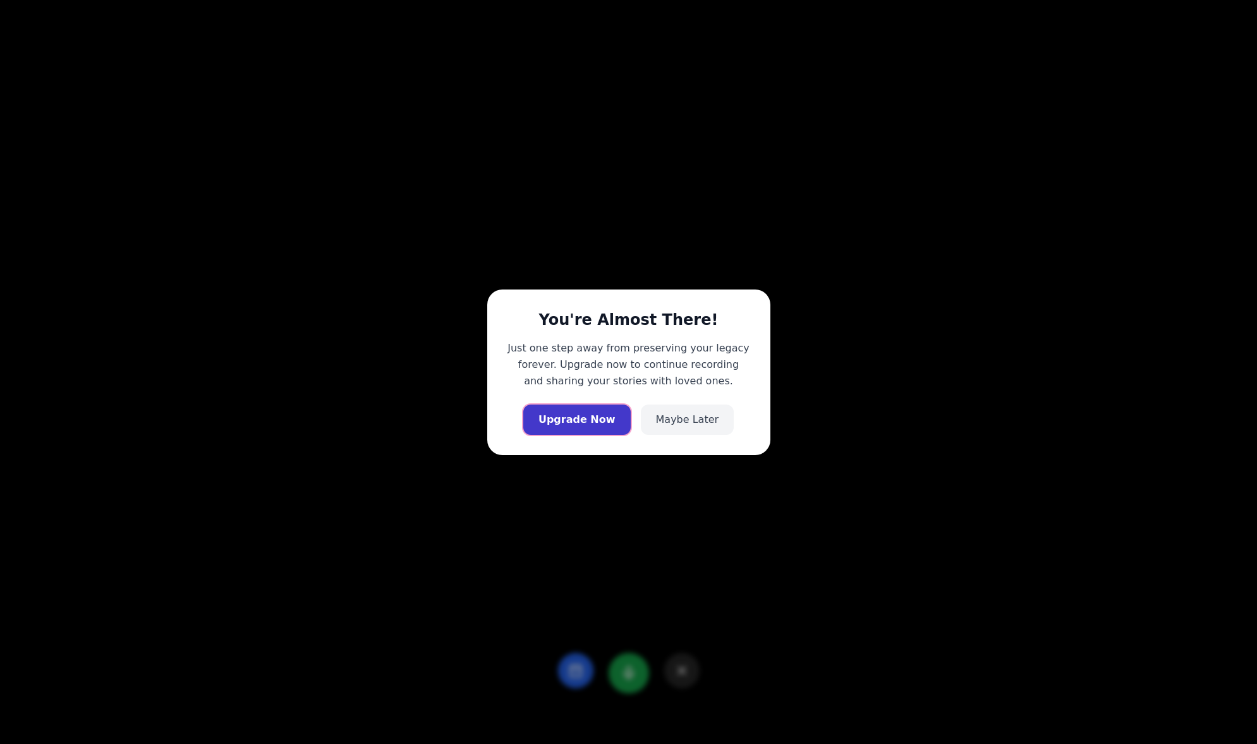
click at [571, 427] on button "Upgrade Now" at bounding box center [576, 420] width 107 height 30
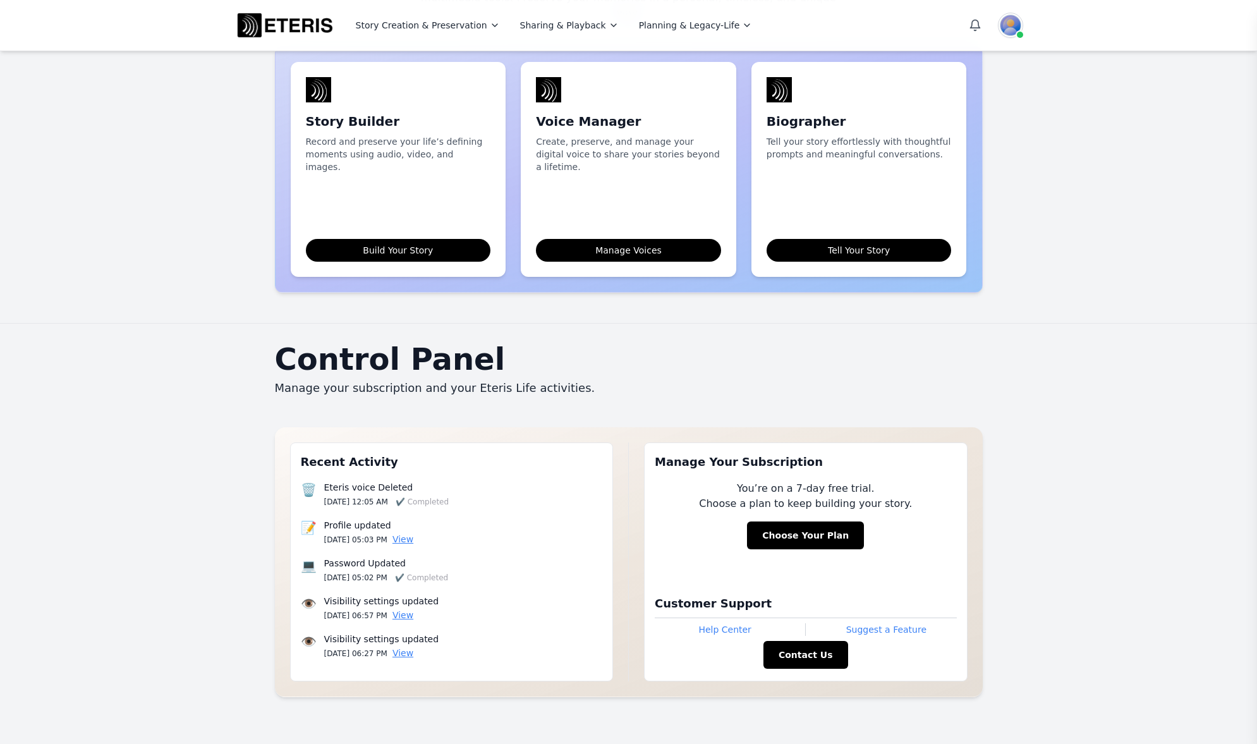
scroll to position [977, 0]
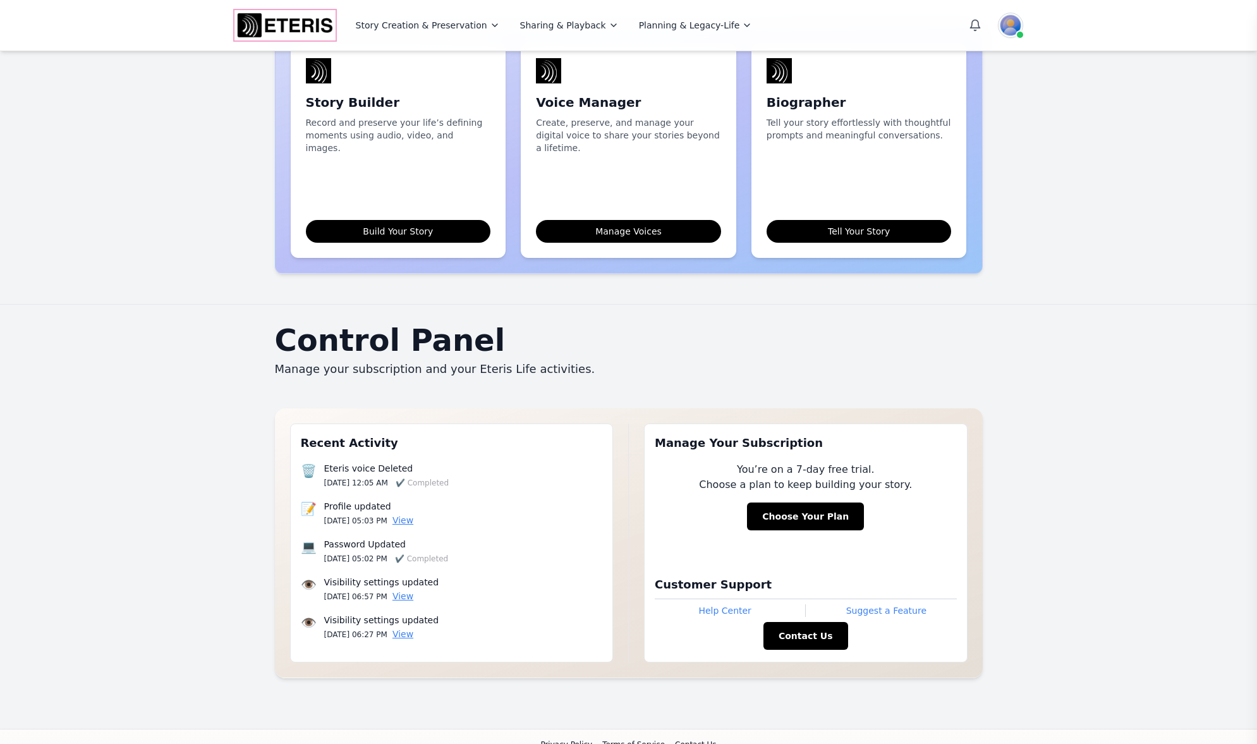
click at [272, 28] on img "Eteris Logo" at bounding box center [285, 25] width 101 height 30
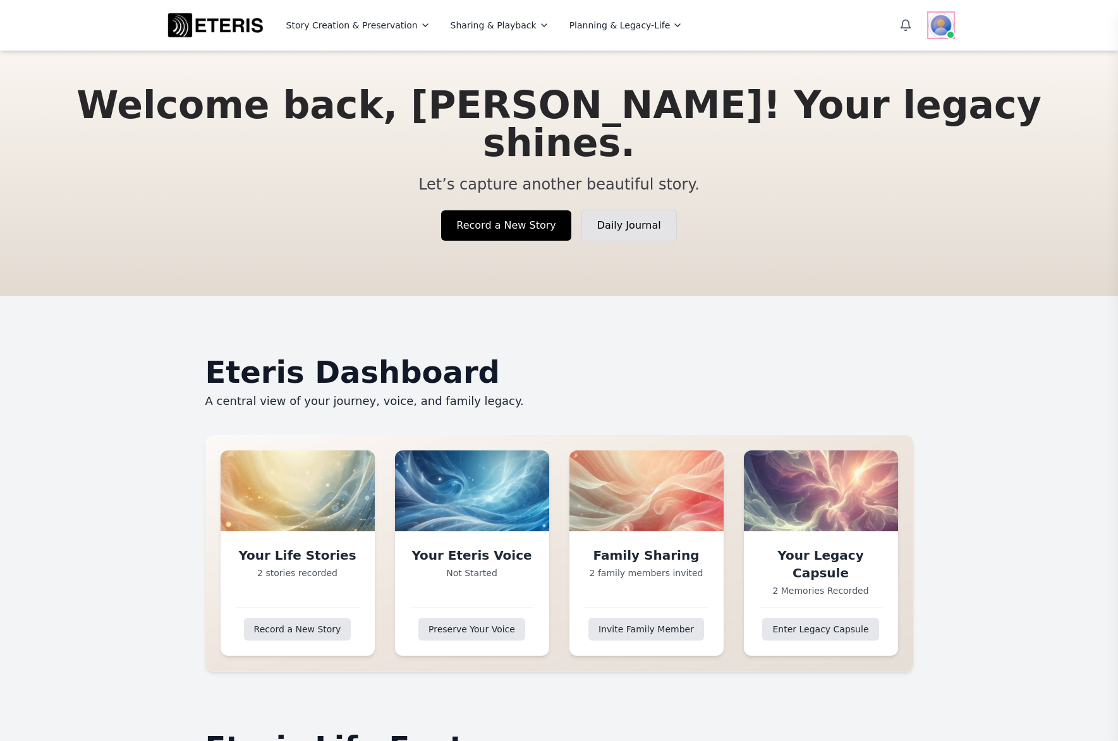
click at [945, 23] on img at bounding box center [941, 25] width 25 height 25
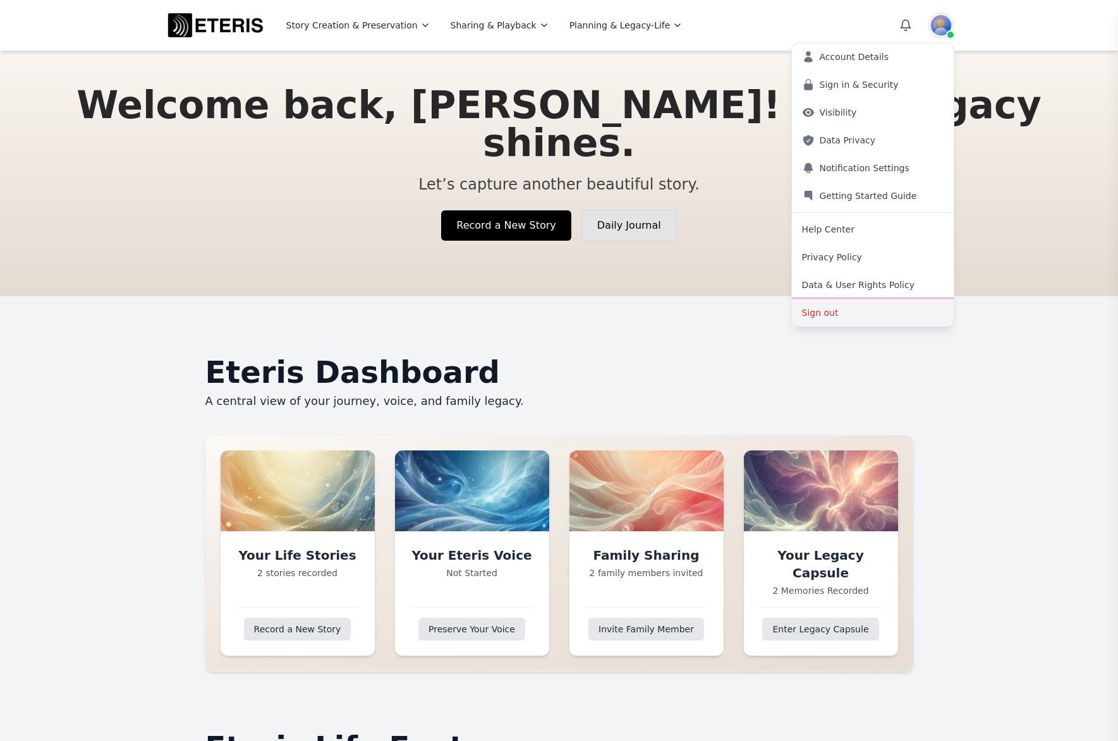
click at [865, 312] on button "Sign out" at bounding box center [873, 313] width 162 height 28
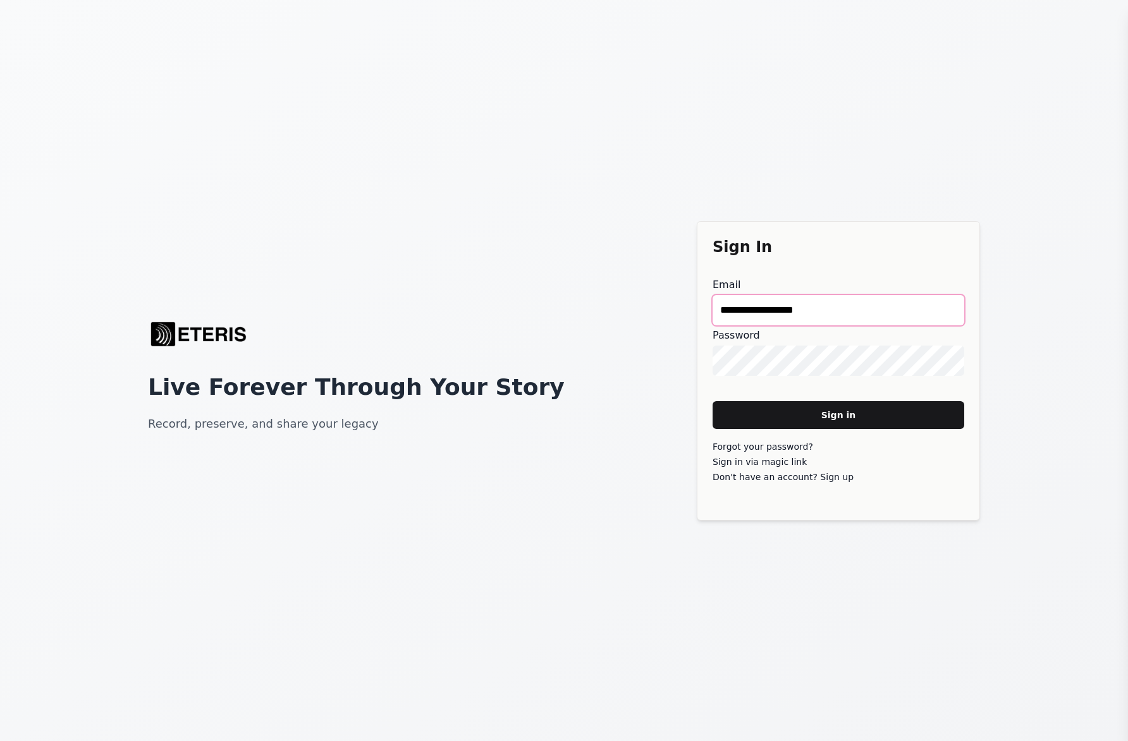
drag, startPoint x: 805, startPoint y: 310, endPoint x: 628, endPoint y: 308, distance: 177.6
click at [628, 308] on div "**********" at bounding box center [564, 370] width 1128 height 741
type main "**********"
click at [800, 415] on main "Sign in" at bounding box center [838, 415] width 252 height 28
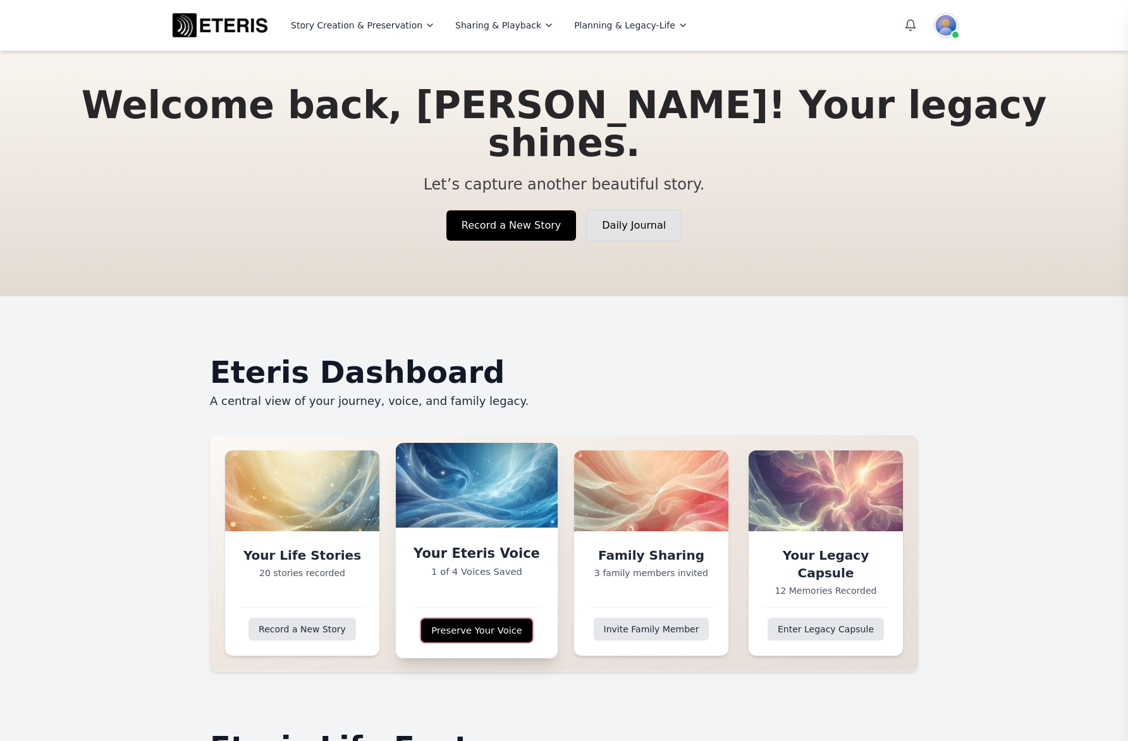
click at [473, 626] on link "Preserve Your Voice" at bounding box center [476, 631] width 112 height 24
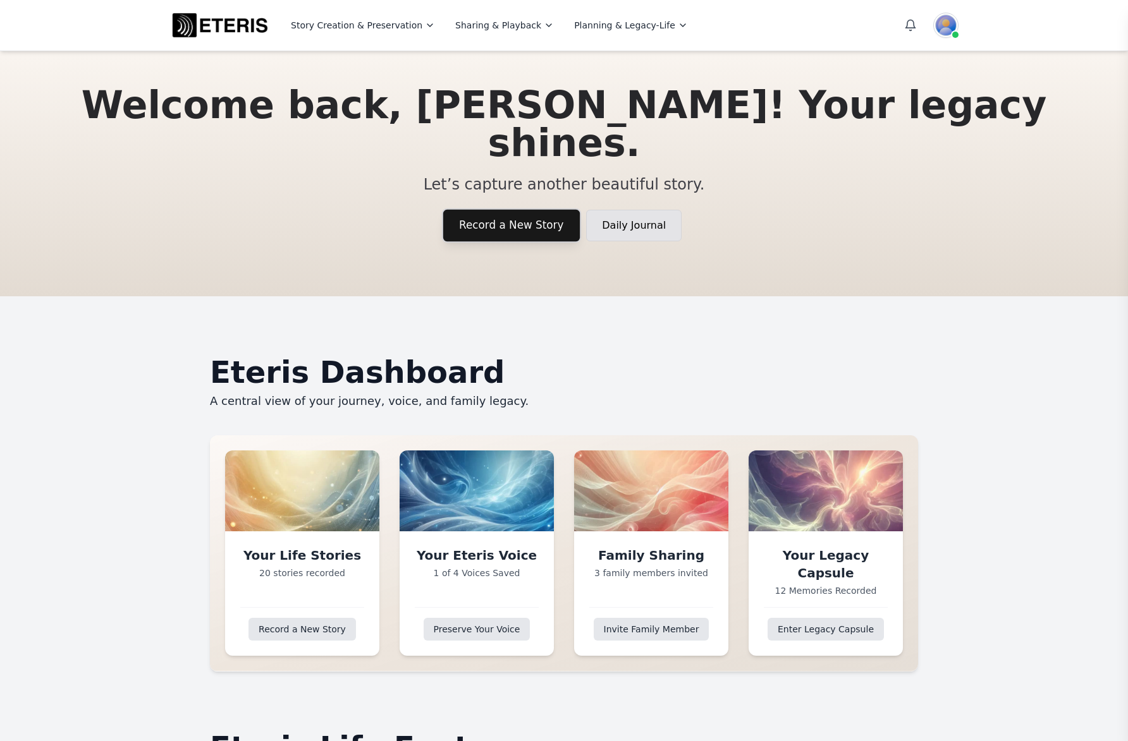
click at [506, 216] on link "Record a New Story" at bounding box center [511, 225] width 137 height 32
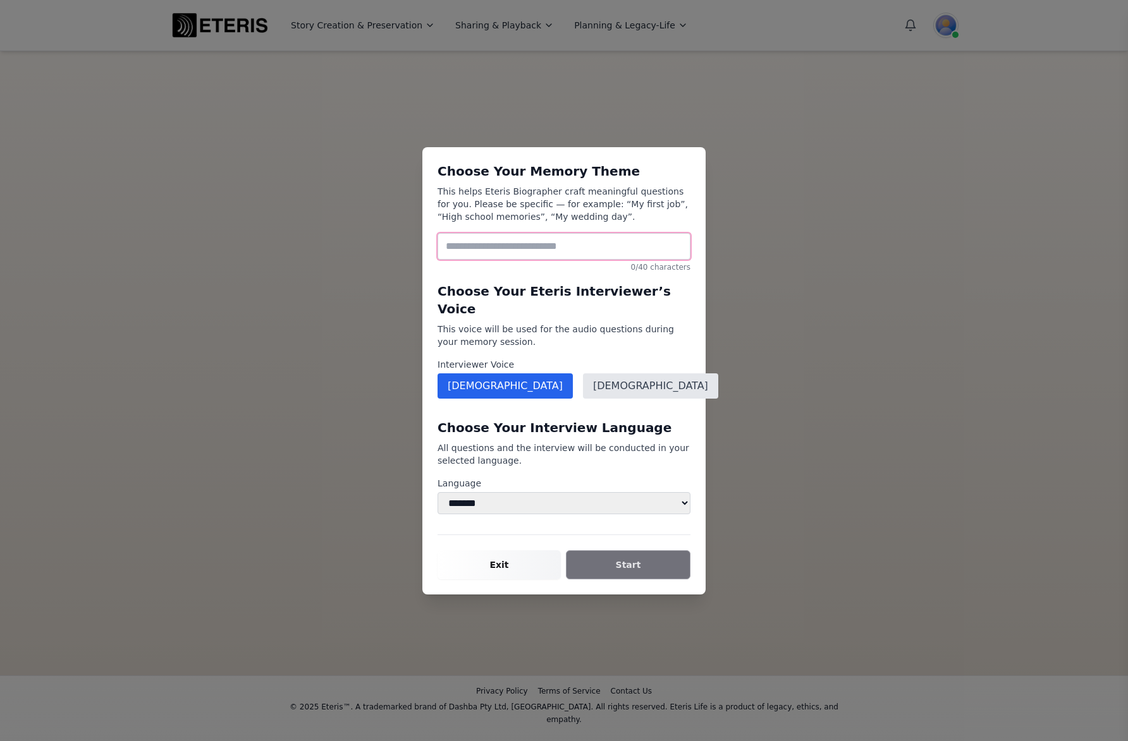
click at [533, 258] on input at bounding box center [563, 246] width 253 height 27
drag, startPoint x: 515, startPoint y: 222, endPoint x: 580, endPoint y: 222, distance: 65.7
click at [580, 222] on p "This helps Eteris Biographer craft meaningful questions for you. Please be spec…" at bounding box center [563, 204] width 253 height 38
copy p "My wedding day"
click at [498, 252] on input at bounding box center [563, 246] width 253 height 27
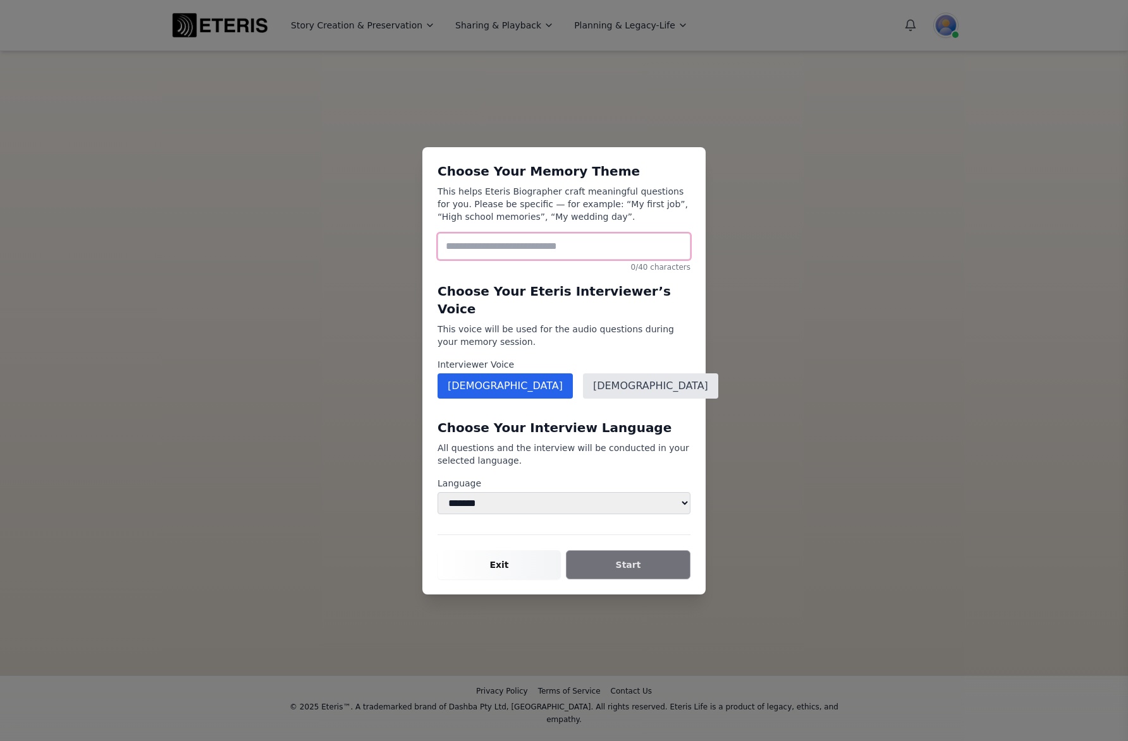
paste input "**********"
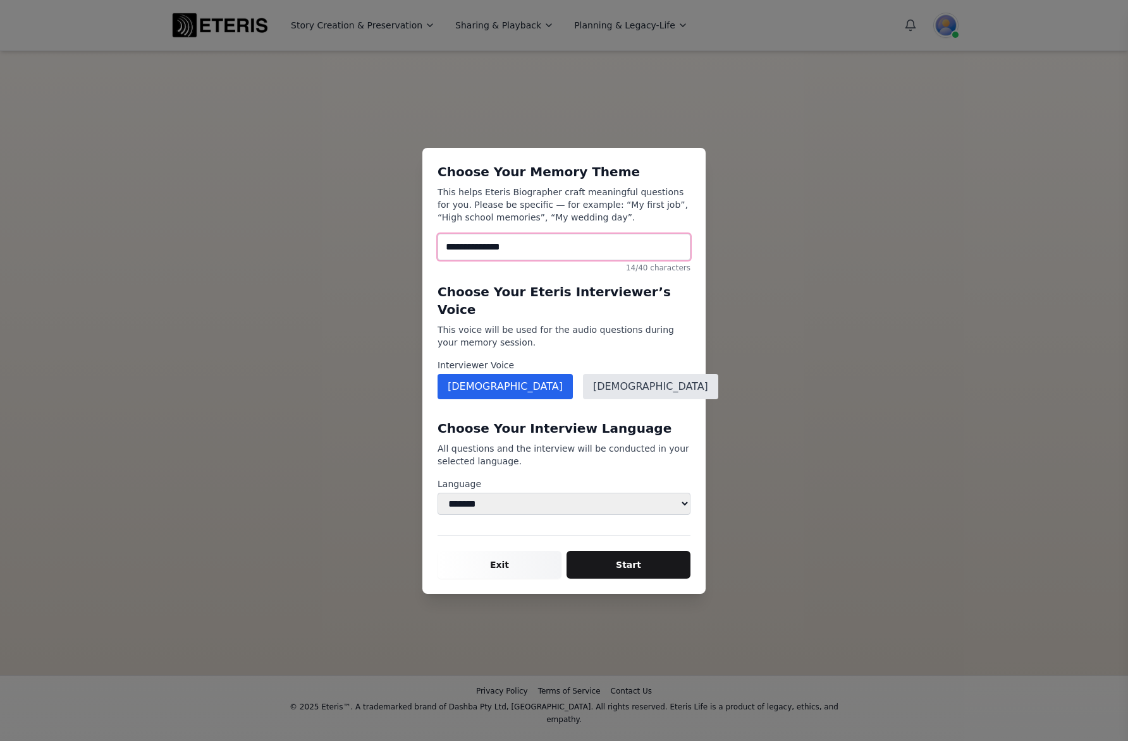
type main "**********"
click at [627, 374] on main "[DEMOGRAPHIC_DATA]" at bounding box center [650, 386] width 135 height 25
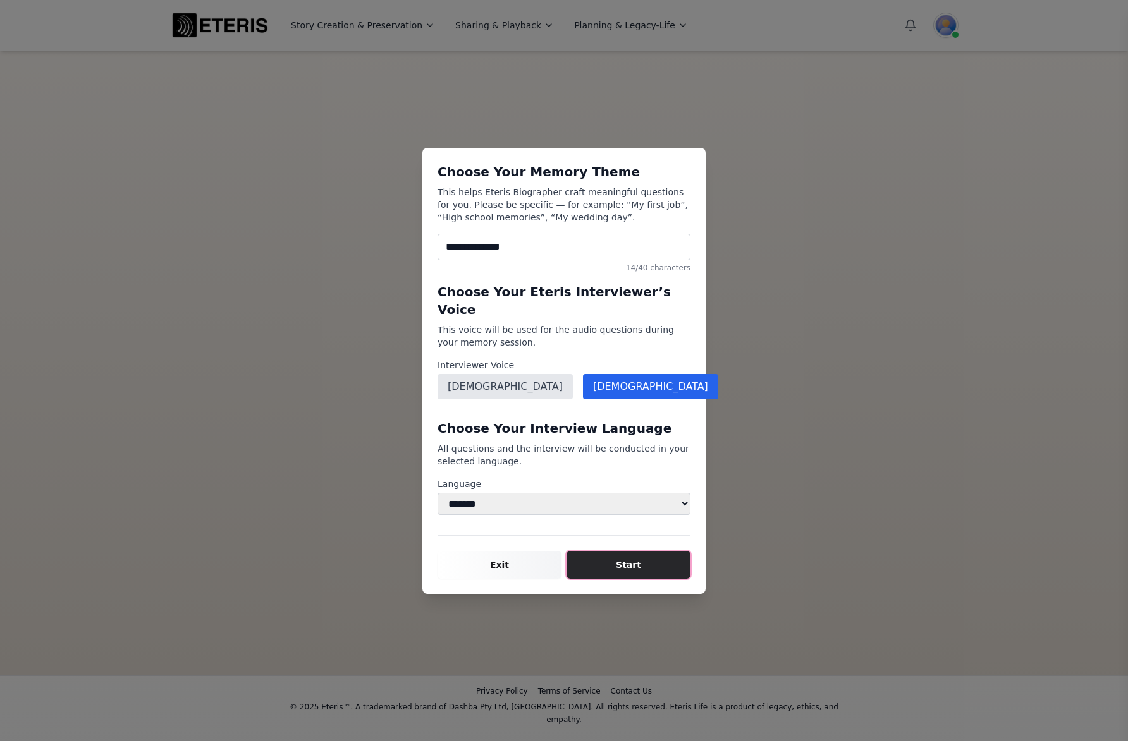
click at [628, 568] on button "Start" at bounding box center [628, 565] width 124 height 28
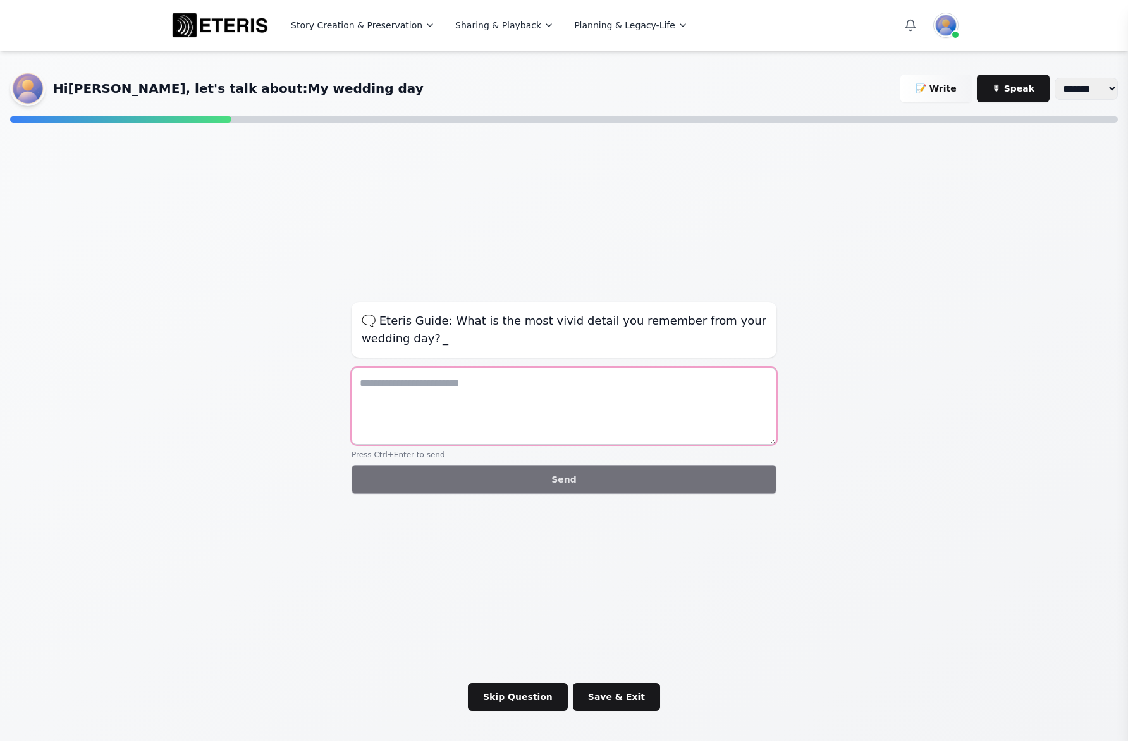
click at [469, 403] on main at bounding box center [563, 406] width 425 height 77
click at [977, 84] on button "🎙 Speak" at bounding box center [1013, 89] width 73 height 28
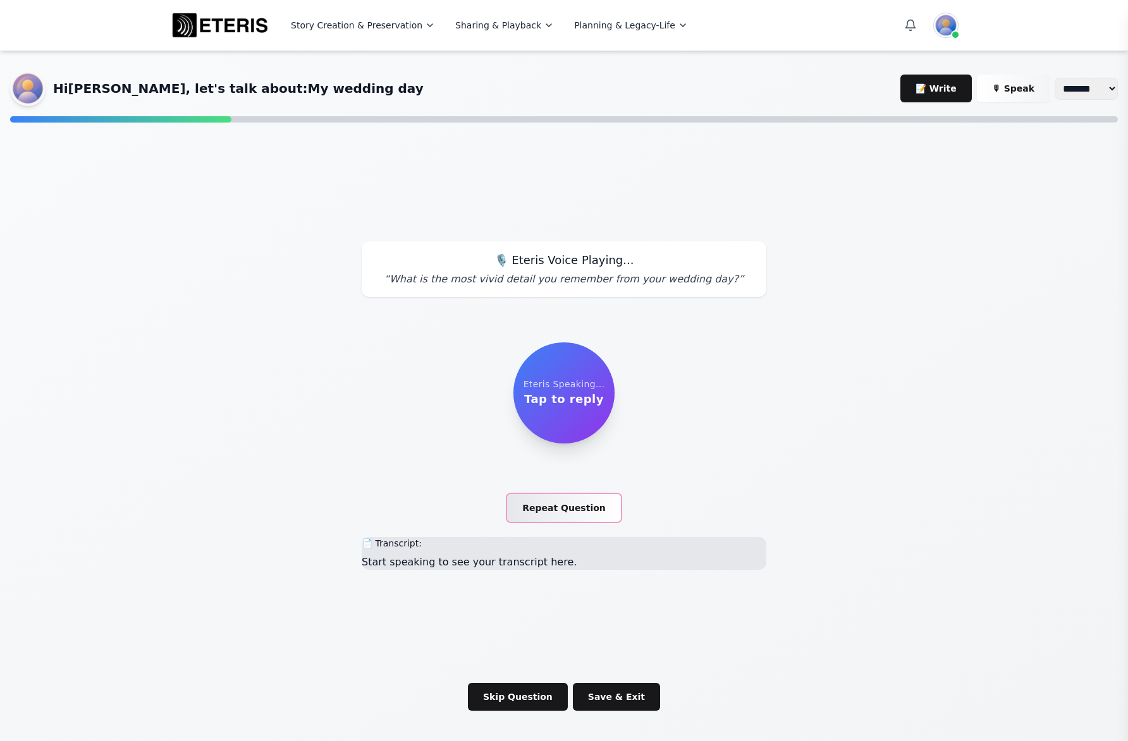
click at [559, 505] on button "Repeat Question" at bounding box center [564, 508] width 114 height 28
click at [746, 426] on main "Eteris Speaking... Tap to reply Repeat Question" at bounding box center [564, 417] width 405 height 210
drag, startPoint x: 711, startPoint y: 277, endPoint x: 403, endPoint y: 278, distance: 308.5
click at [403, 278] on p "“ What is the most vivid detail you remember from your wedding day? ”" at bounding box center [564, 279] width 384 height 15
click at [688, 343] on main "Eteris Speaking... Tap to reply Repeat Question" at bounding box center [564, 417] width 405 height 210
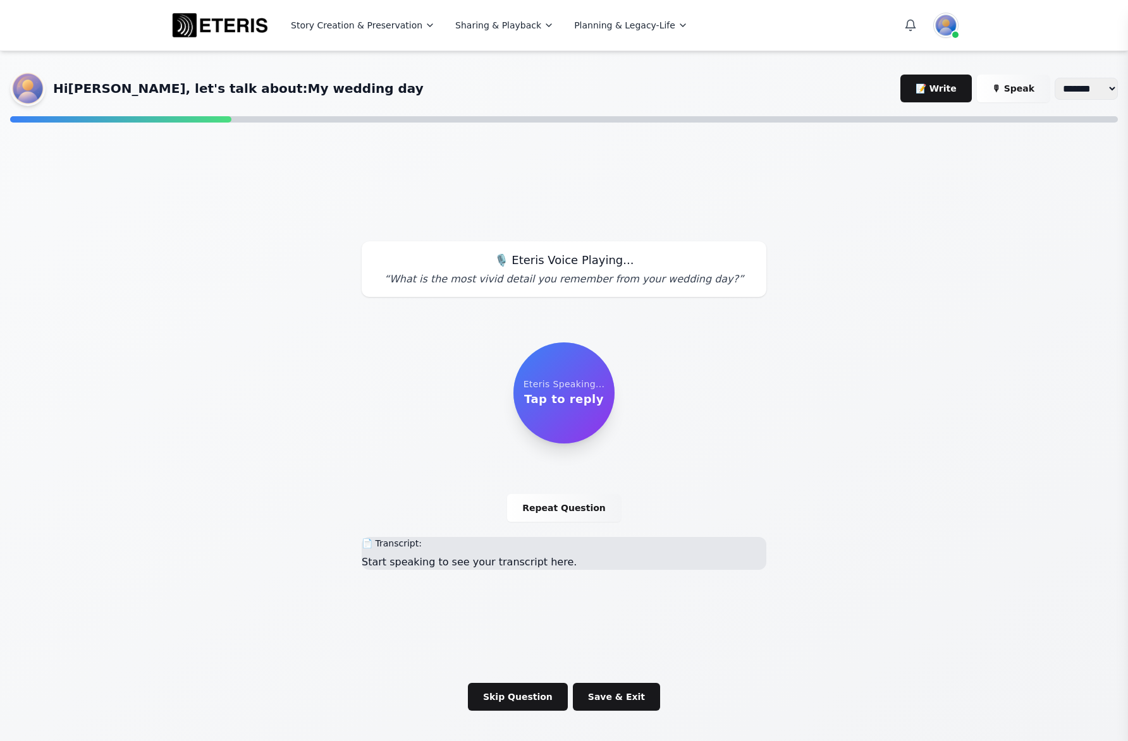
click at [518, 559] on p "Start speaking to see your transcript here." at bounding box center [564, 562] width 405 height 15
click at [607, 700] on button "Save & Exit" at bounding box center [616, 697] width 87 height 28
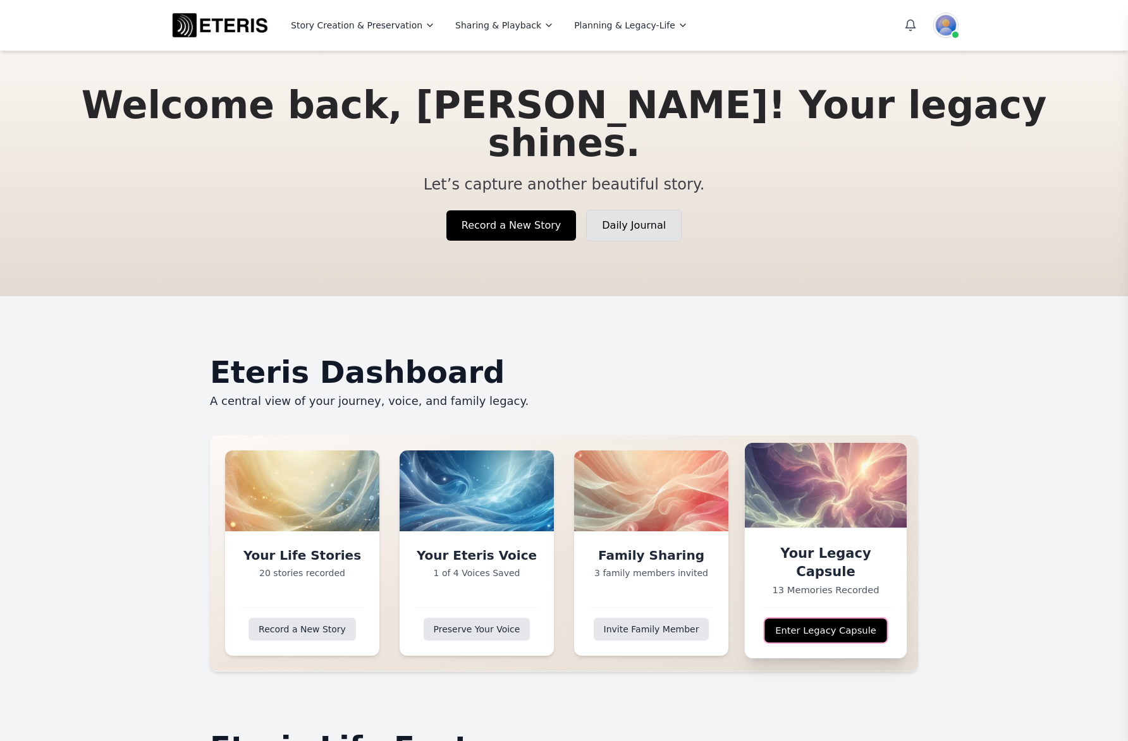
click at [817, 631] on link "Enter Legacy Capsule" at bounding box center [825, 631] width 122 height 24
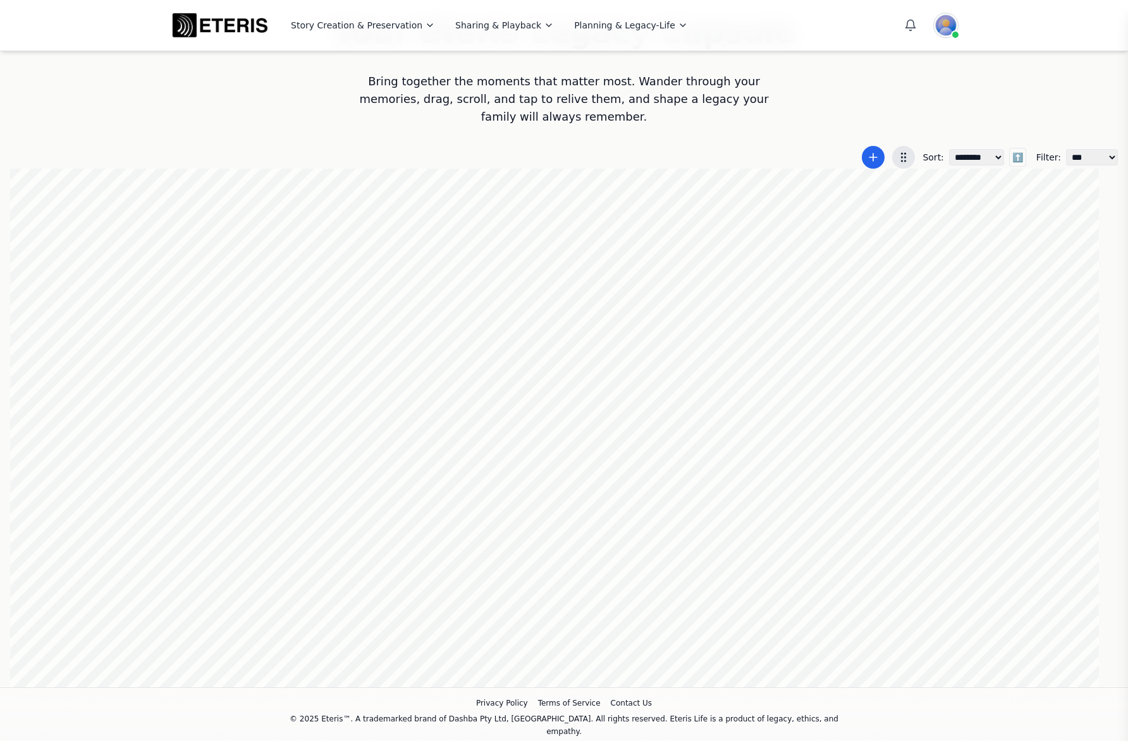
scroll to position [0, 170]
click at [758, 410] on div at bounding box center [563, 428] width 1107 height 519
click at [853, 330] on div at bounding box center [563, 428] width 1107 height 519
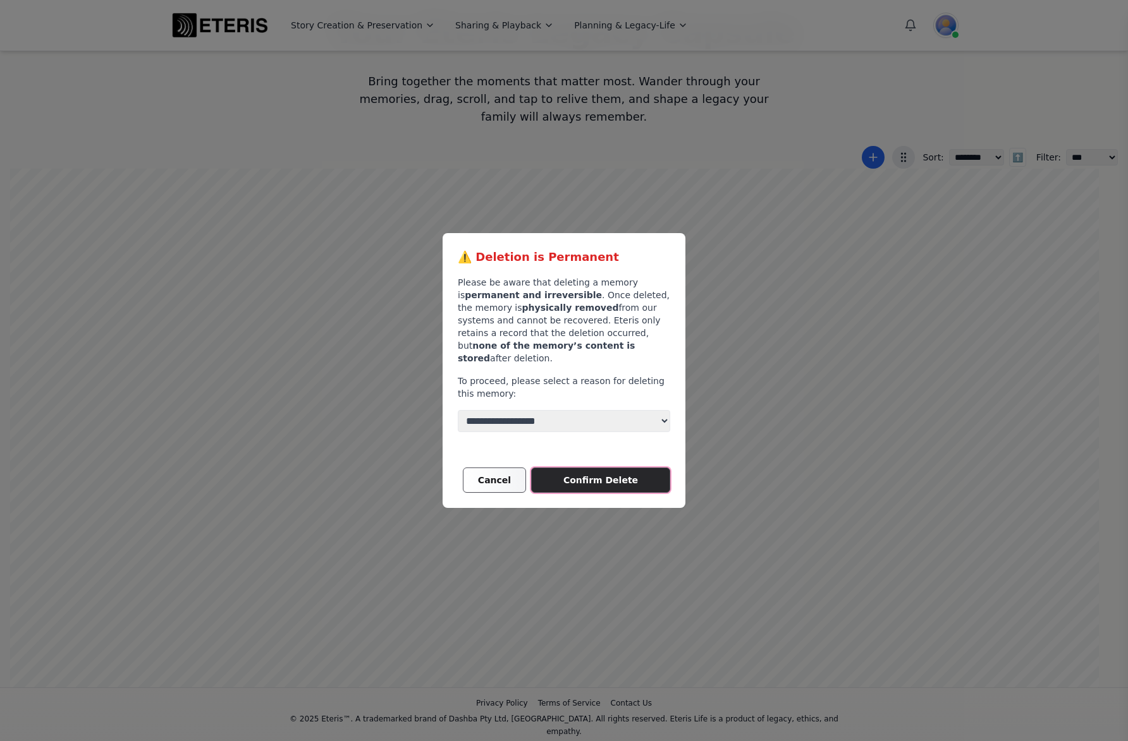
click at [588, 475] on main "Confirm Delete" at bounding box center [600, 480] width 139 height 25
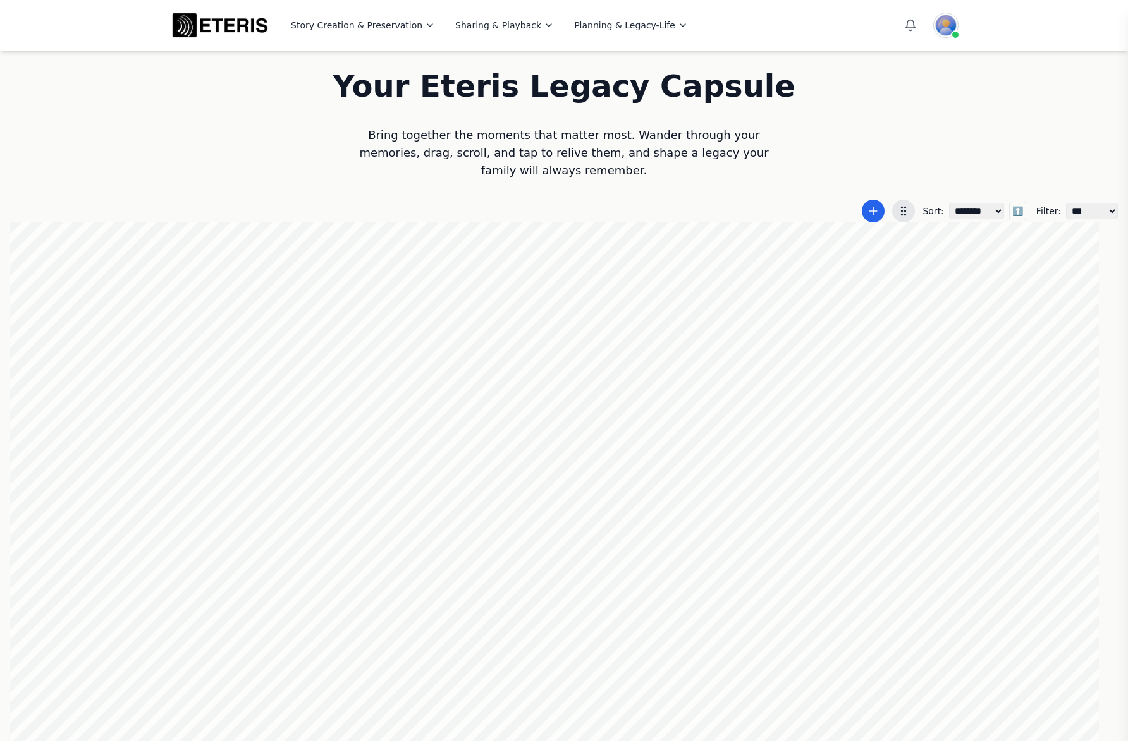
scroll to position [0, 453]
click at [516, 506] on div at bounding box center [563, 481] width 1107 height 519
click at [515, 508] on div at bounding box center [563, 481] width 1107 height 519
click at [439, 522] on div at bounding box center [563, 481] width 1107 height 519
click at [298, 181] on div "**********" at bounding box center [564, 370] width 1128 height 741
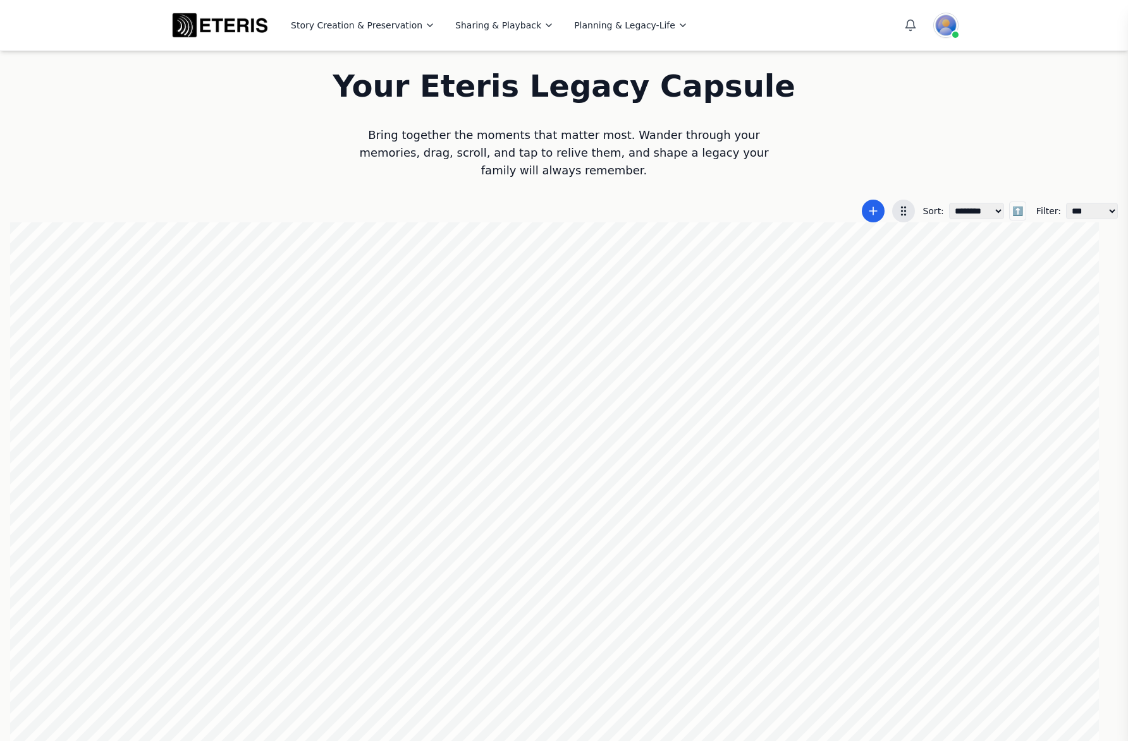
scroll to position [0, 352]
click at [233, 501] on div at bounding box center [563, 481] width 1107 height 519
click at [631, 539] on div at bounding box center [563, 481] width 1107 height 519
click at [747, 522] on div at bounding box center [563, 481] width 1107 height 519
click at [820, 516] on div at bounding box center [563, 481] width 1107 height 519
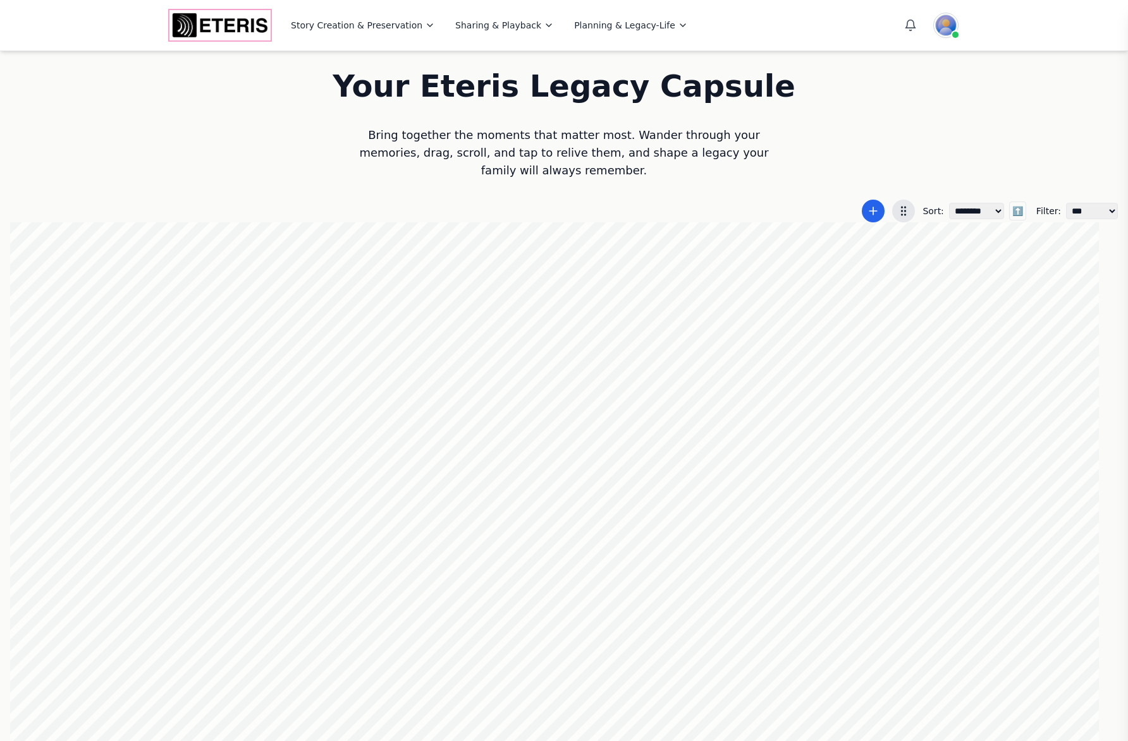
click at [231, 27] on img "Eteris Logo" at bounding box center [219, 25] width 101 height 30
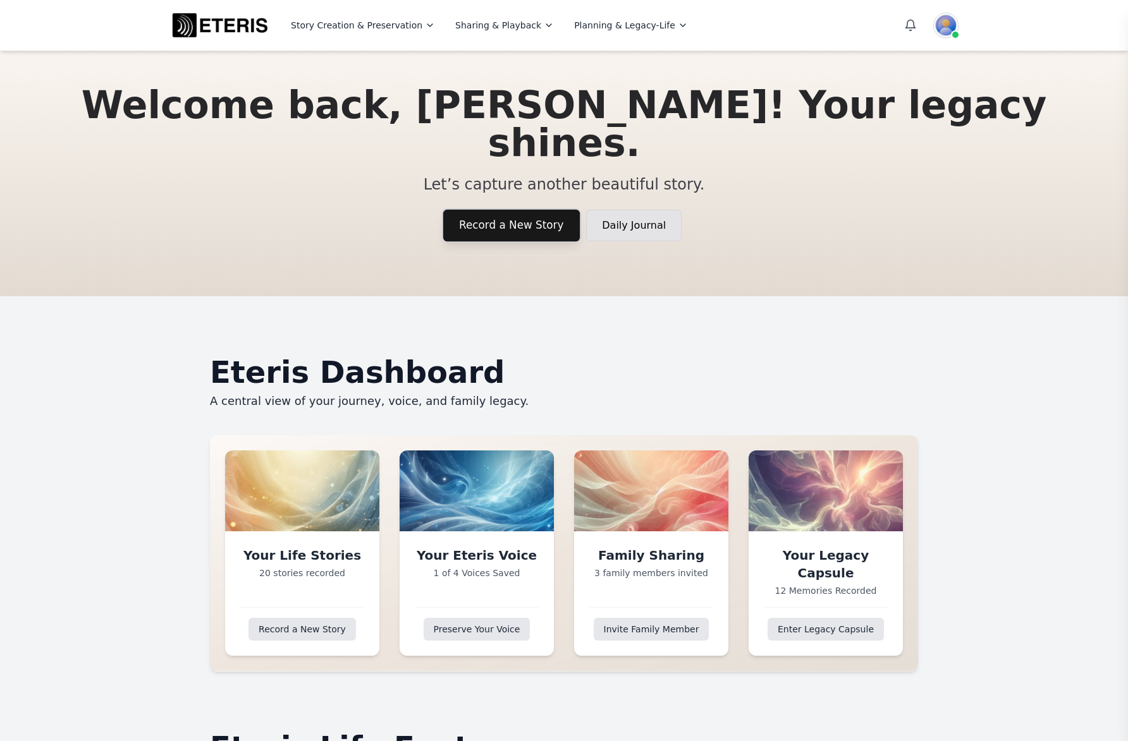
click at [488, 210] on link "Record a New Story" at bounding box center [511, 225] width 137 height 32
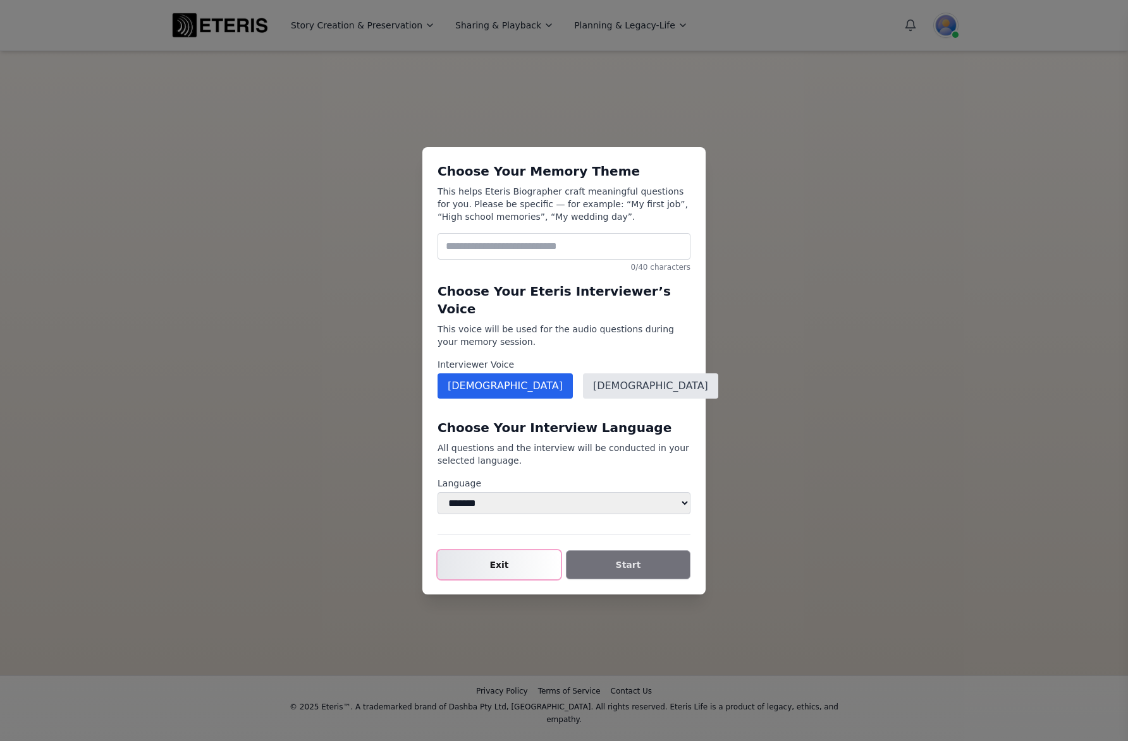
click at [496, 552] on button "Exit" at bounding box center [498, 565] width 123 height 29
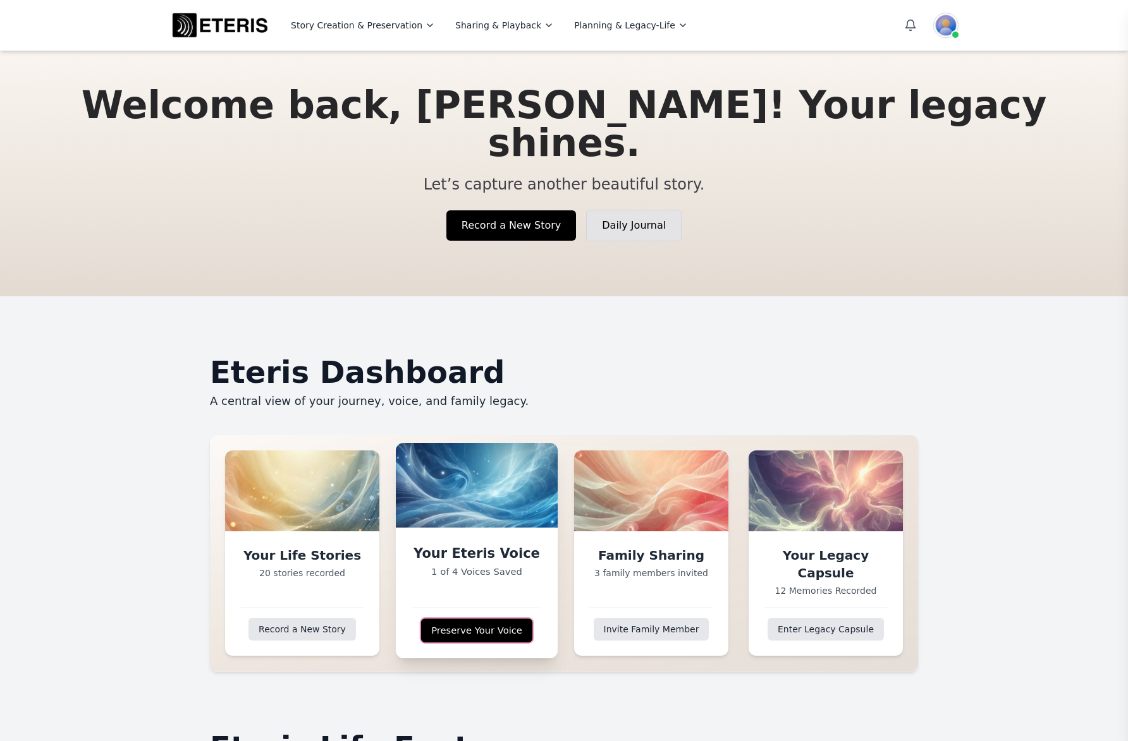
click at [480, 632] on link "Preserve Your Voice" at bounding box center [476, 631] width 112 height 24
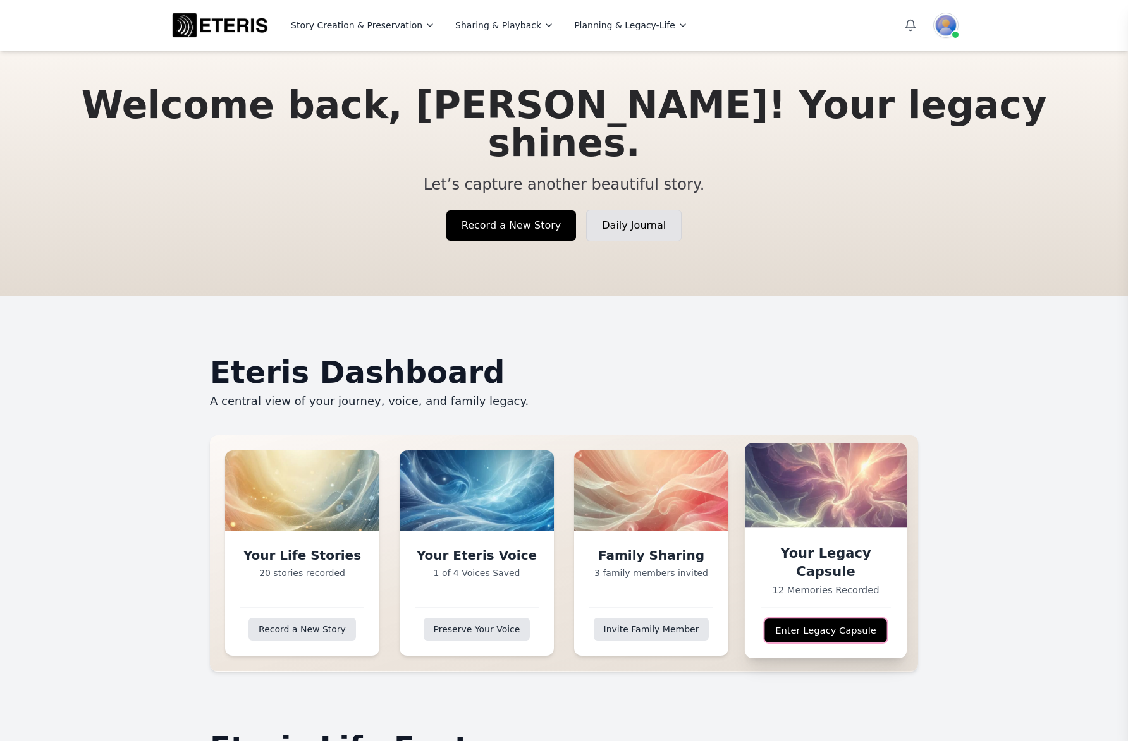
click at [801, 628] on link "Enter Legacy Capsule" at bounding box center [825, 631] width 122 height 24
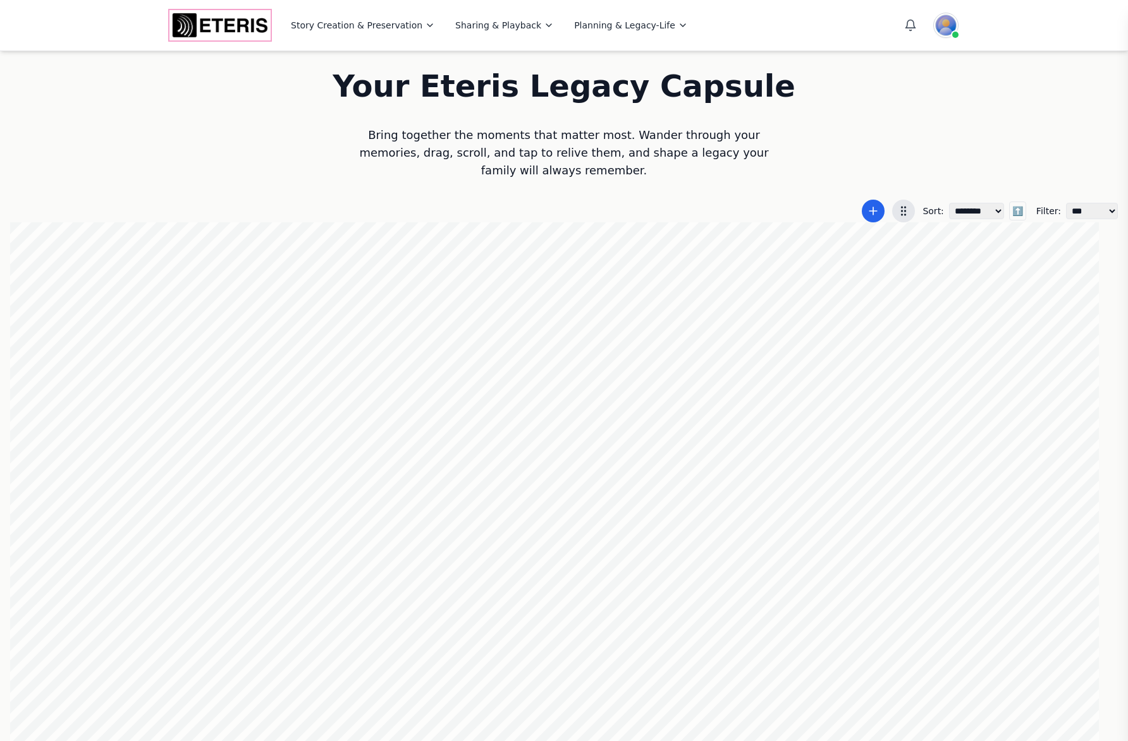
click at [195, 20] on img "Eteris Logo" at bounding box center [219, 25] width 101 height 30
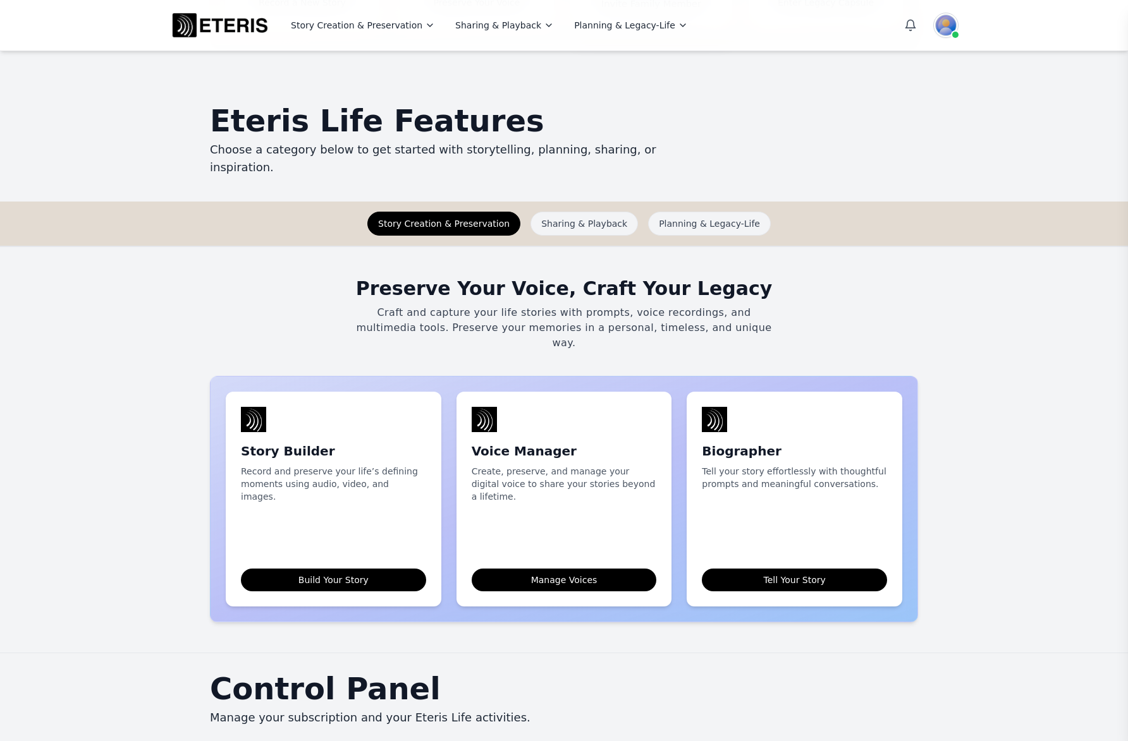
scroll to position [626, 0]
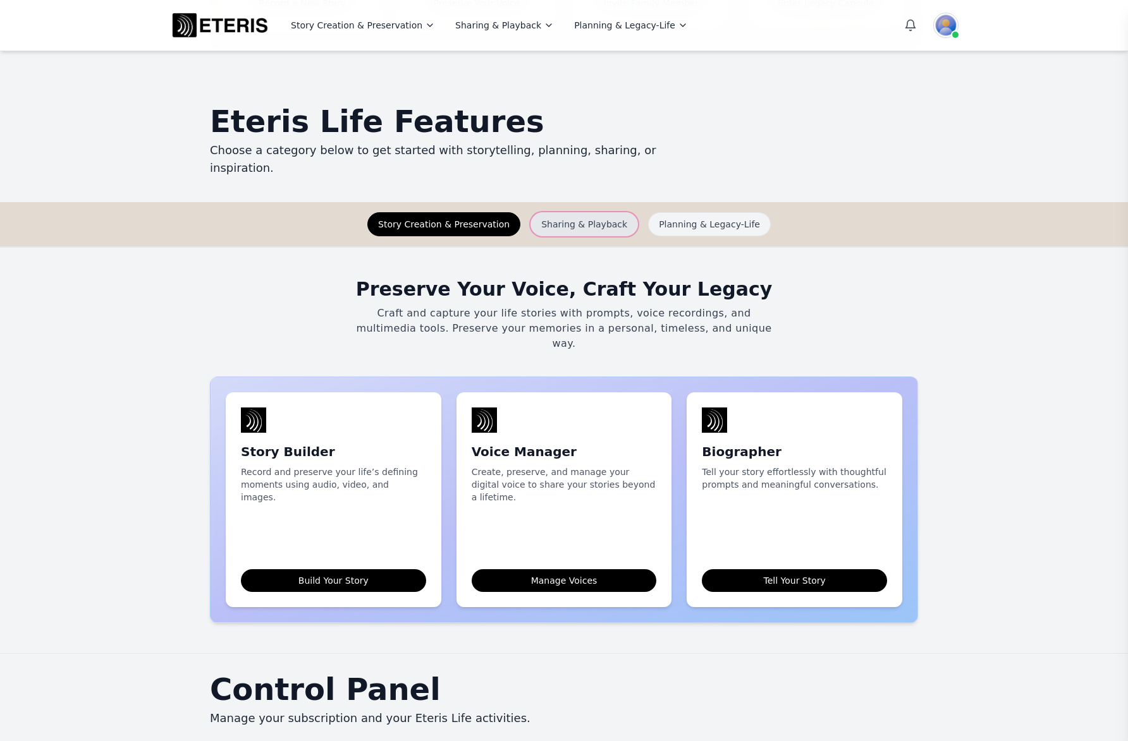
click at [565, 212] on button "Sharing & Playback" at bounding box center [583, 224] width 107 height 24
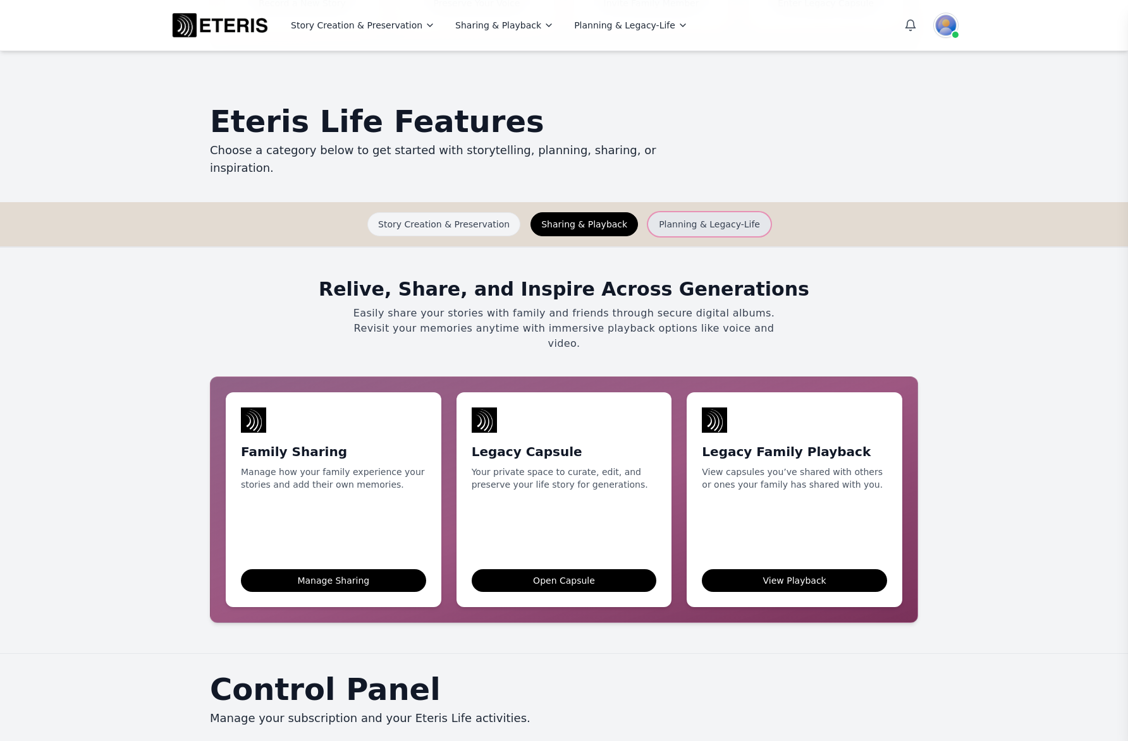
click at [672, 212] on button "Planning & Legacy-Life" at bounding box center [709, 224] width 123 height 24
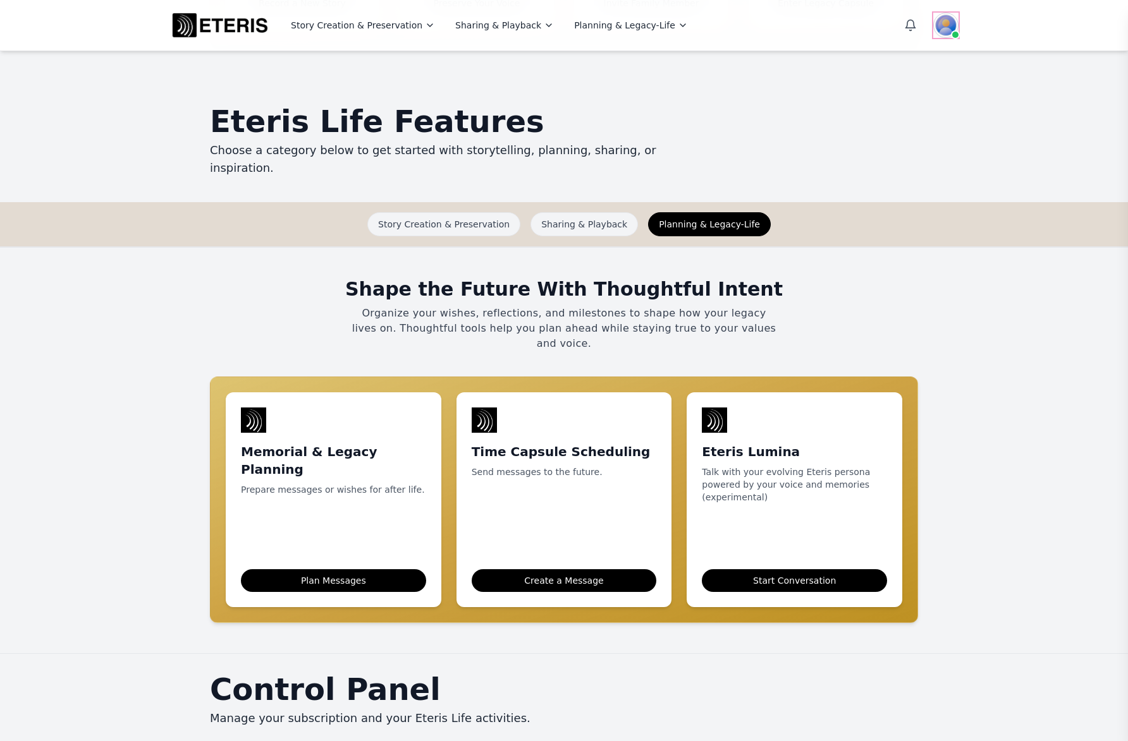
click at [942, 24] on img at bounding box center [945, 25] width 25 height 25
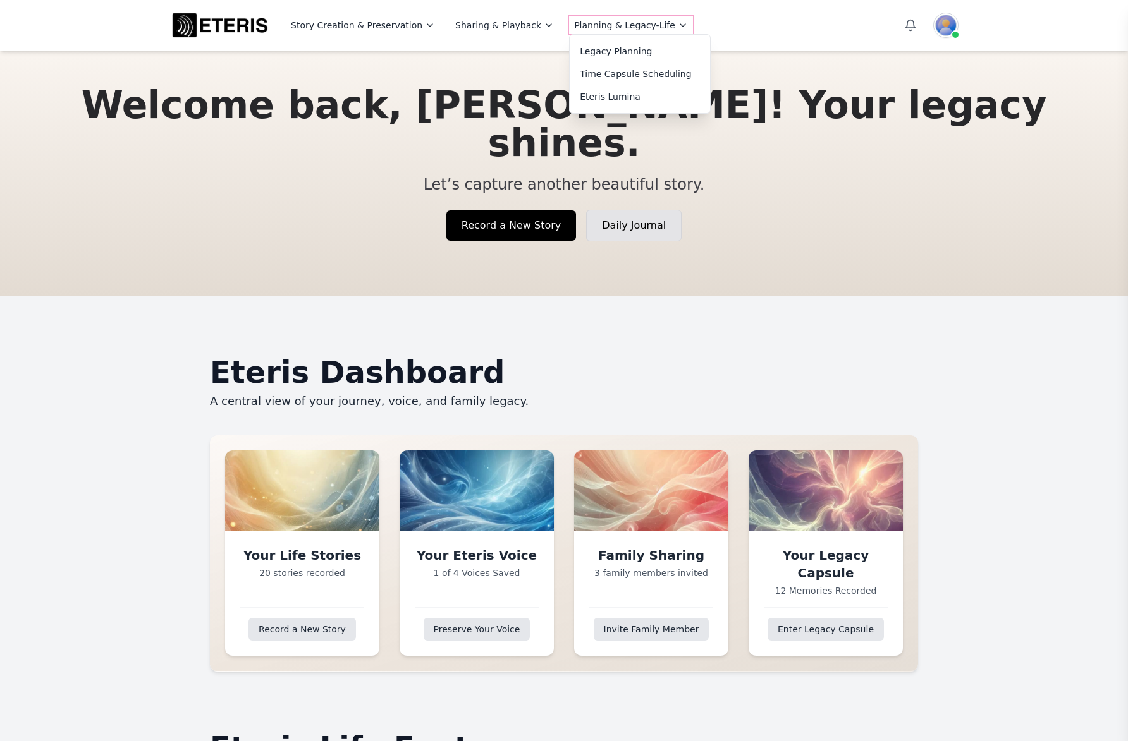
click at [628, 31] on button "Planning & Legacy-Life" at bounding box center [631, 25] width 124 height 18
click at [602, 101] on link "Eteris Lumina" at bounding box center [640, 96] width 140 height 23
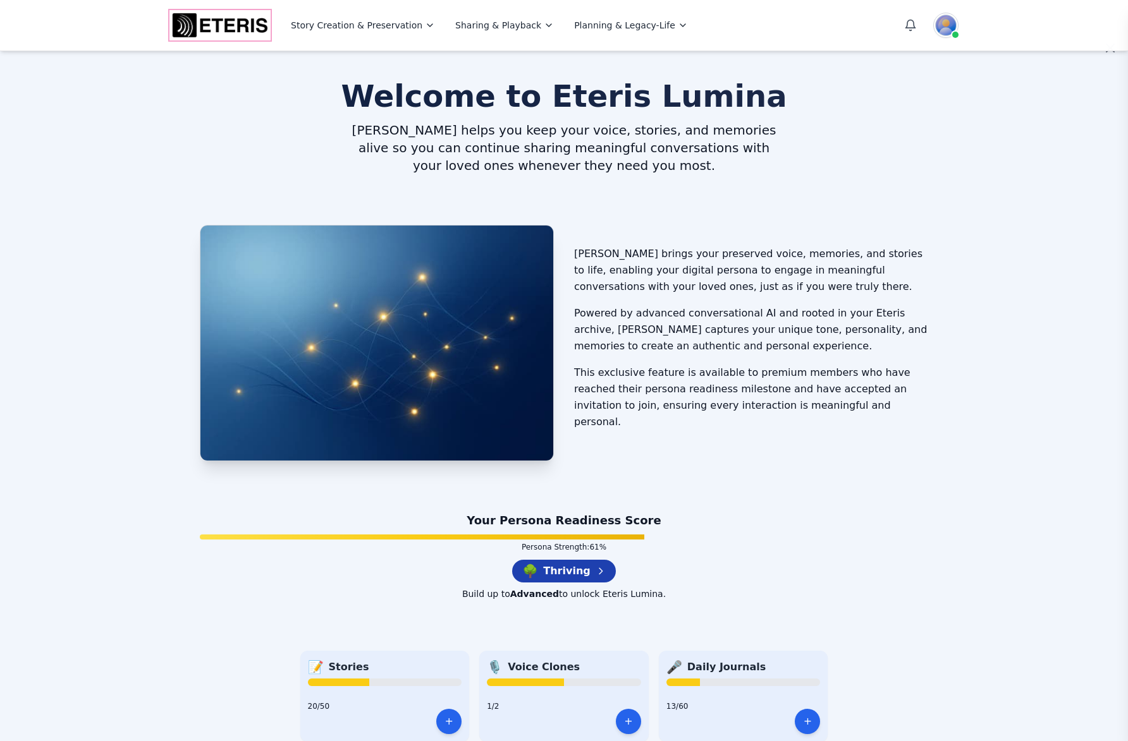
click at [207, 26] on img "Eteris Logo" at bounding box center [219, 25] width 101 height 30
